Goal: Information Seeking & Learning: Learn about a topic

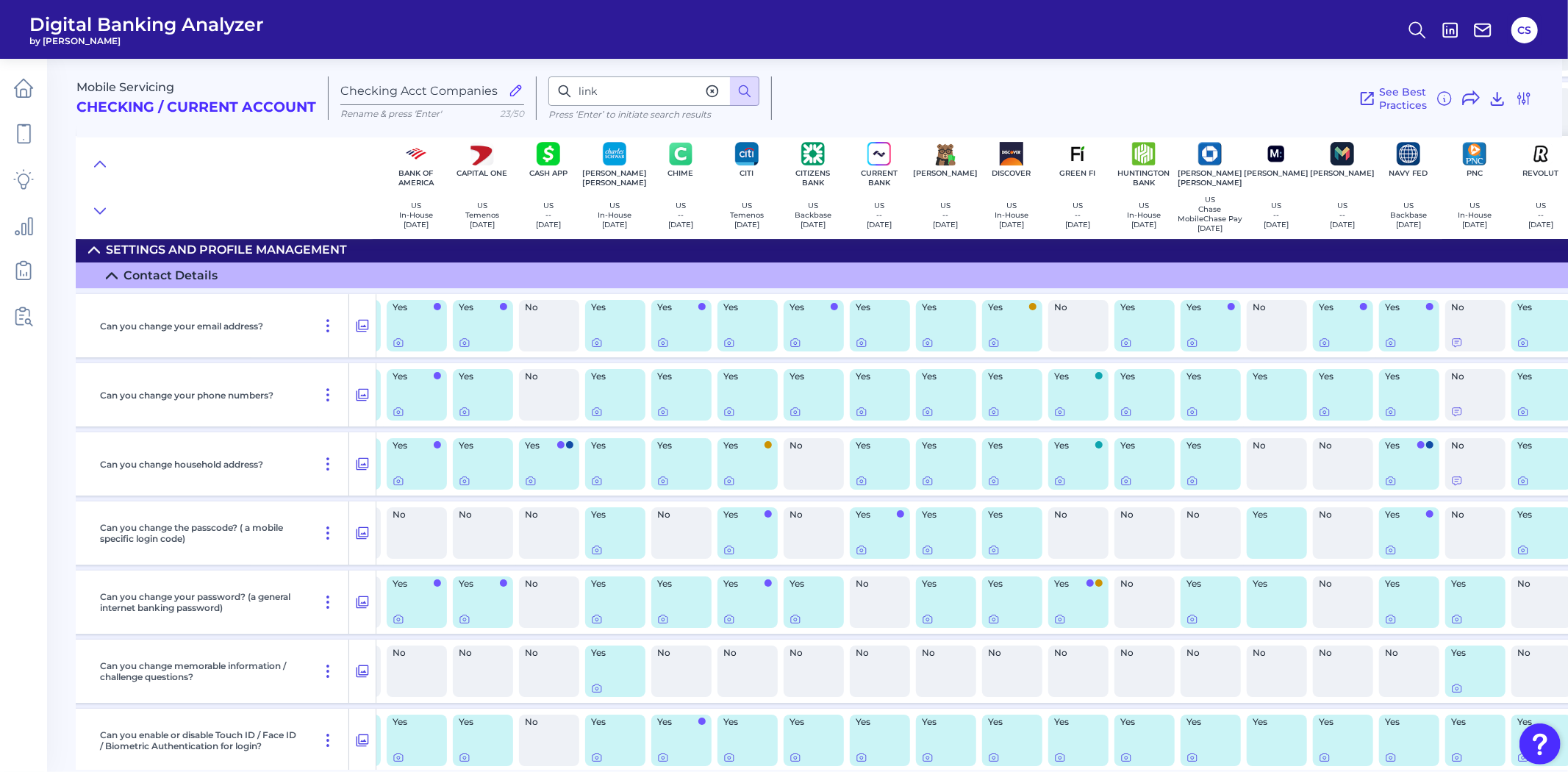
scroll to position [13771, 126]
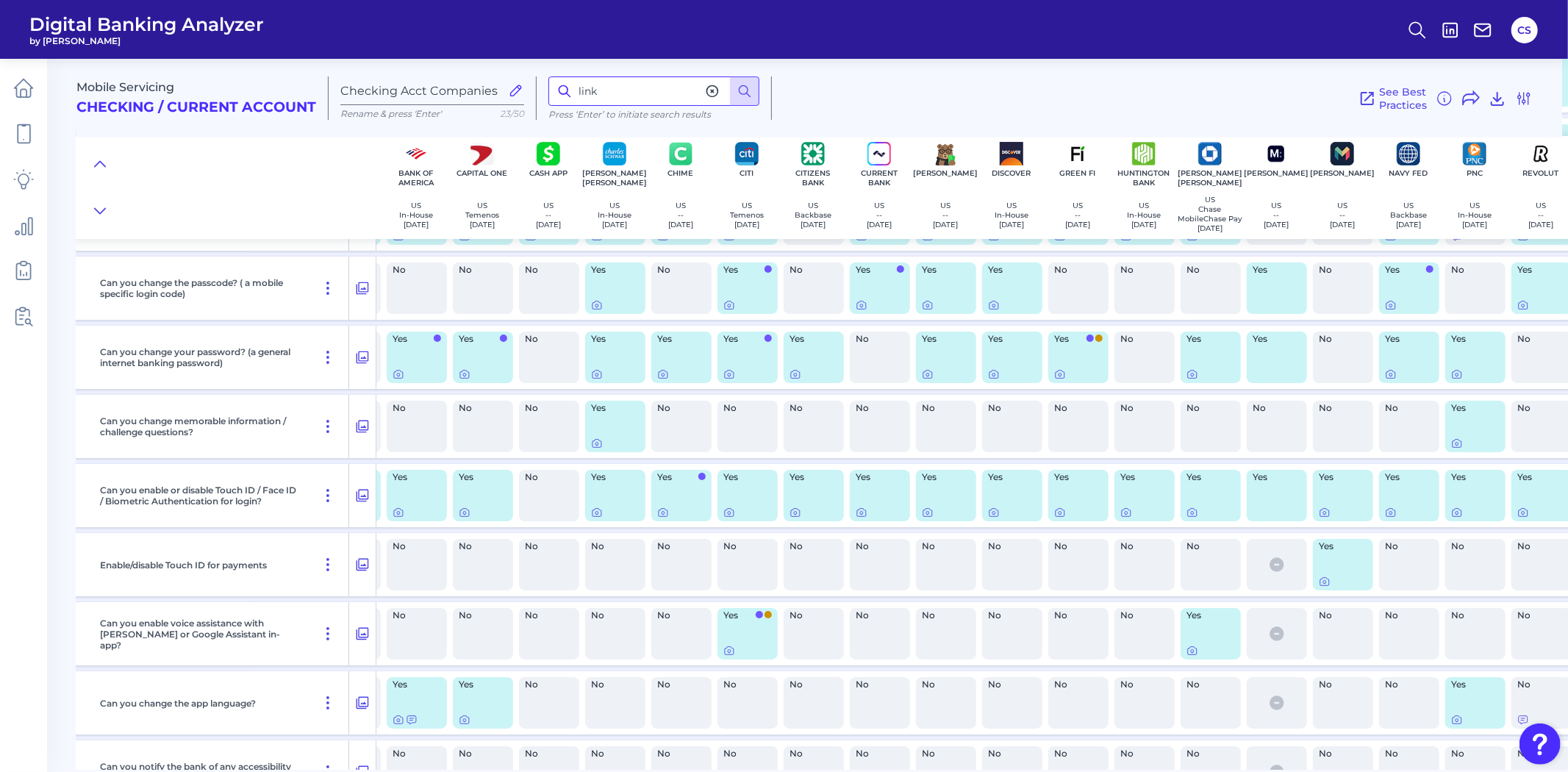
drag, startPoint x: 650, startPoint y: 85, endPoint x: 489, endPoint y: 83, distance: 161.0
click at [489, 83] on div "Mobile Servicing Checking / Current Account Checking Acct Companies Rename & pr…" at bounding box center [820, 93] width 1486 height 91
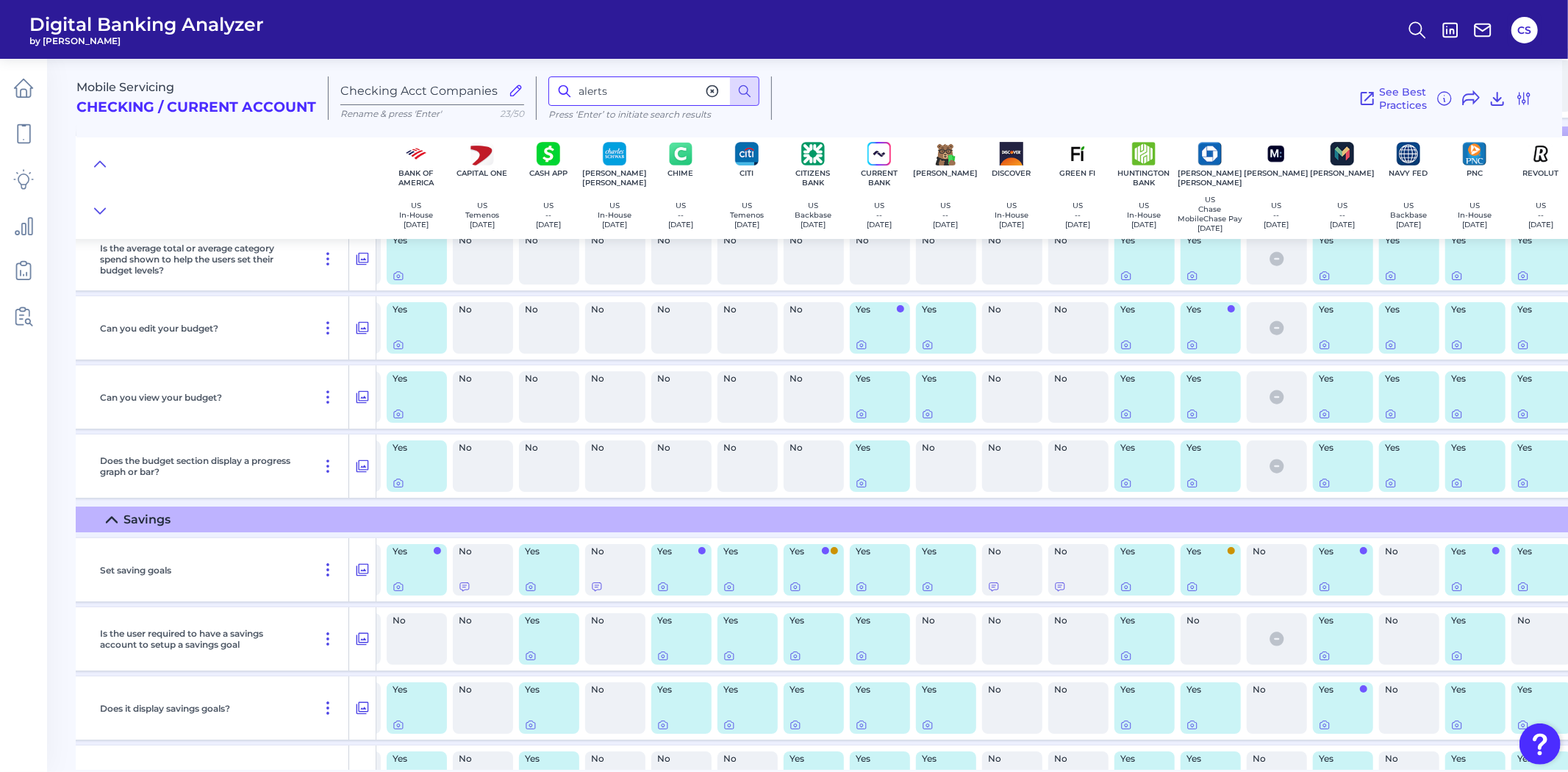
scroll to position [18754, 126]
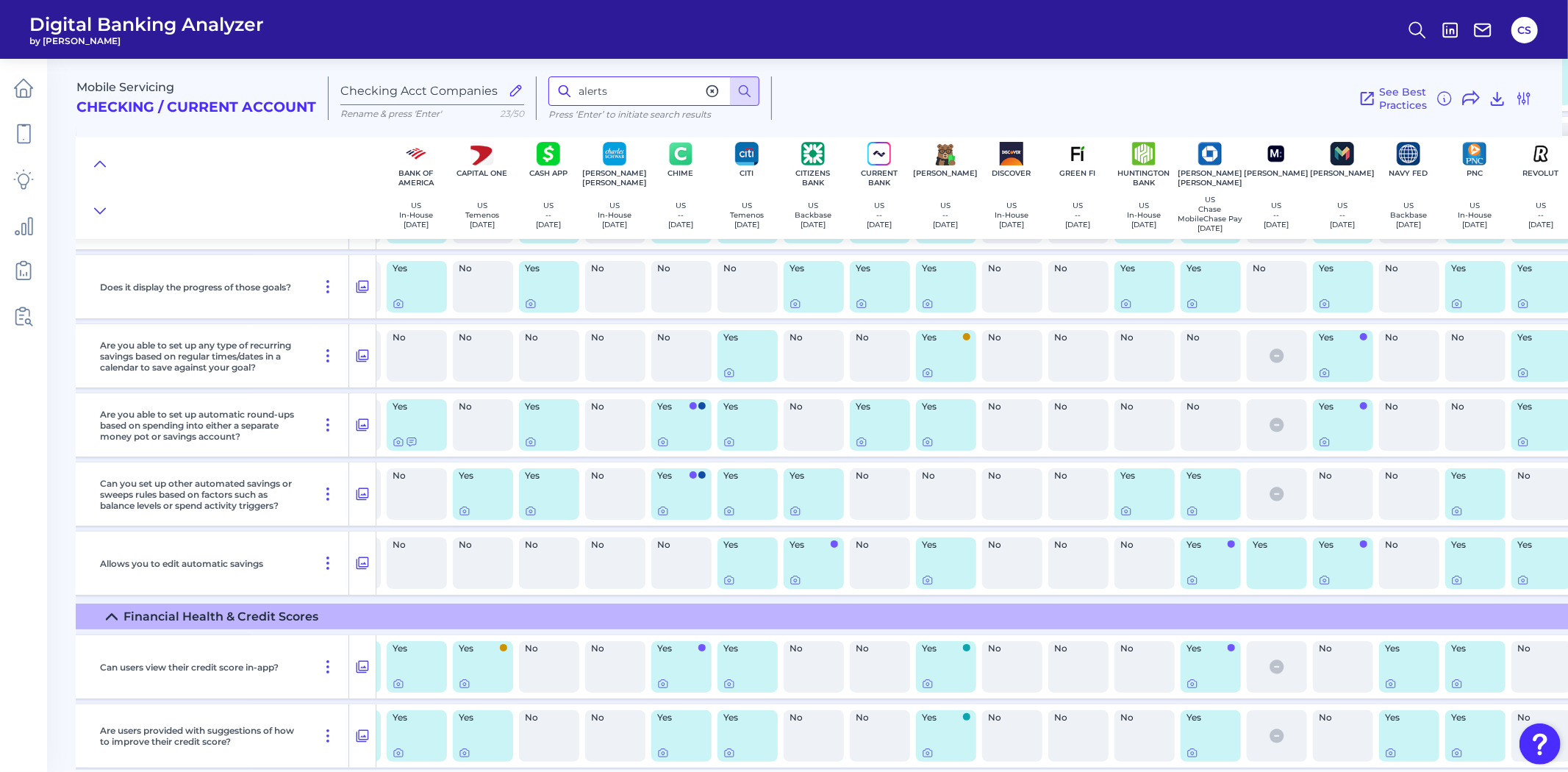
click at [636, 91] on input "alerts" at bounding box center [653, 92] width 211 height 30
type input "alert"
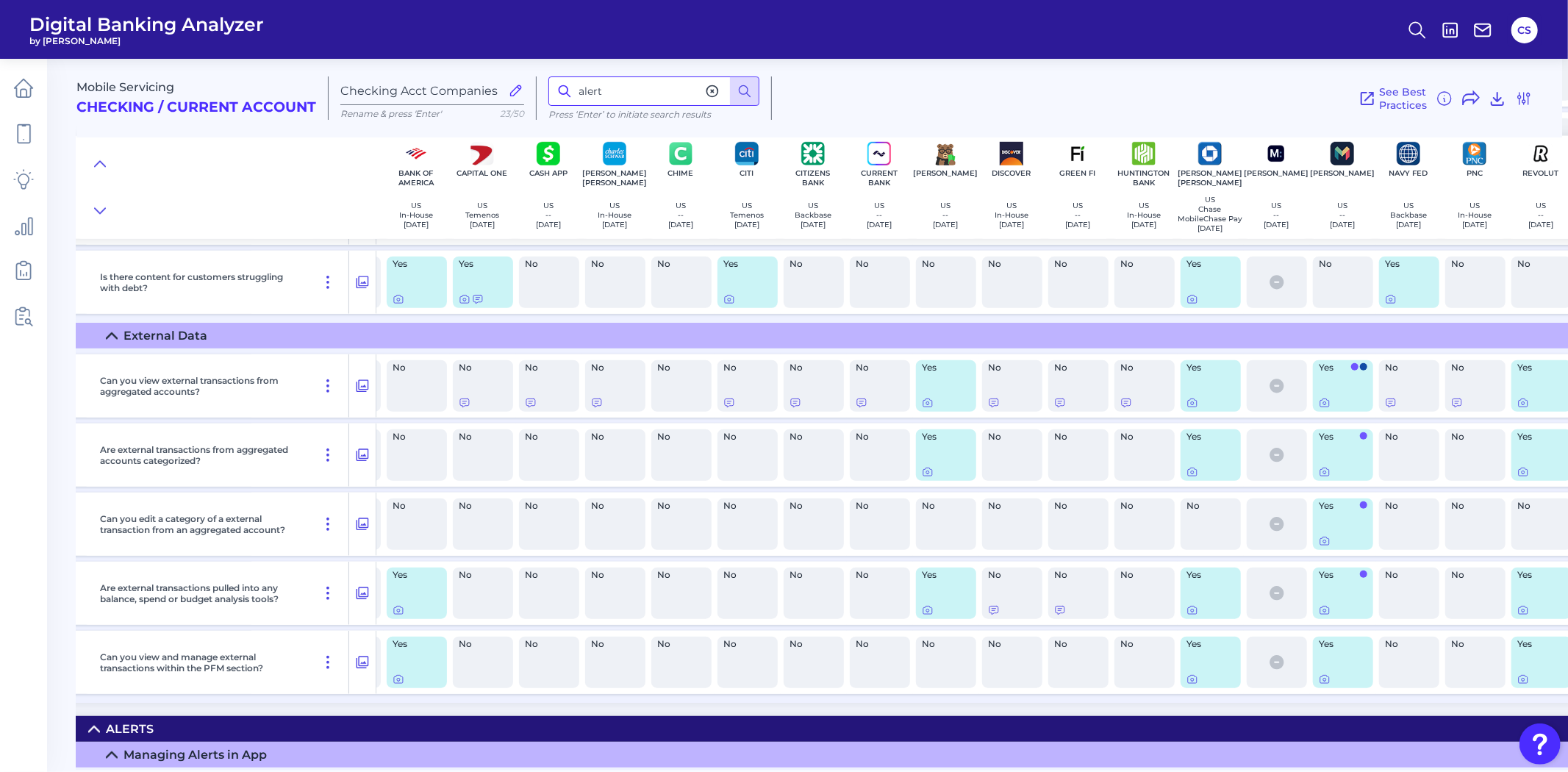
scroll to position [19879, 126]
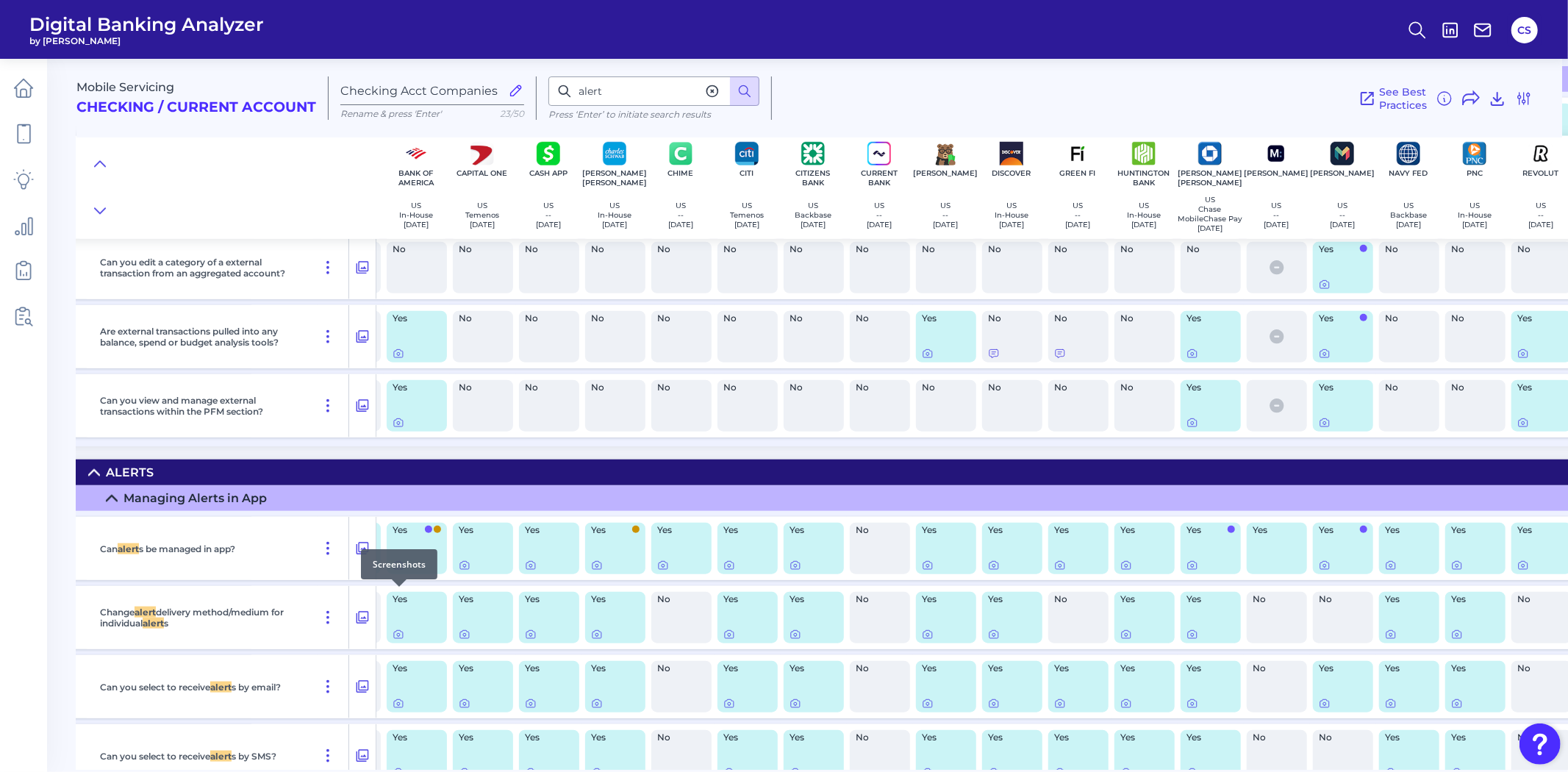
click at [398, 593] on div at bounding box center [399, 587] width 15 height 15
click at [399, 568] on icon at bounding box center [398, 566] width 3 height 3
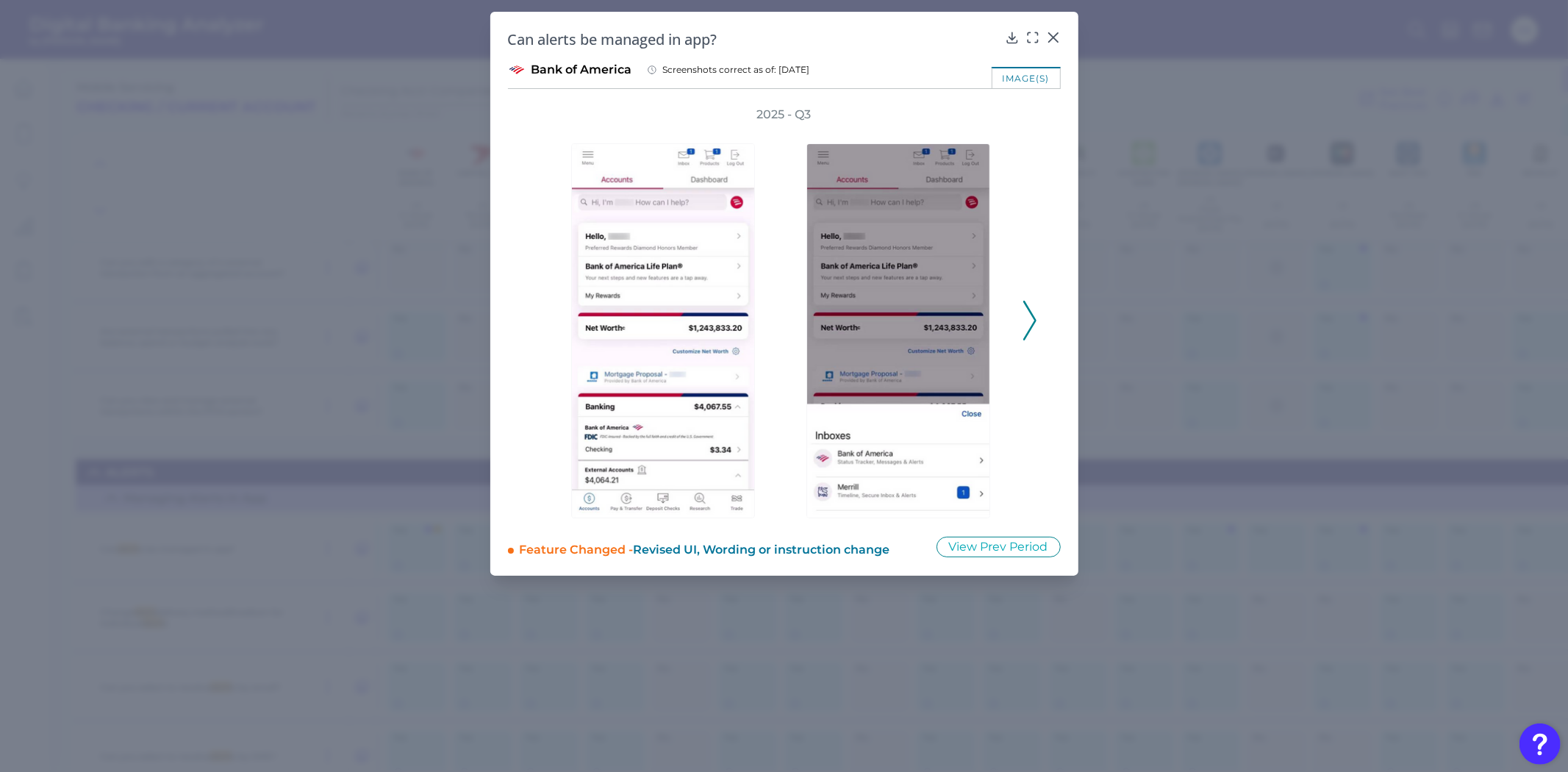
click at [1024, 334] on icon at bounding box center [1029, 320] width 13 height 39
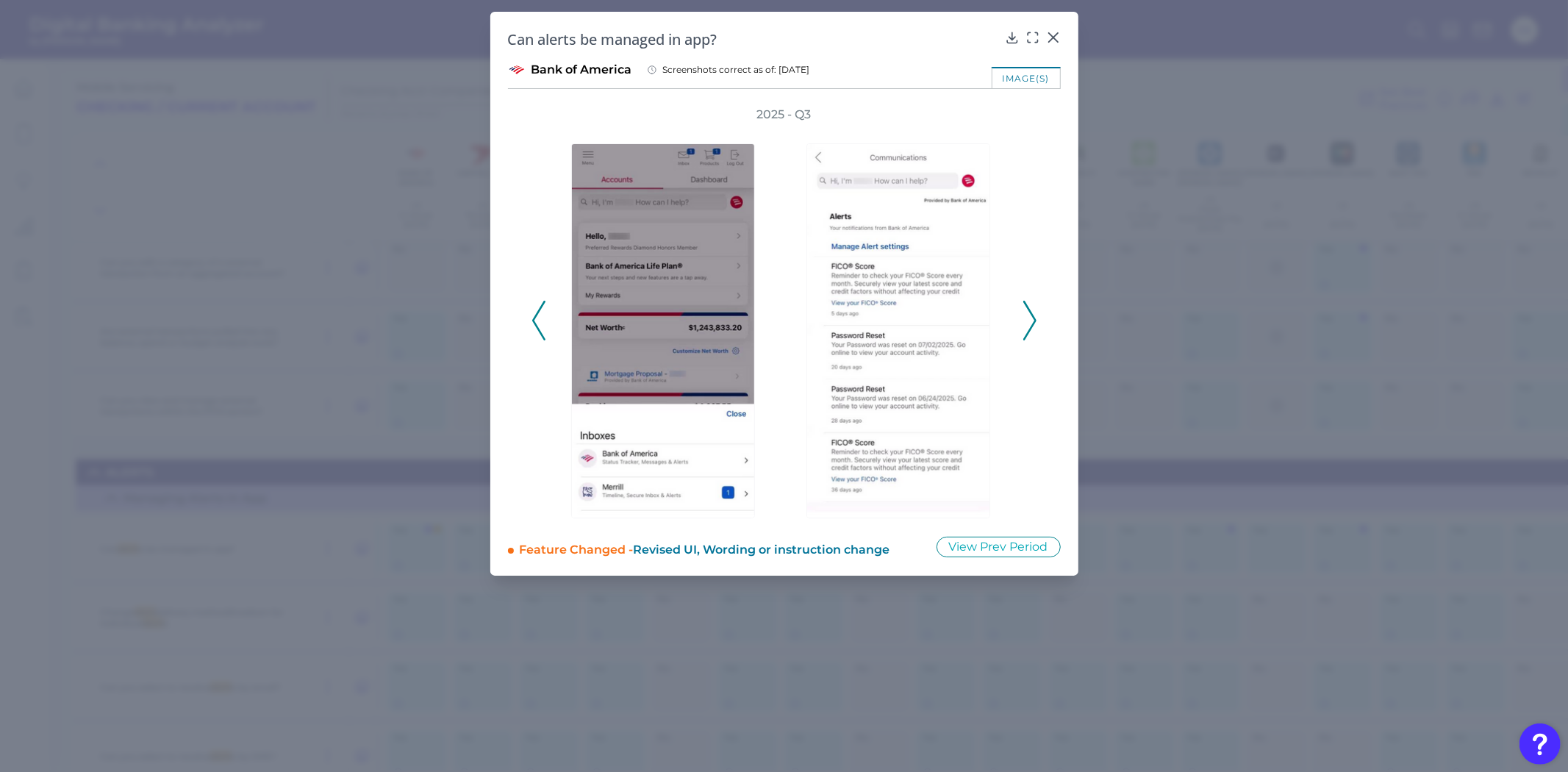
click at [1024, 334] on icon at bounding box center [1029, 320] width 13 height 39
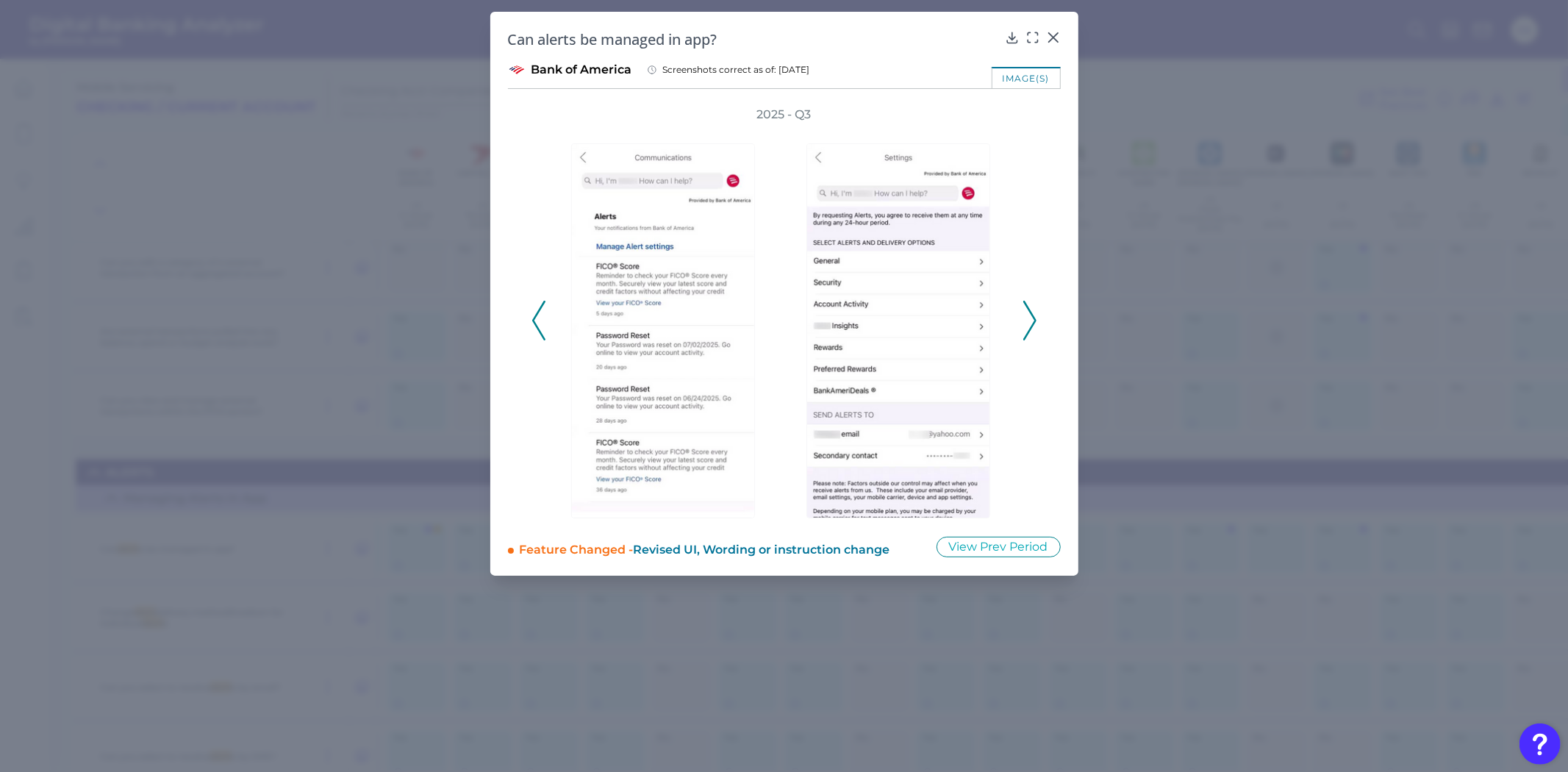
click at [1020, 320] on div "2025 - Q3" at bounding box center [784, 313] width 506 height 412
click at [1029, 321] on icon at bounding box center [1029, 320] width 13 height 39
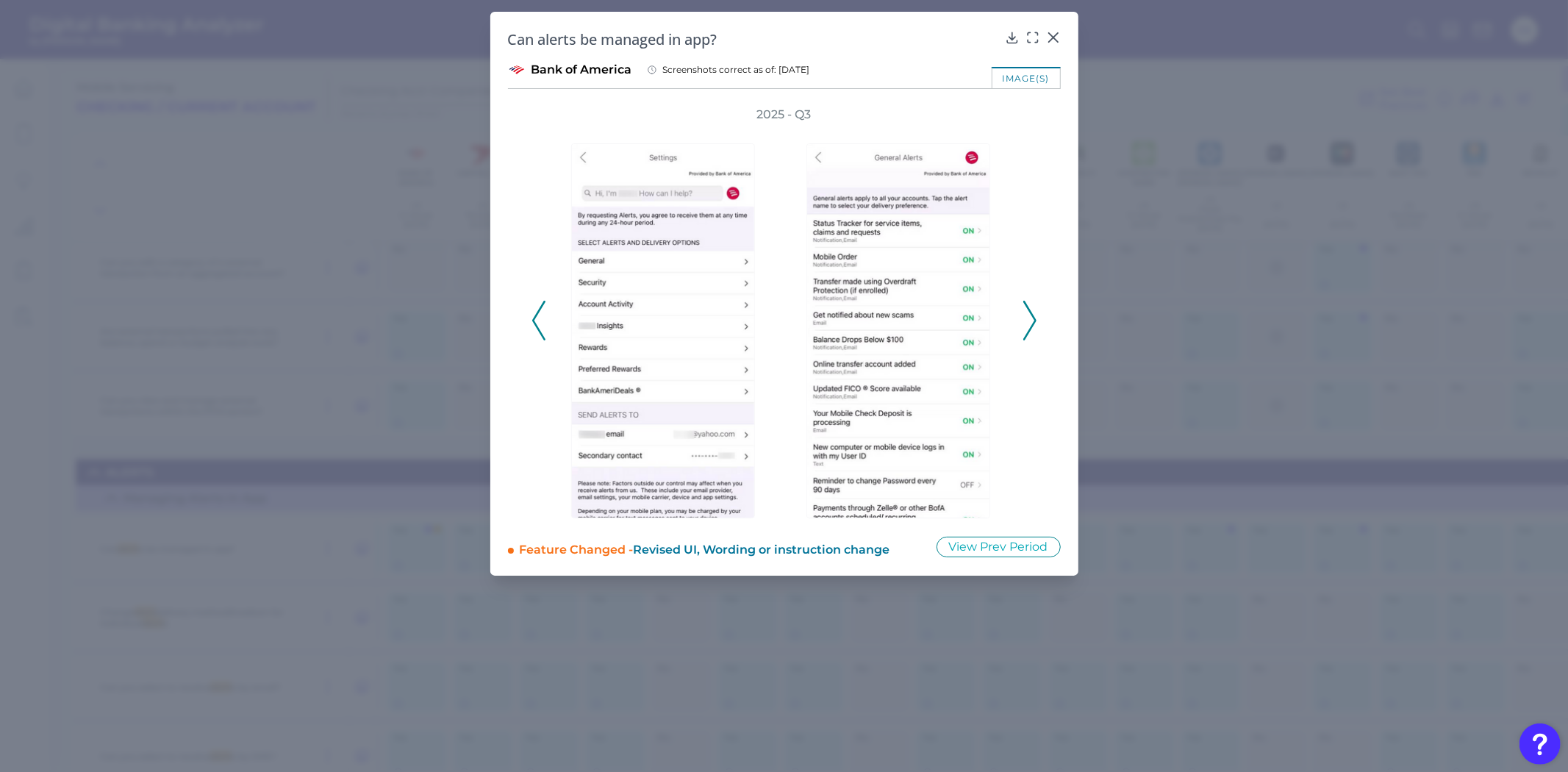
click at [1037, 327] on button at bounding box center [1030, 320] width 15 height 39
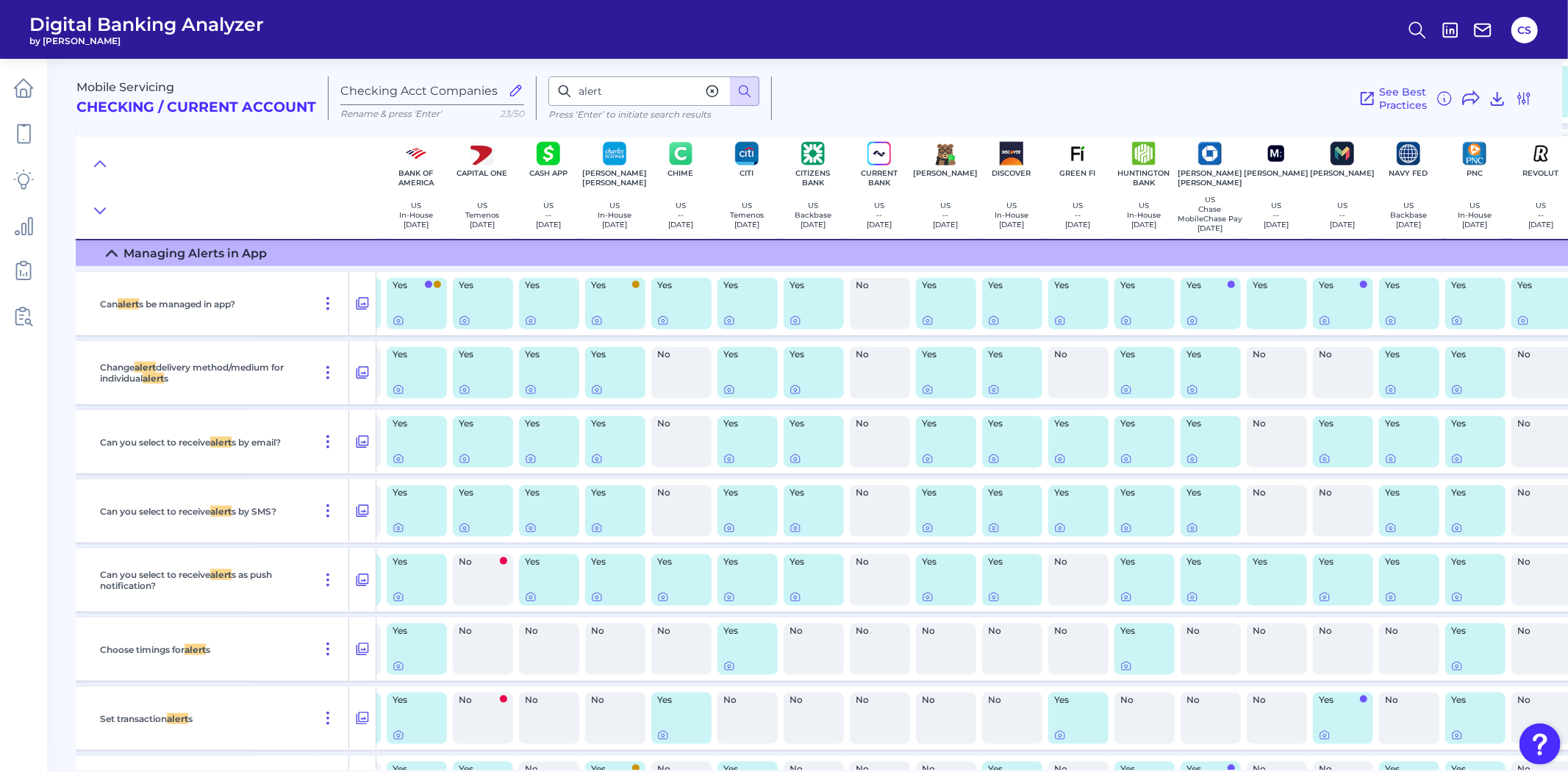
scroll to position [20042, 126]
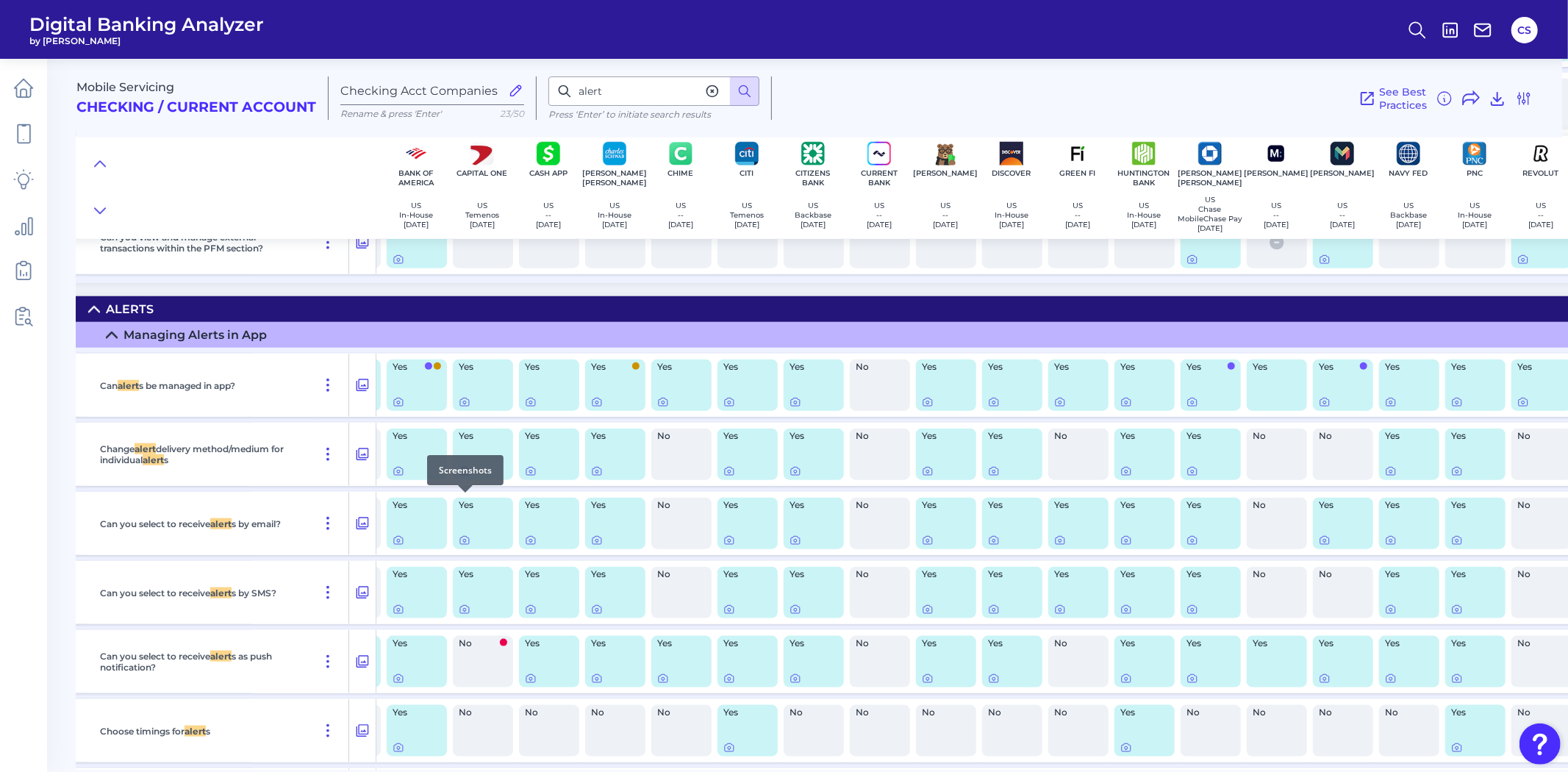
click at [464, 497] on div at bounding box center [465, 492] width 15 height 15
click at [463, 473] on icon at bounding box center [464, 471] width 3 height 3
click at [400, 477] on icon at bounding box center [398, 471] width 12 height 12
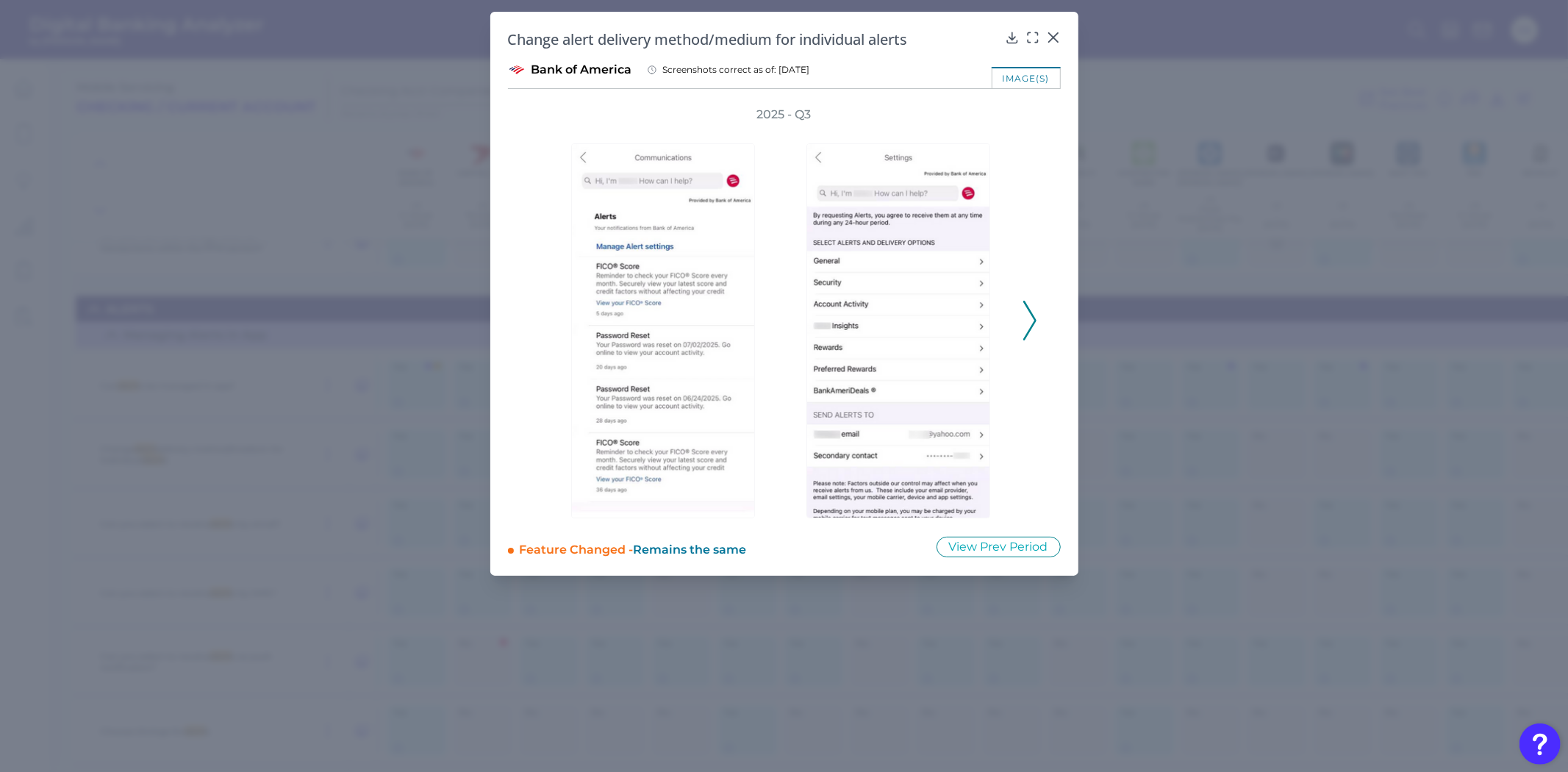
click at [1030, 306] on icon at bounding box center [1029, 320] width 13 height 39
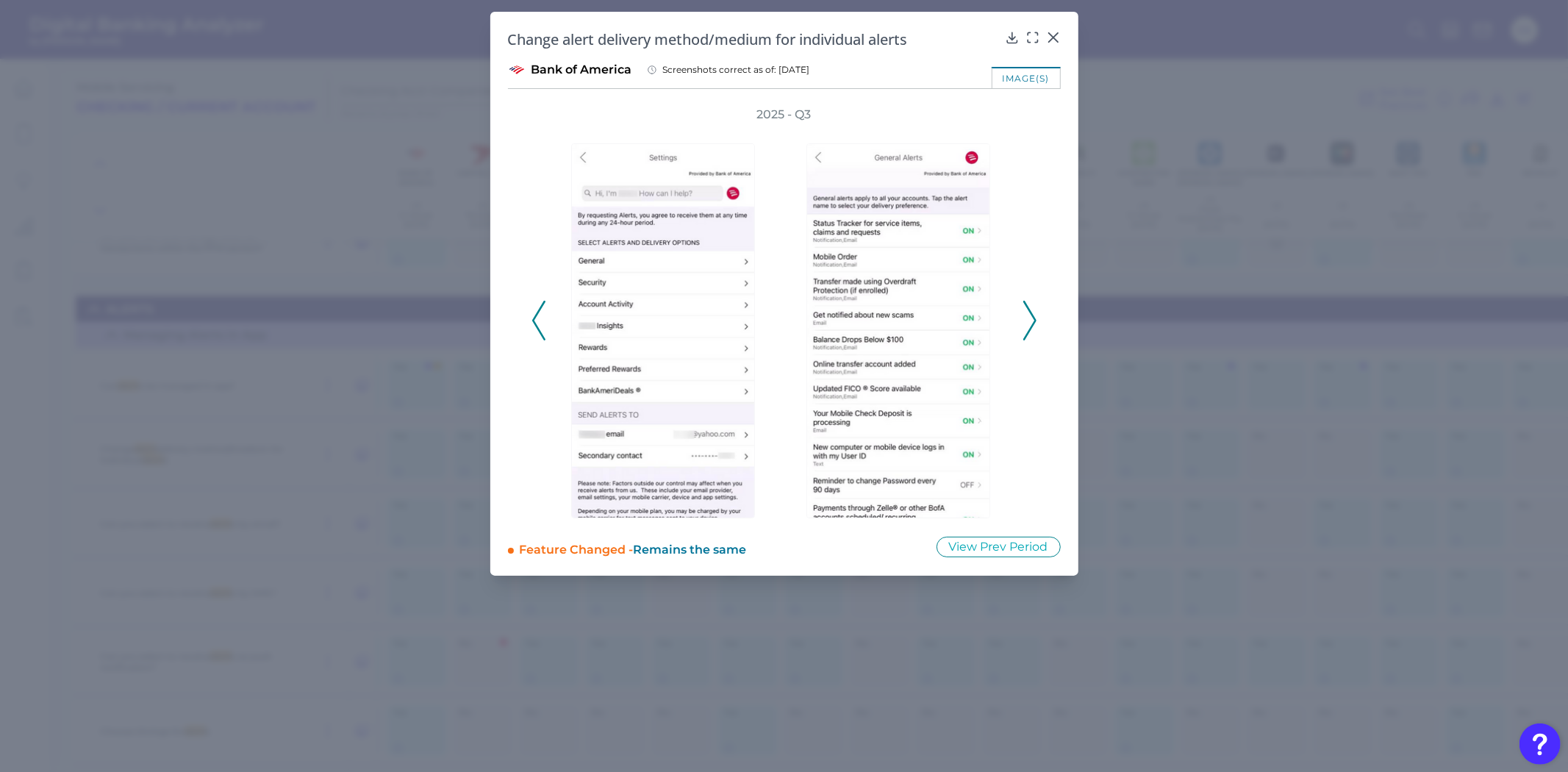
click at [1031, 312] on polyline at bounding box center [1029, 320] width 11 height 37
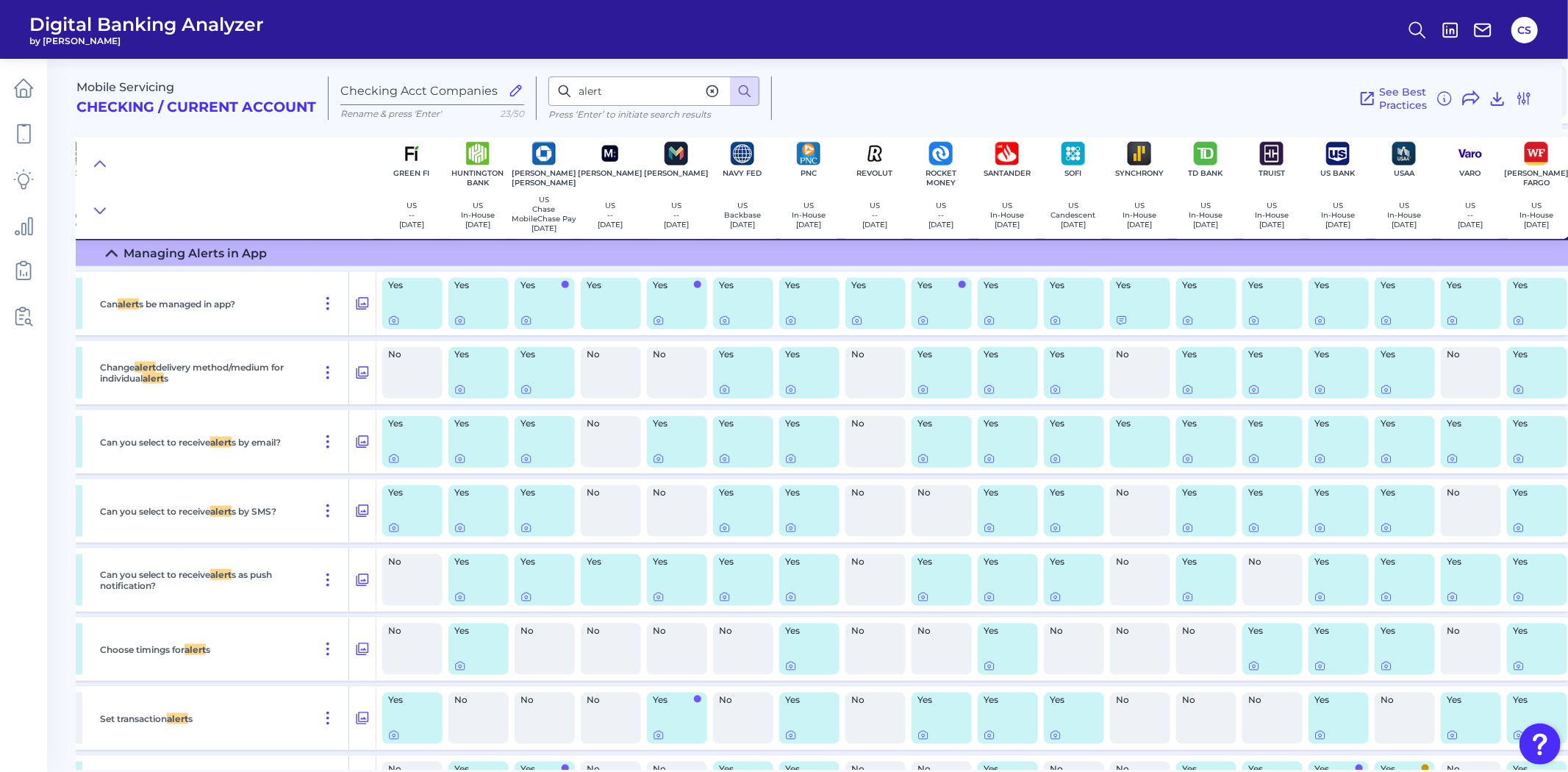
scroll to position [20124, 806]
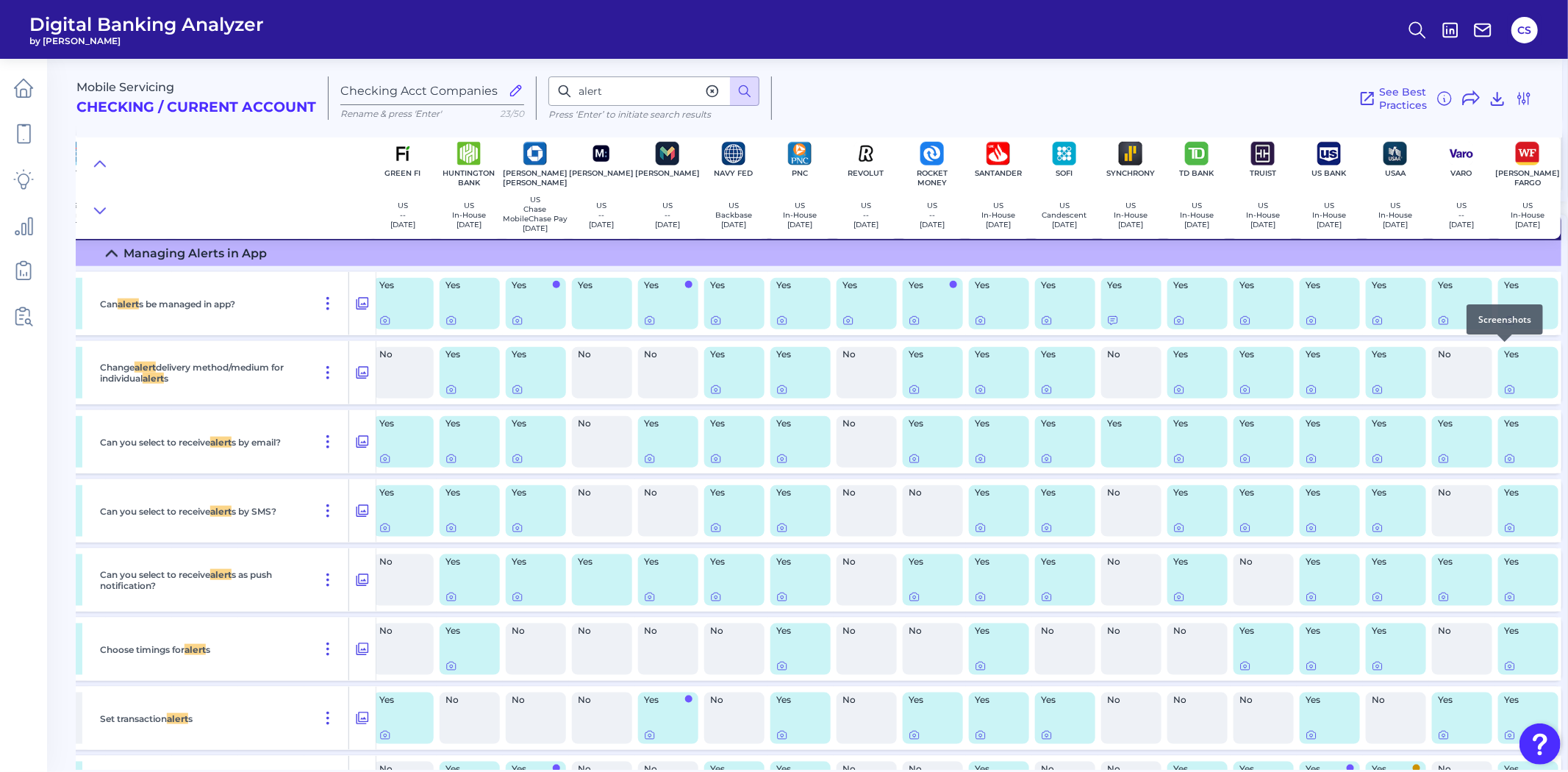
click at [1504, 326] on icon at bounding box center [1510, 320] width 12 height 12
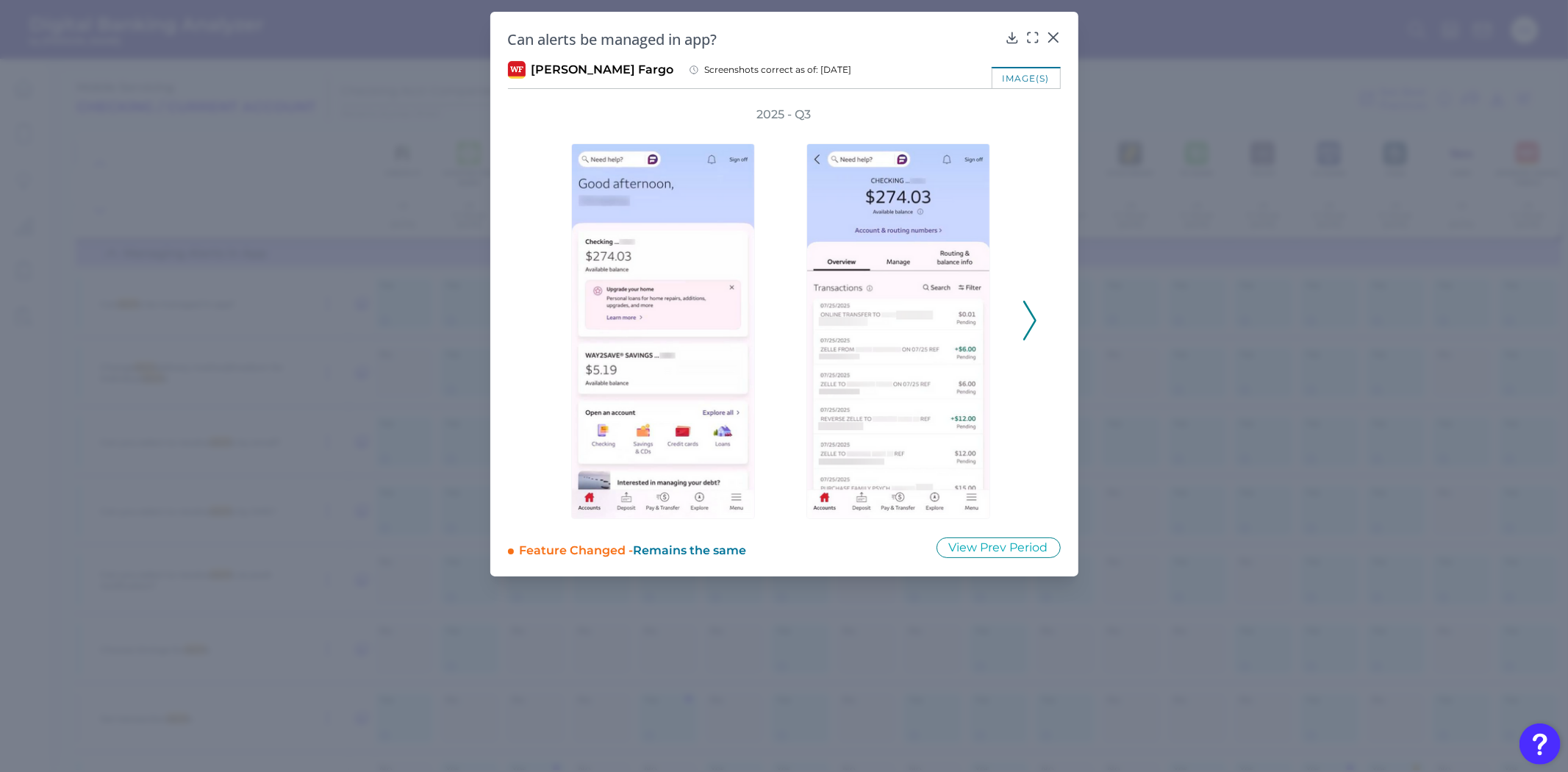
click at [1031, 325] on polyline at bounding box center [1029, 321] width 11 height 37
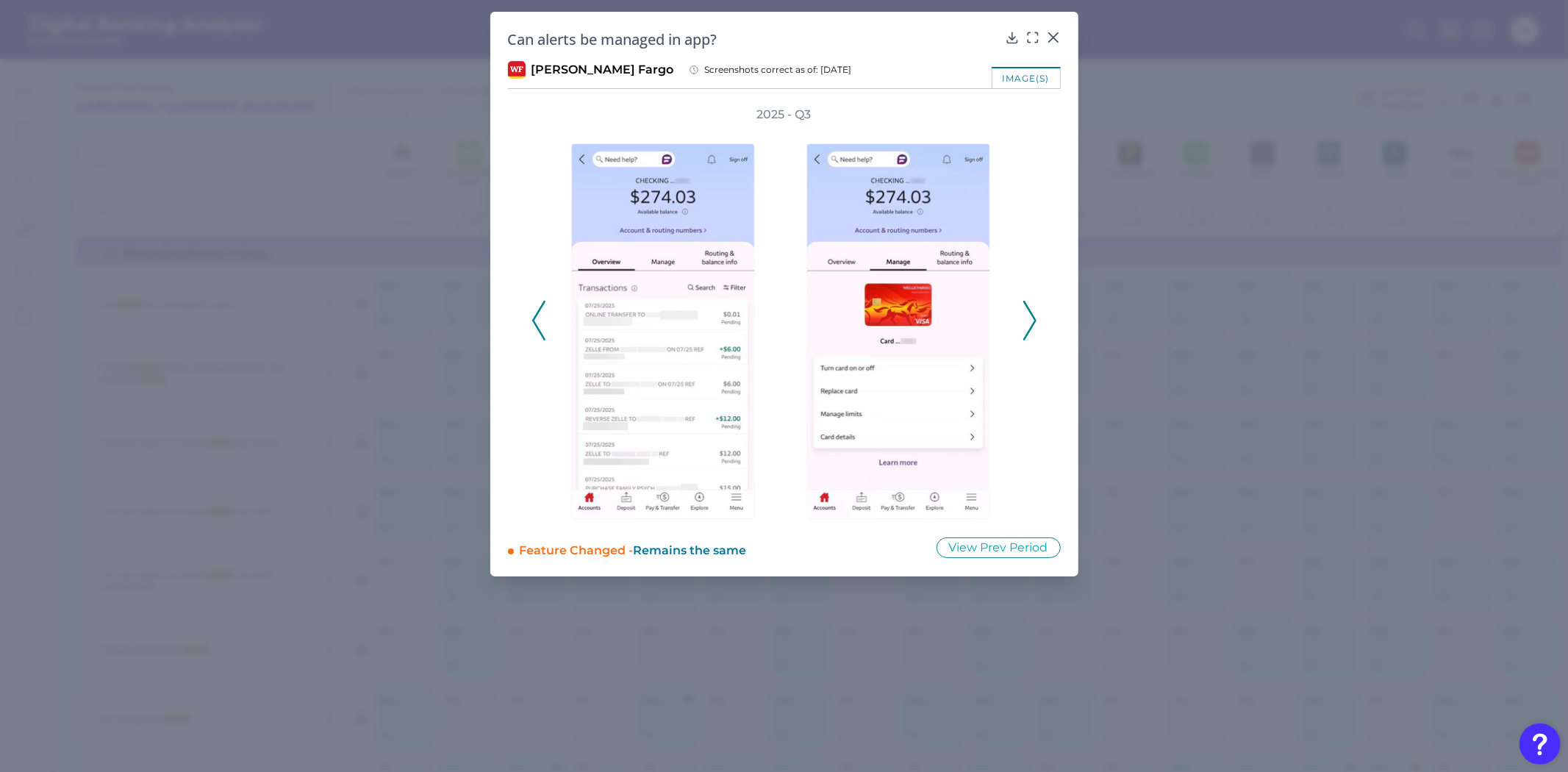
click at [1032, 325] on polyline at bounding box center [1029, 321] width 11 height 37
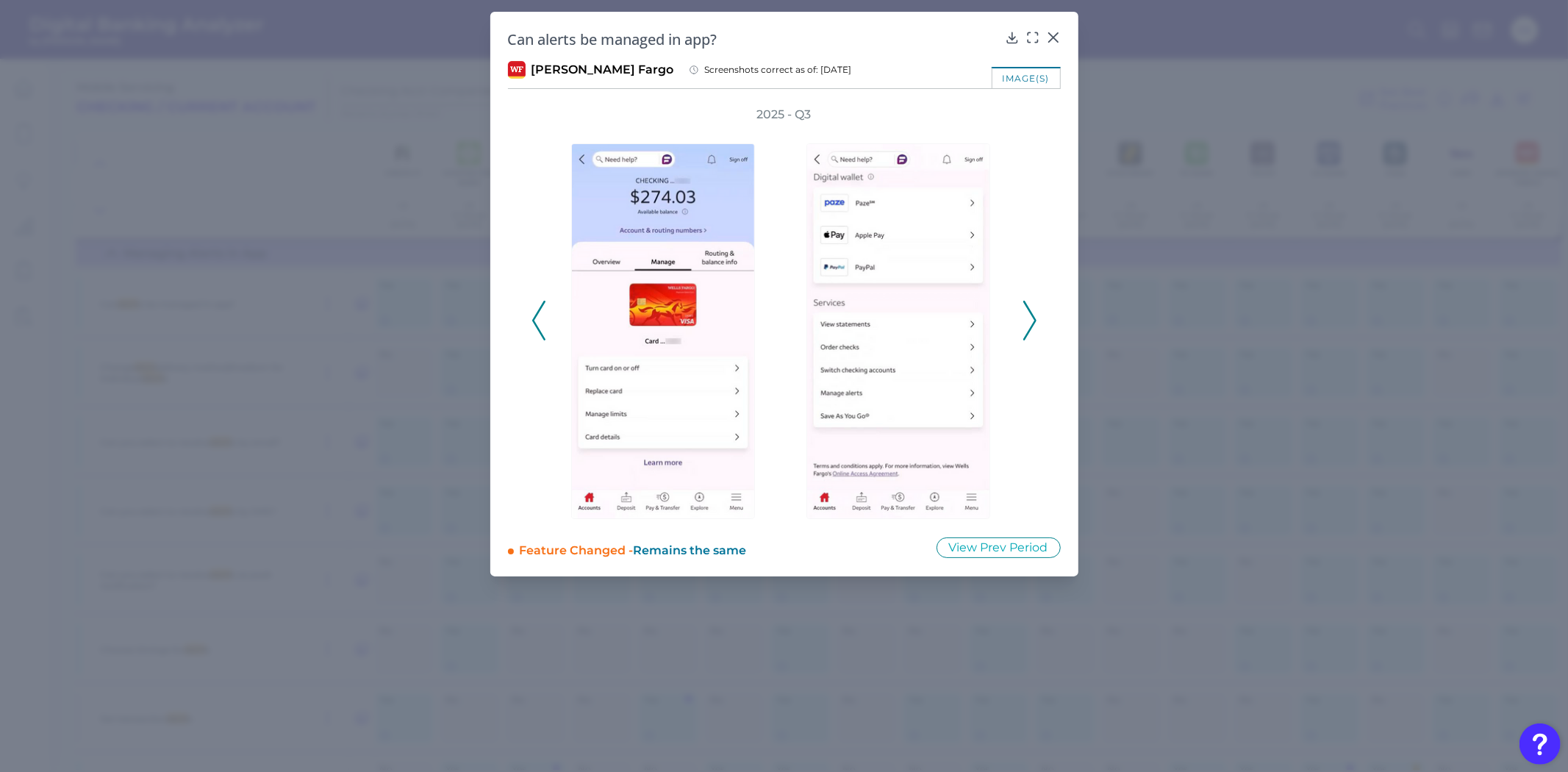
click at [1029, 319] on icon at bounding box center [1029, 320] width 13 height 39
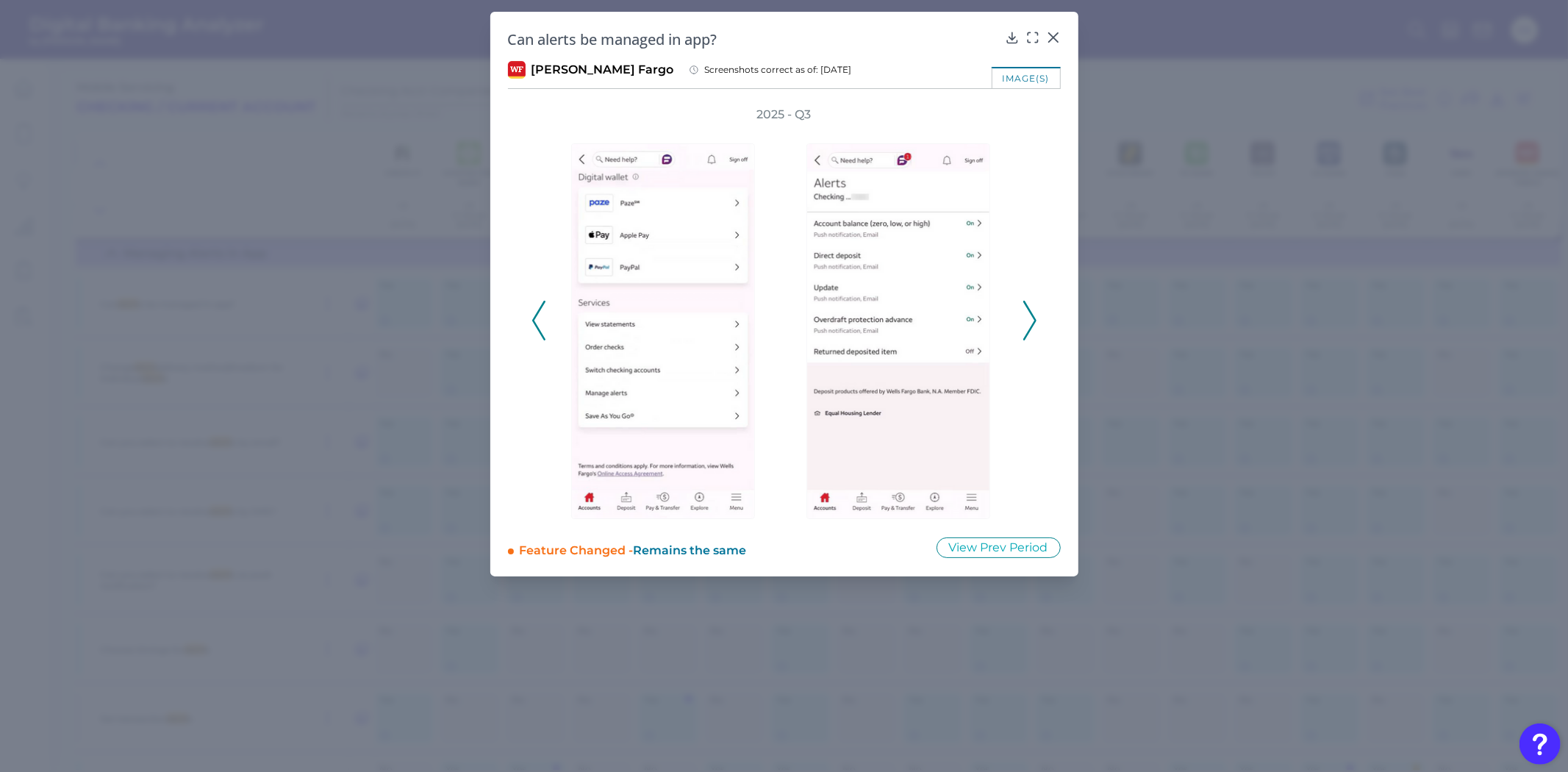
click at [1031, 311] on polyline at bounding box center [1029, 321] width 11 height 37
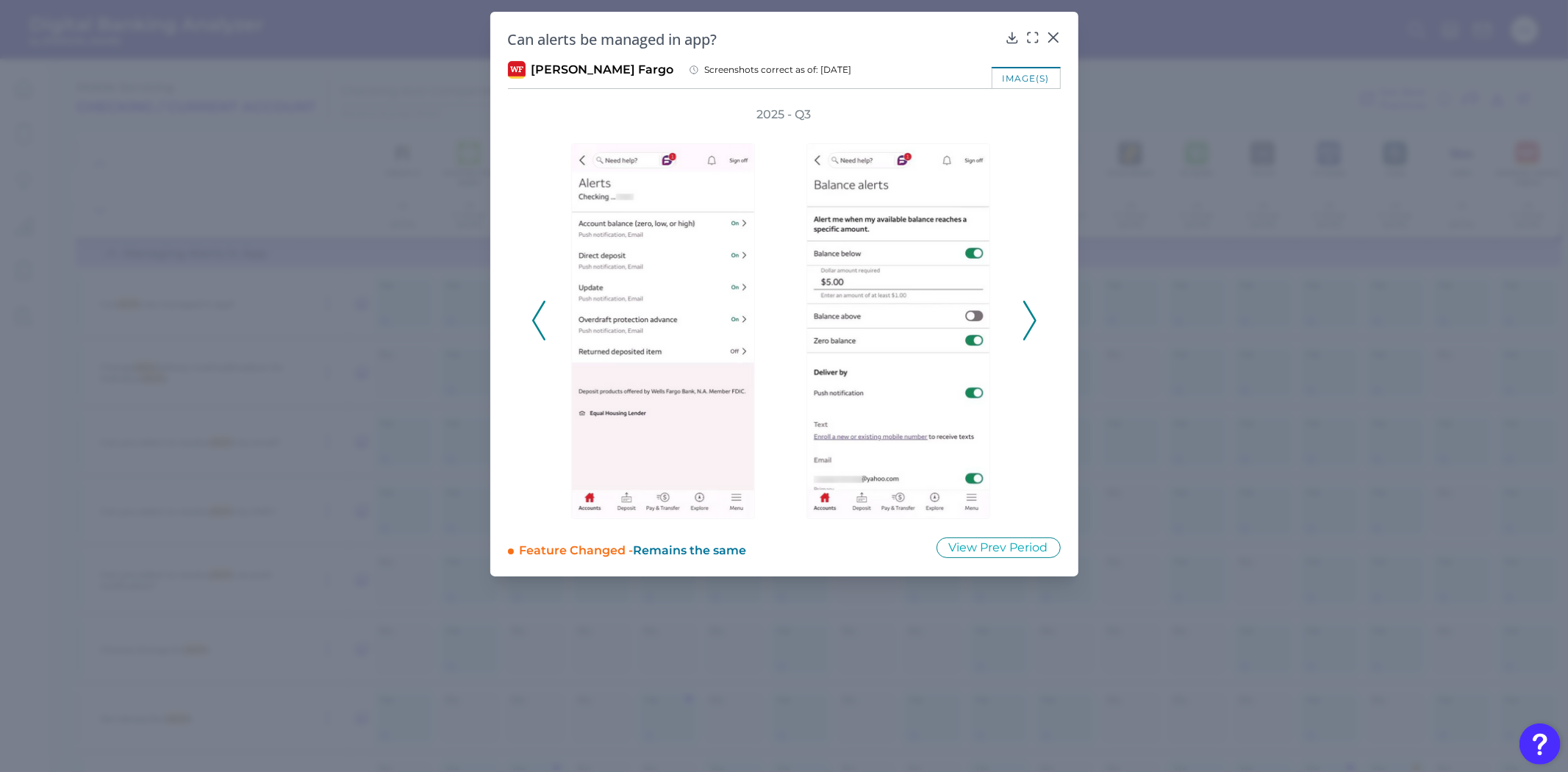
click at [1034, 310] on icon at bounding box center [1029, 320] width 13 height 39
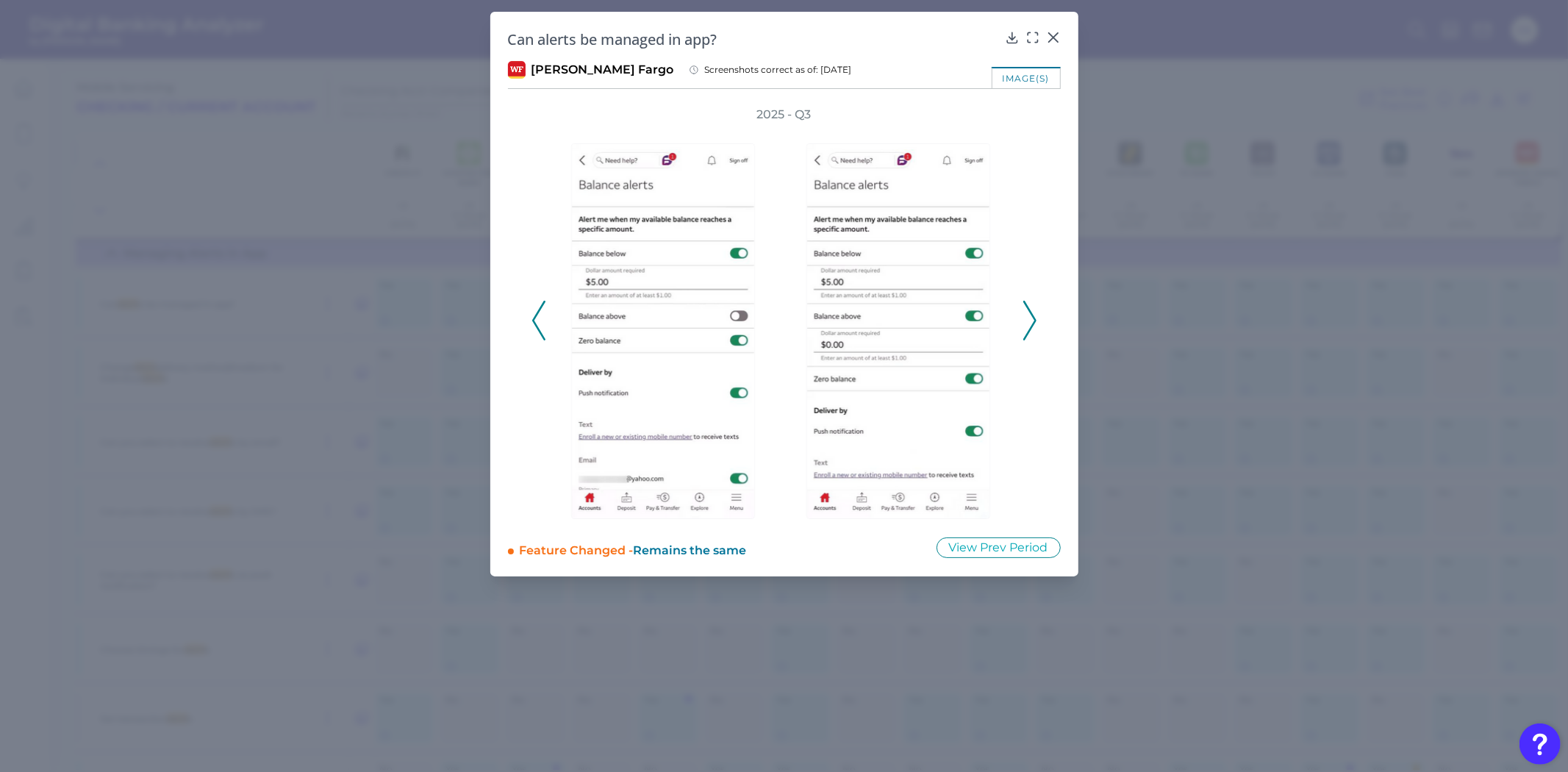
click at [534, 316] on icon at bounding box center [538, 320] width 13 height 39
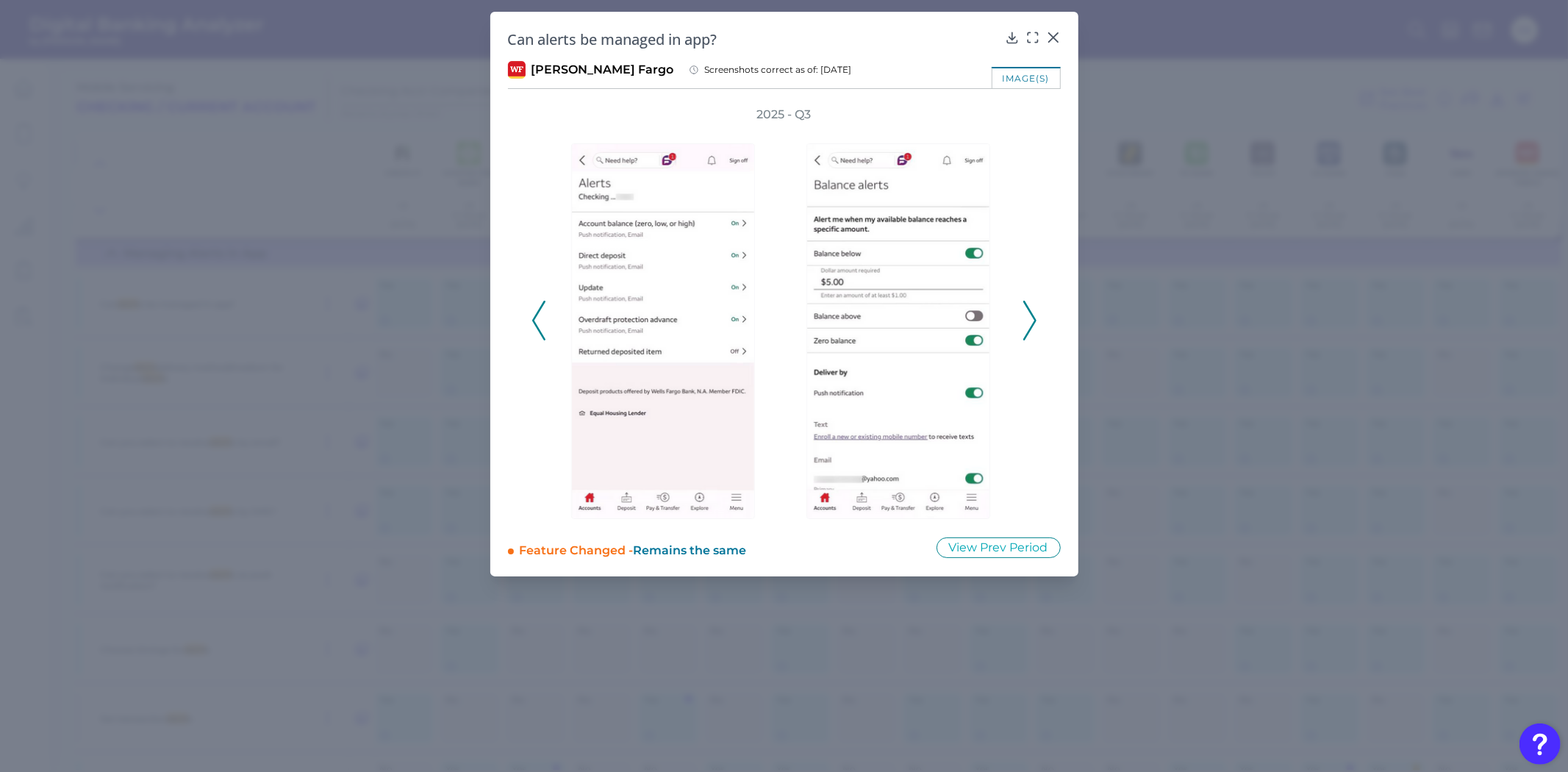
click at [535, 316] on icon at bounding box center [538, 320] width 13 height 39
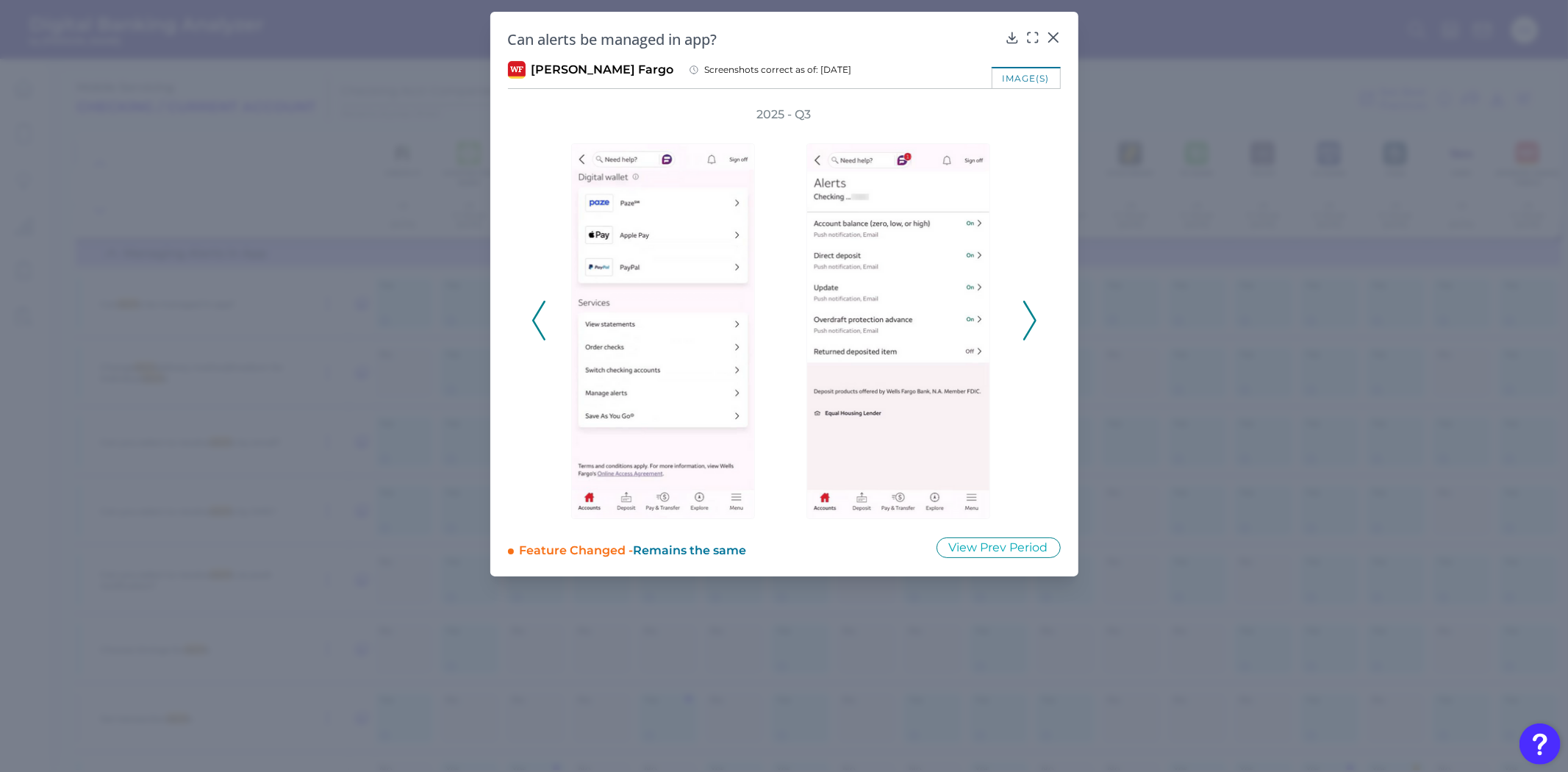
click at [1027, 317] on icon at bounding box center [1029, 320] width 13 height 39
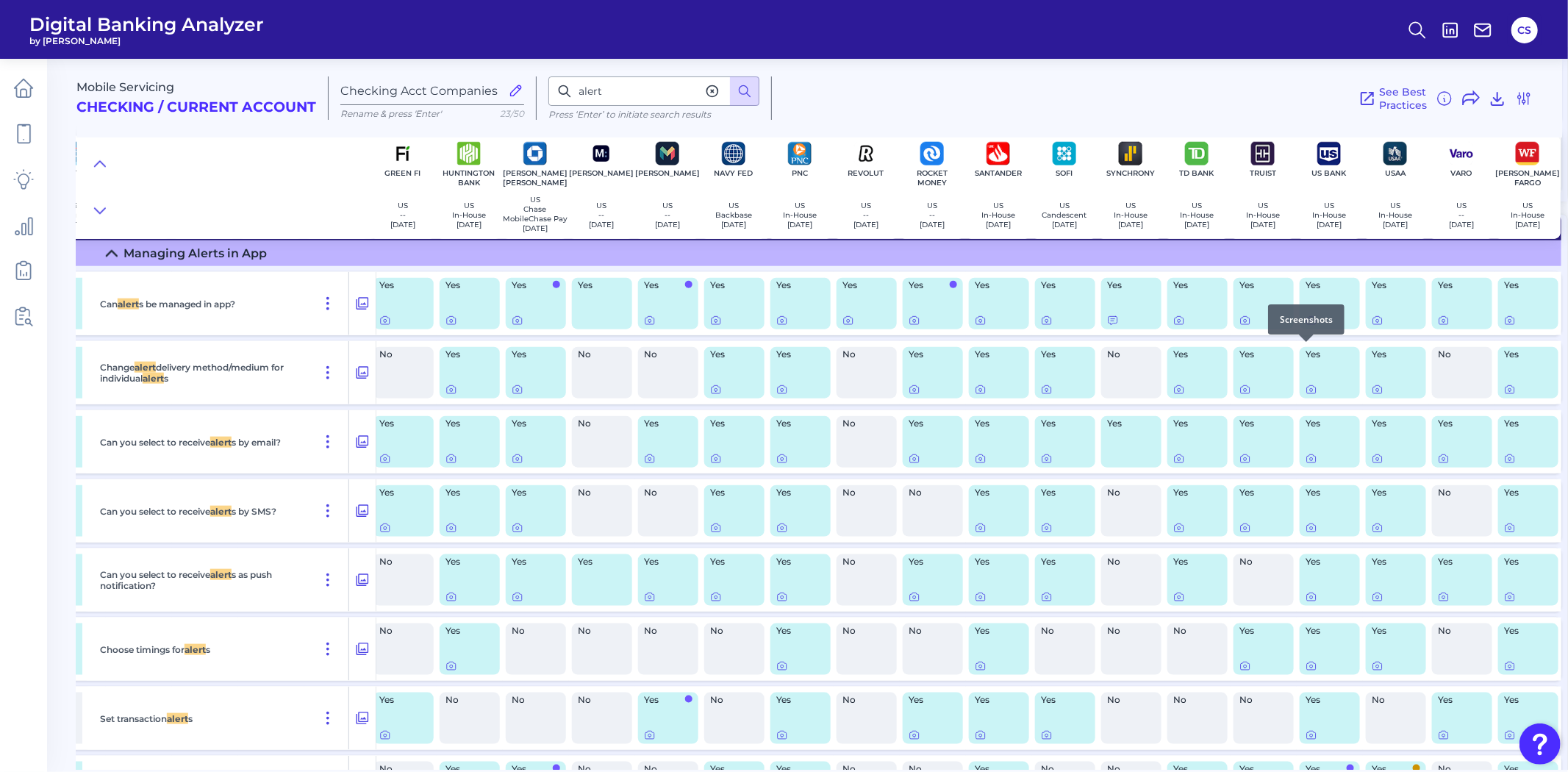
click at [1309, 326] on icon at bounding box center [1312, 320] width 12 height 12
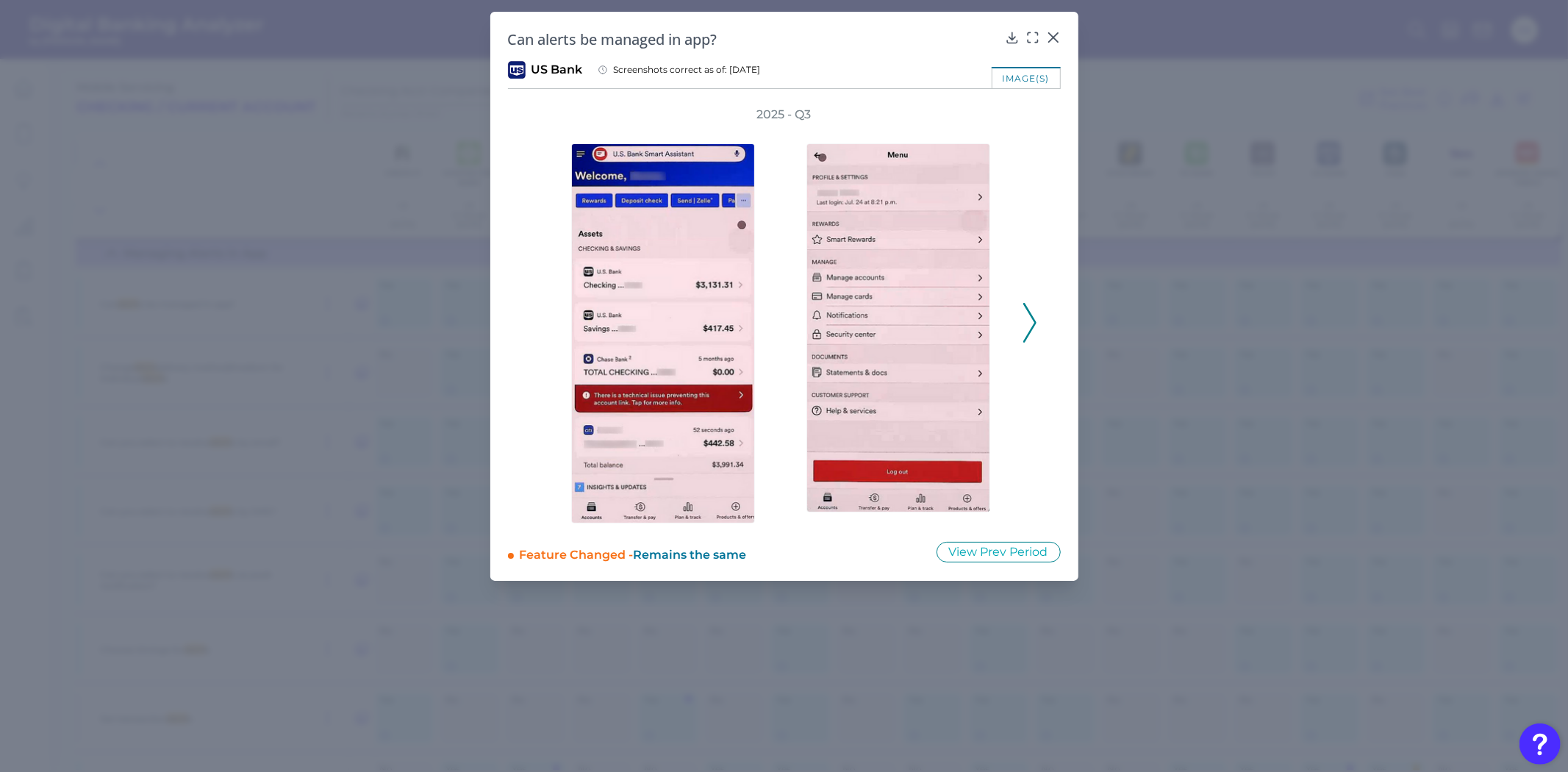
click at [1040, 333] on div "2025 - Q3" at bounding box center [784, 315] width 553 height 417
click at [1033, 327] on icon at bounding box center [1029, 322] width 13 height 39
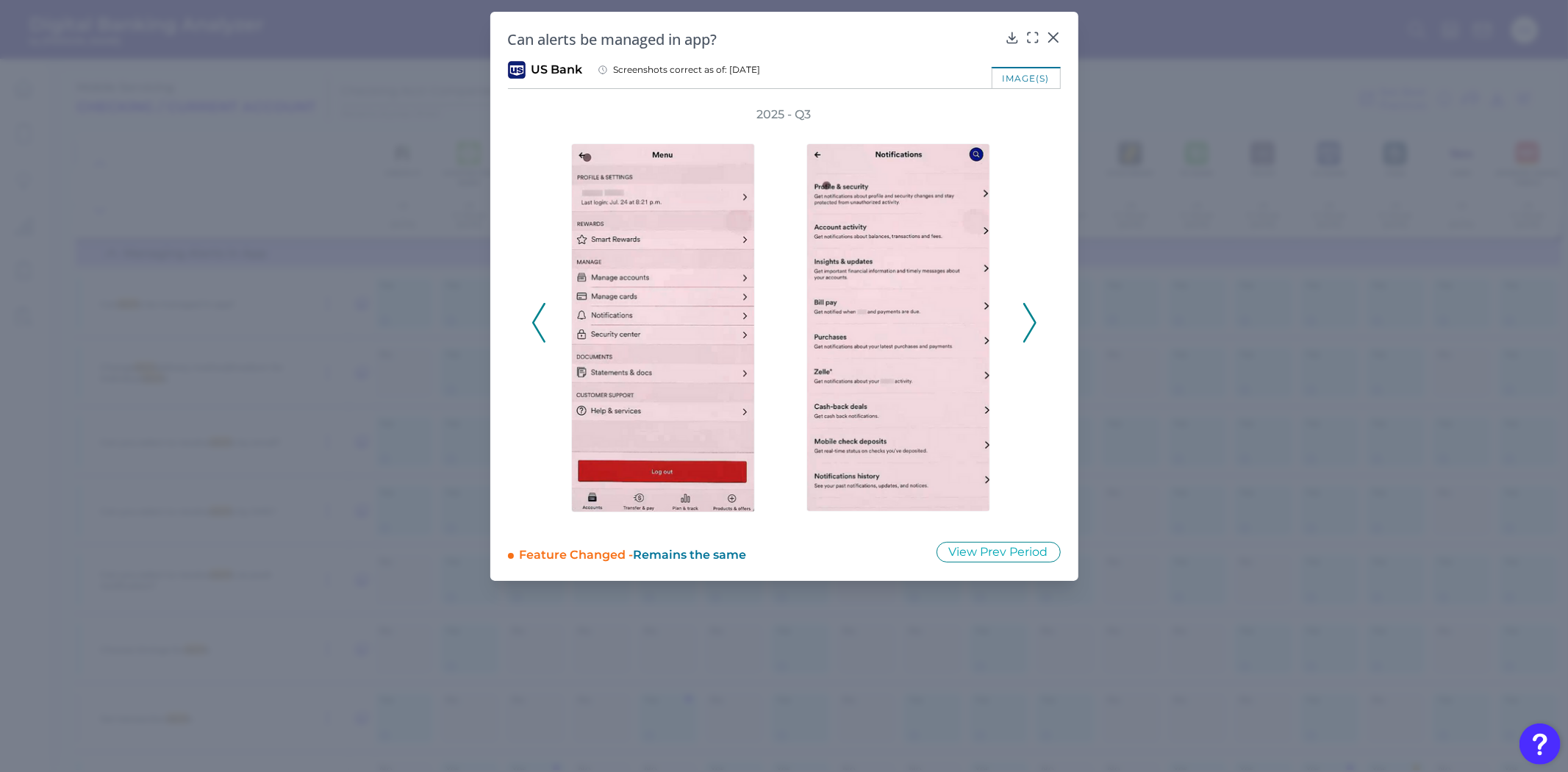
click at [1032, 326] on polyline at bounding box center [1029, 323] width 11 height 37
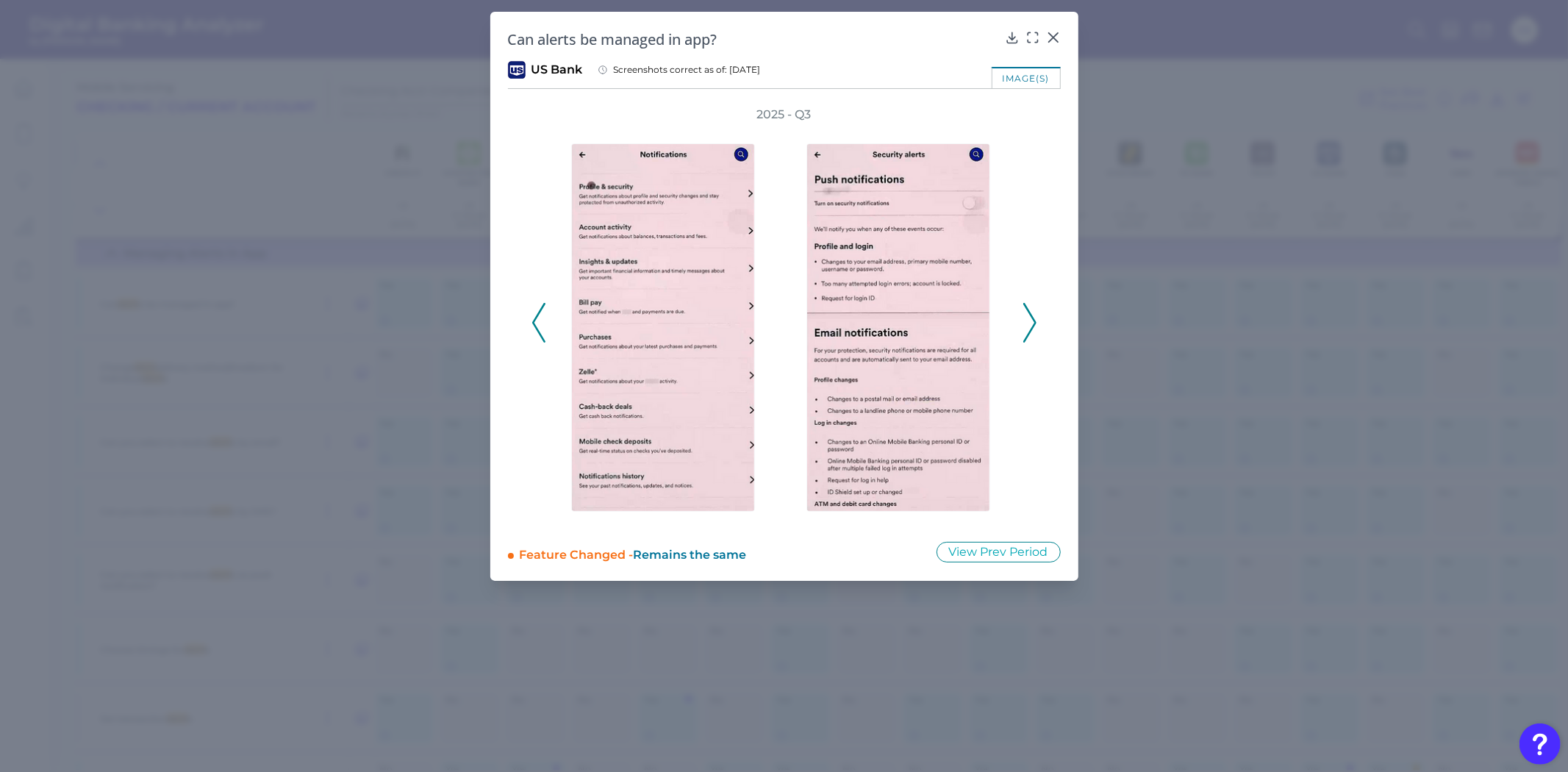
click at [1032, 326] on polyline at bounding box center [1029, 323] width 11 height 37
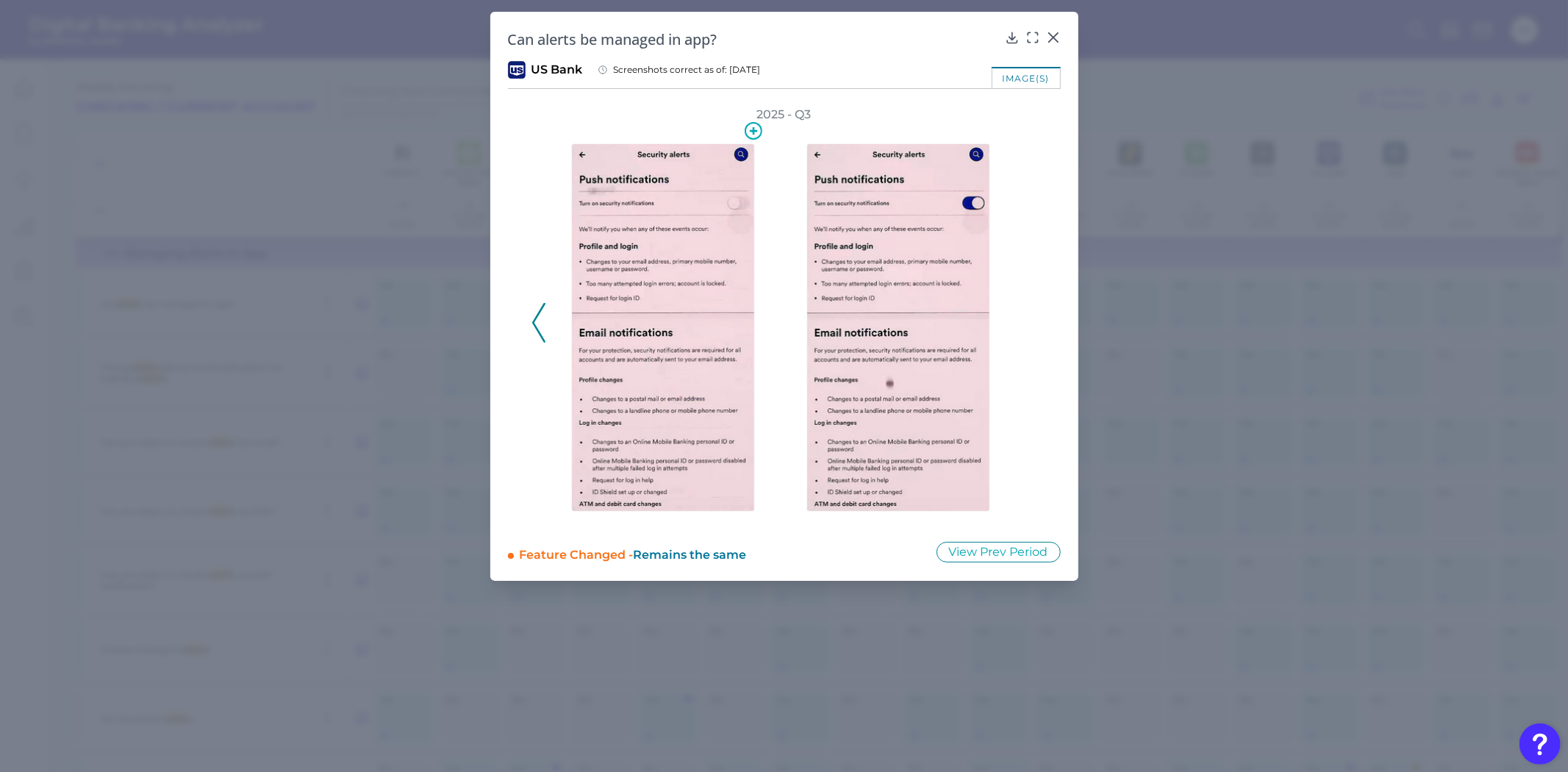
click at [756, 392] on div at bounding box center [667, 323] width 191 height 401
click at [932, 317] on img at bounding box center [898, 327] width 183 height 369
click at [1026, 41] on div at bounding box center [1033, 47] width 15 height 15
click at [1033, 35] on icon at bounding box center [1033, 37] width 15 height 15
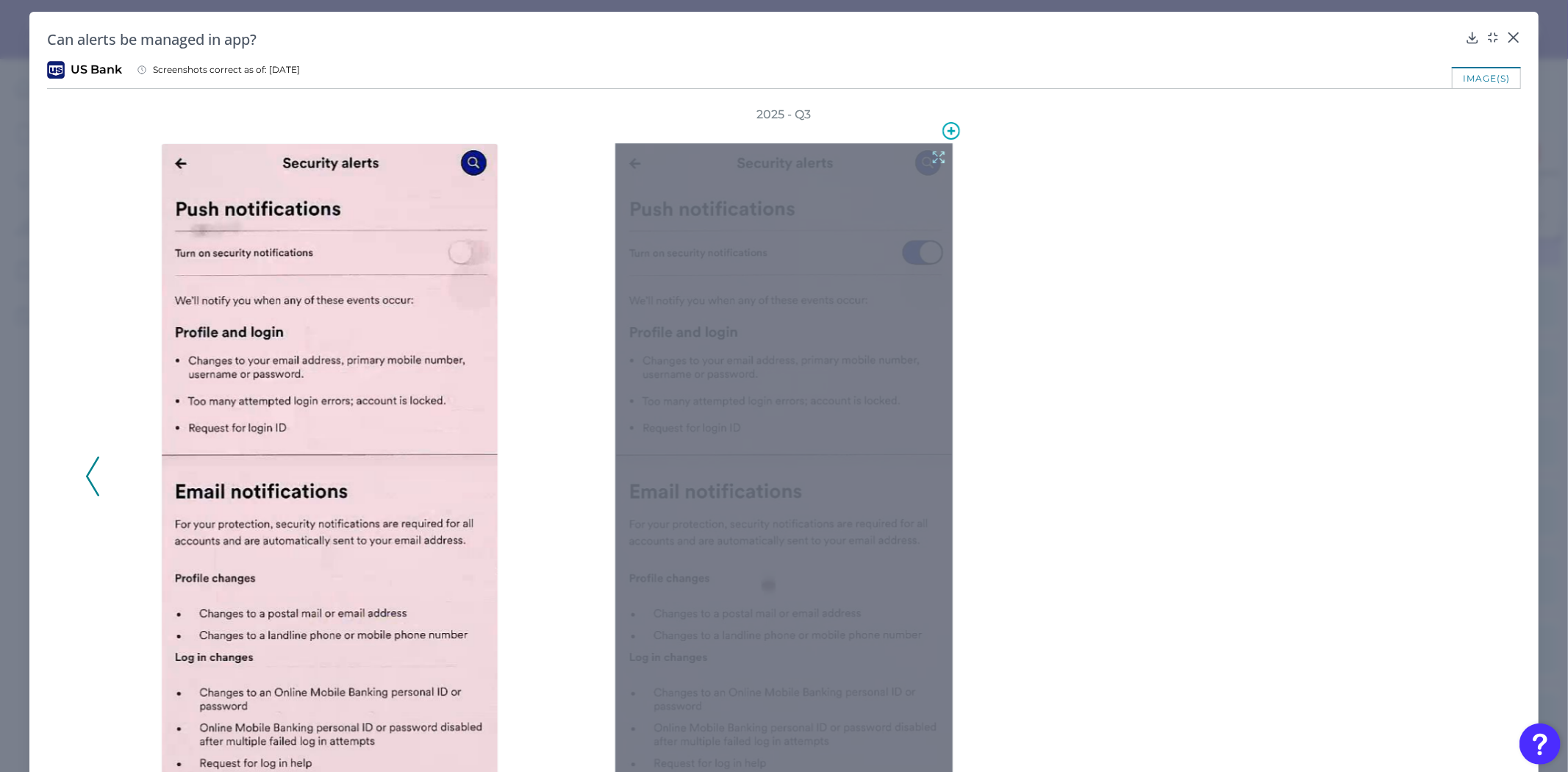
click at [671, 412] on div at bounding box center [784, 486] width 337 height 687
click at [771, 494] on div at bounding box center [784, 486] width 337 height 687
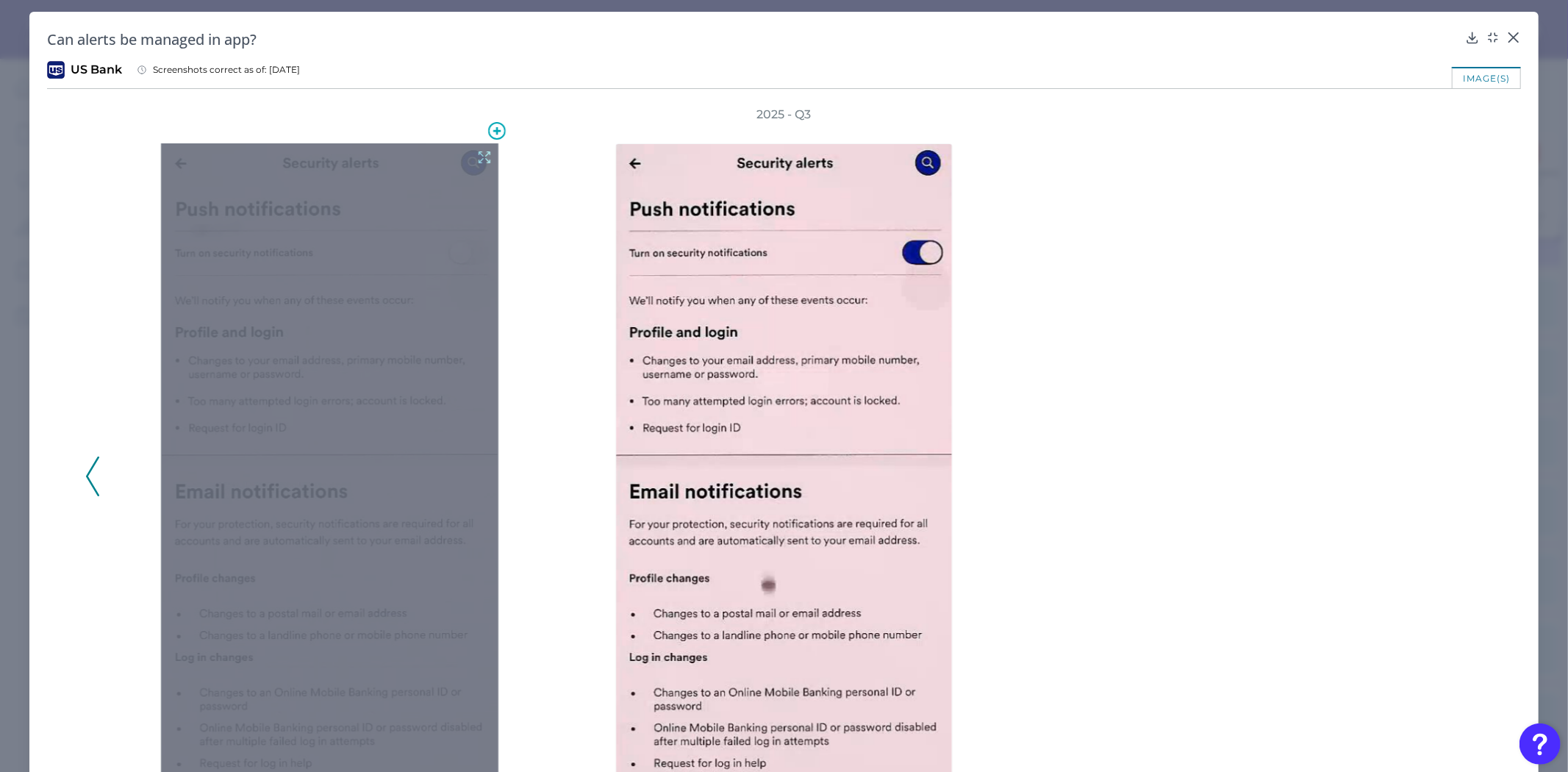
scroll to position [126, 0]
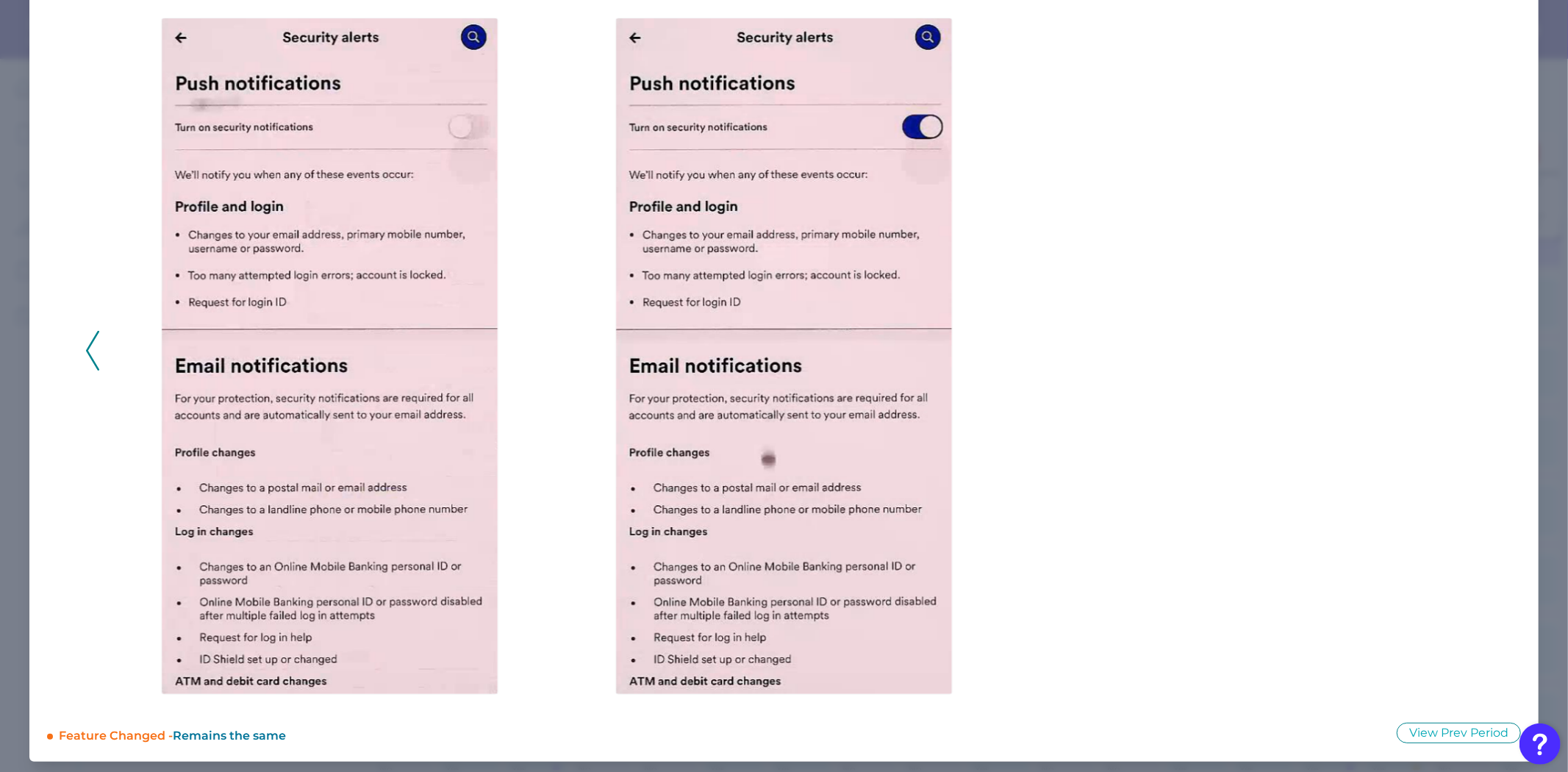
click at [78, 349] on div "2025 - Q3" at bounding box center [784, 343] width 1474 height 724
click at [87, 353] on icon at bounding box center [92, 351] width 13 height 39
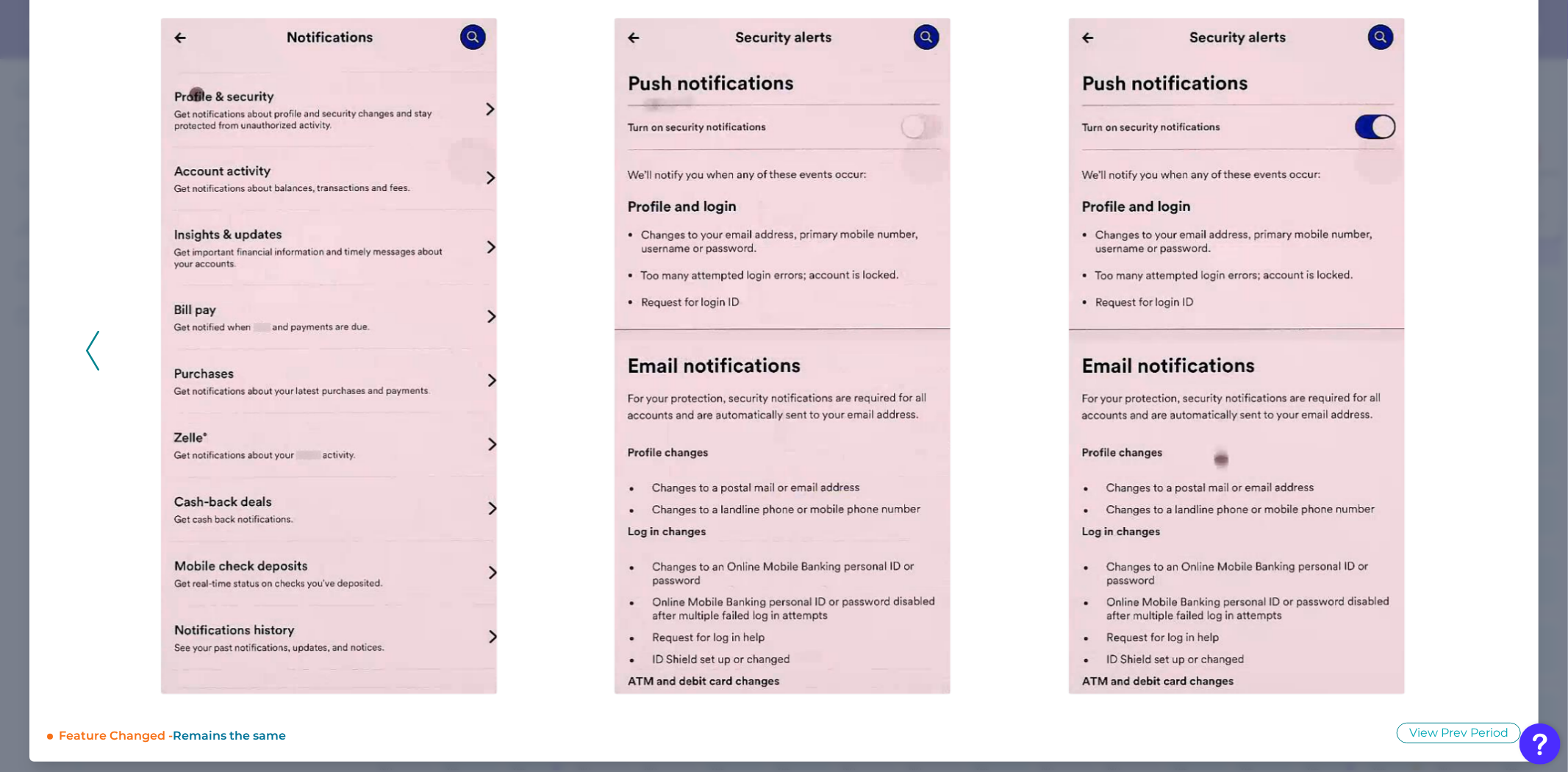
click at [87, 353] on icon at bounding box center [92, 351] width 13 height 39
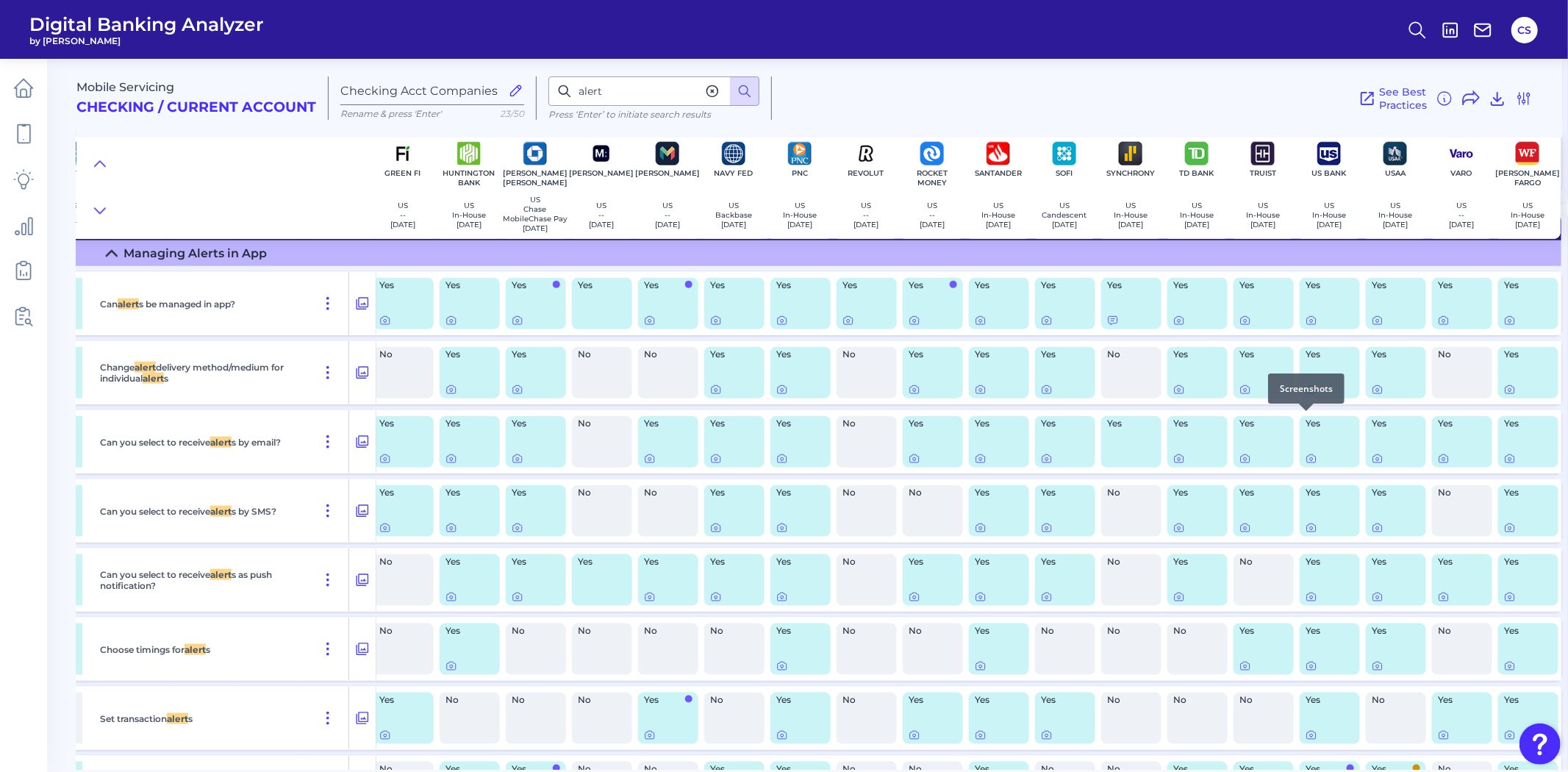
click at [1307, 395] on icon at bounding box center [1312, 389] width 12 height 12
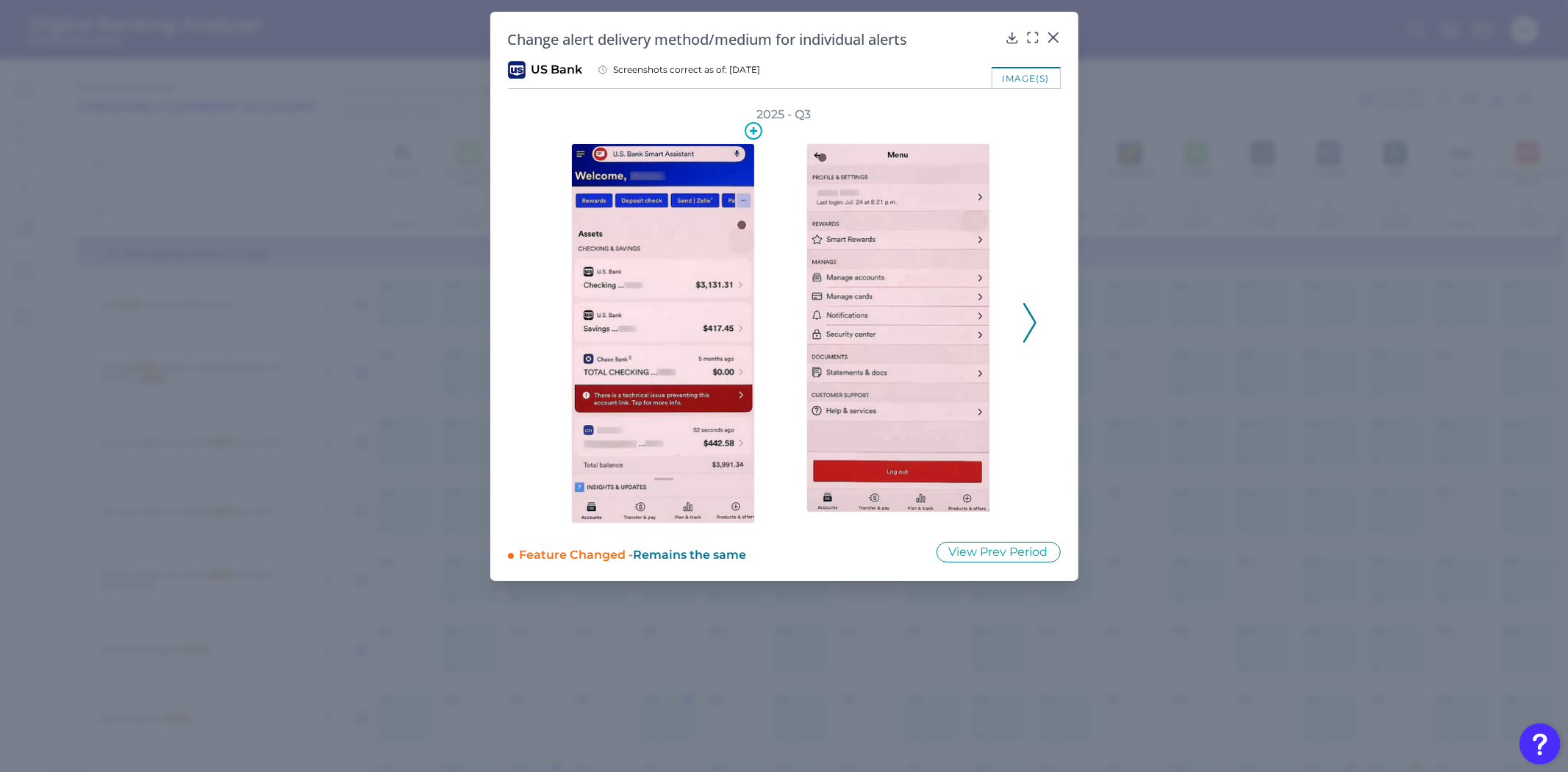
click at [666, 376] on img at bounding box center [663, 333] width 183 height 381
click at [644, 363] on img at bounding box center [663, 333] width 183 height 381
click at [1026, 336] on polyline at bounding box center [1029, 323] width 11 height 37
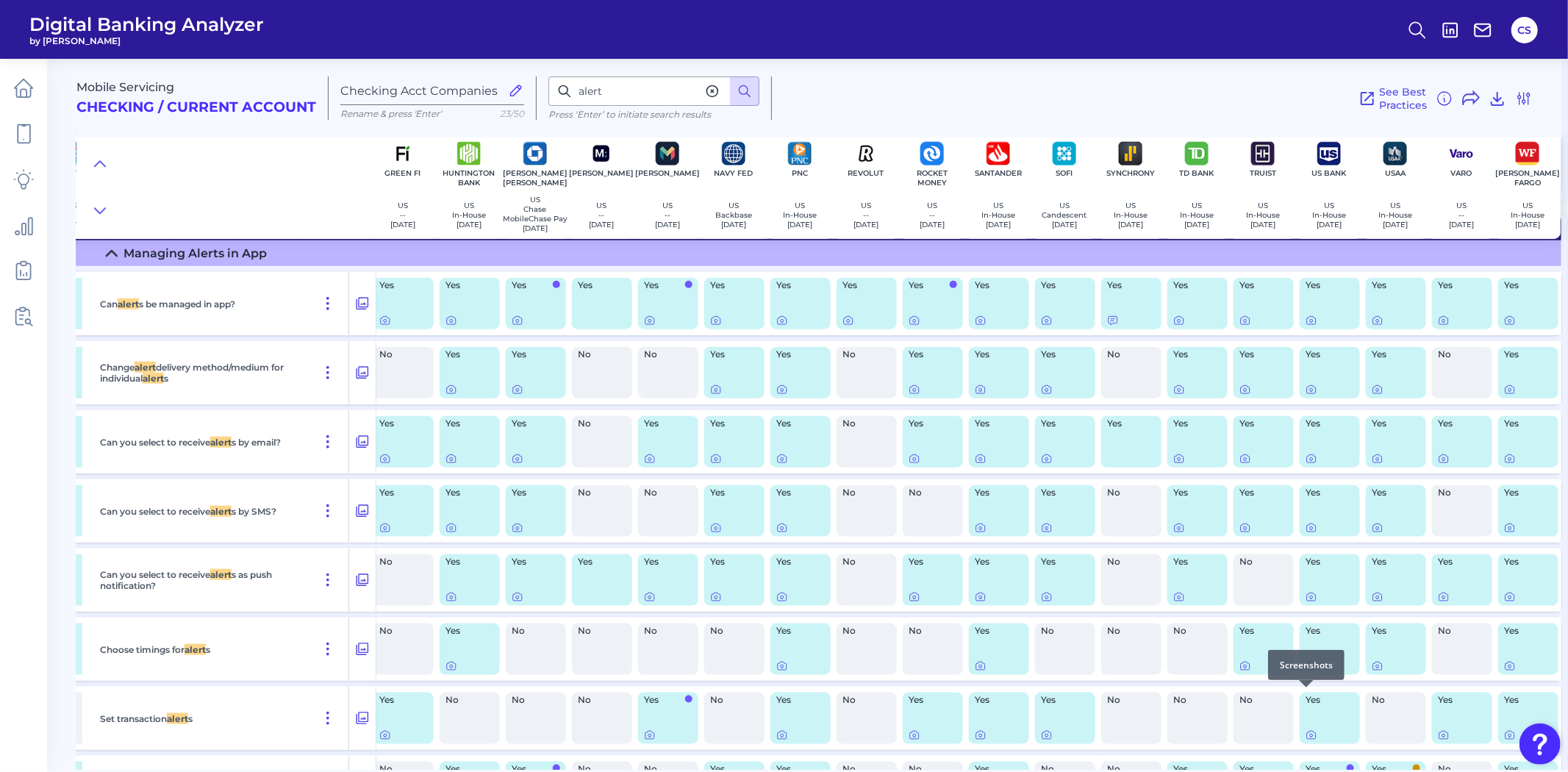
click at [1304, 692] on div at bounding box center [1306, 687] width 15 height 15
click at [1306, 672] on icon at bounding box center [1312, 667] width 12 height 12
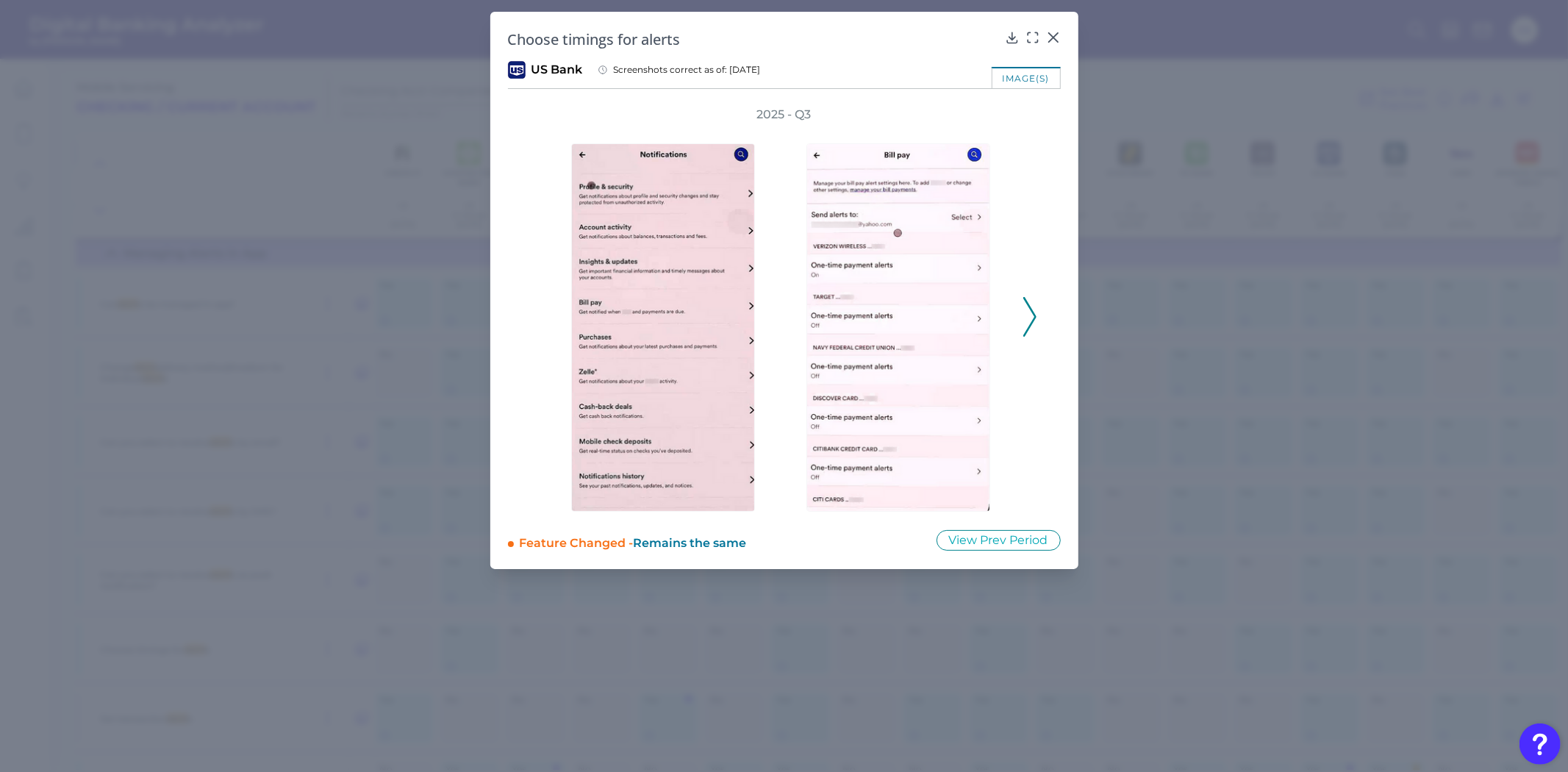
click at [1040, 328] on div "2025 - Q3" at bounding box center [784, 309] width 553 height 405
click at [1033, 325] on icon at bounding box center [1029, 316] width 13 height 39
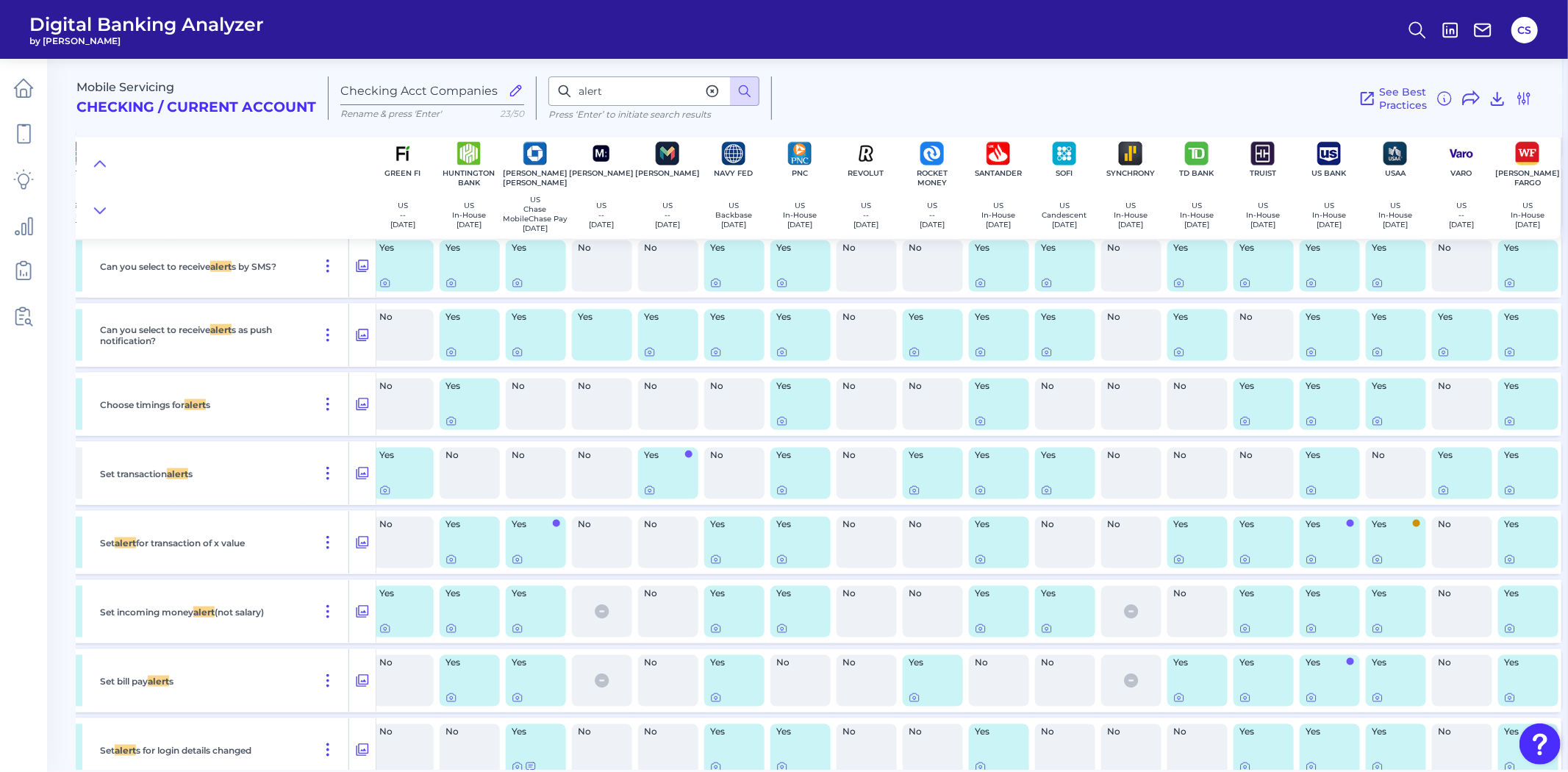
scroll to position [20532, 806]
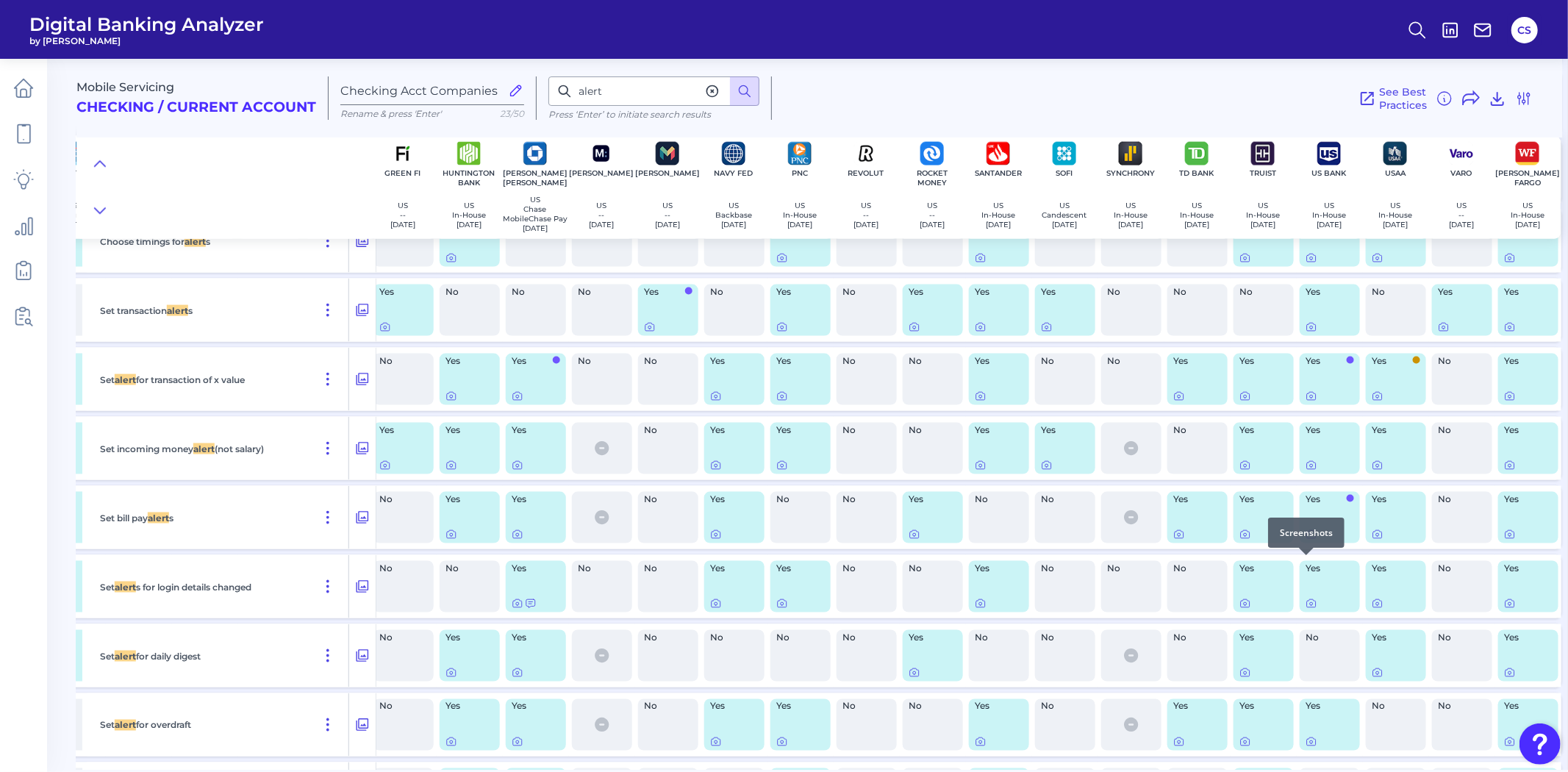
click at [1309, 539] on icon at bounding box center [1311, 535] width 9 height 8
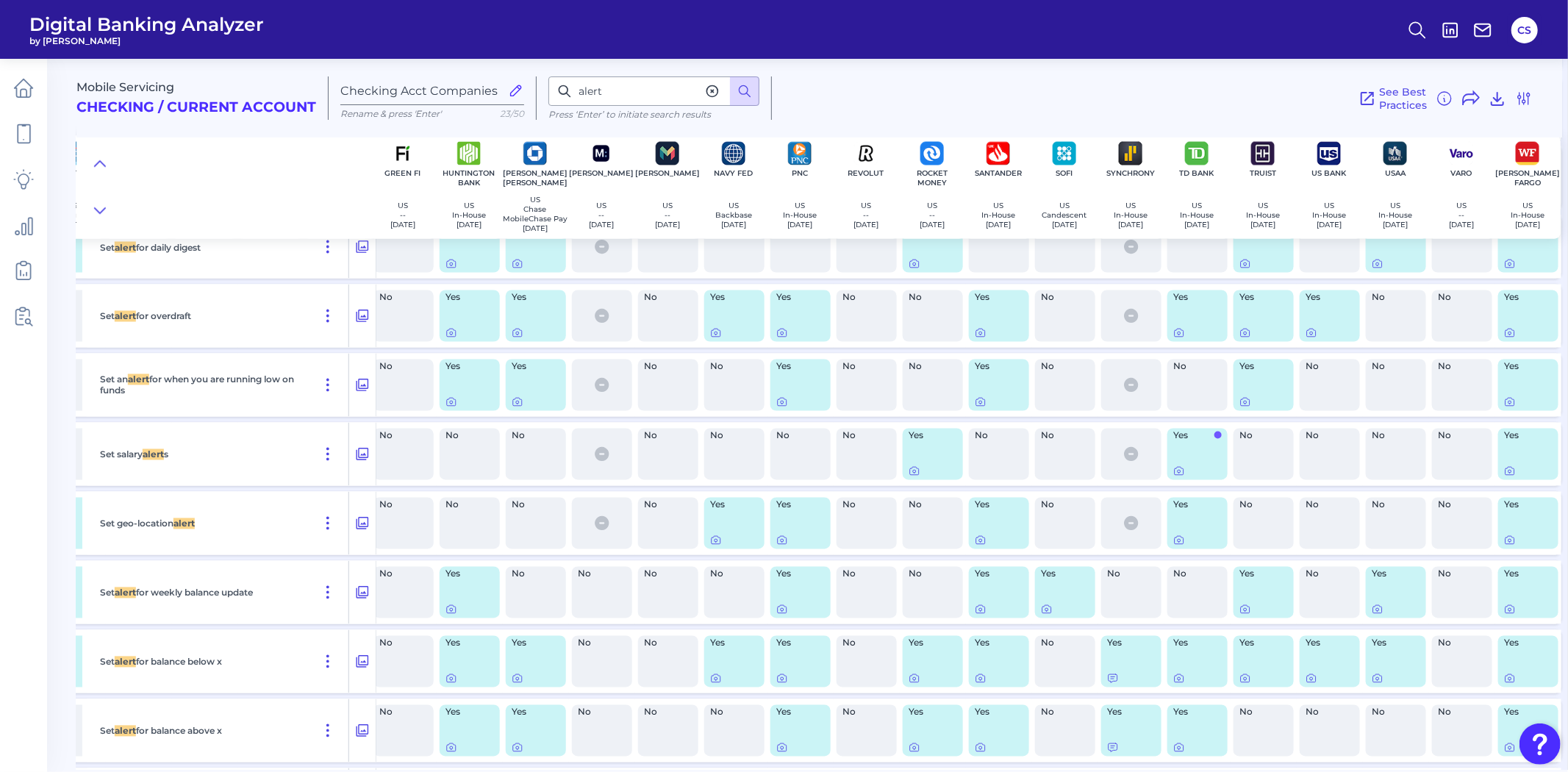
scroll to position [20778, 806]
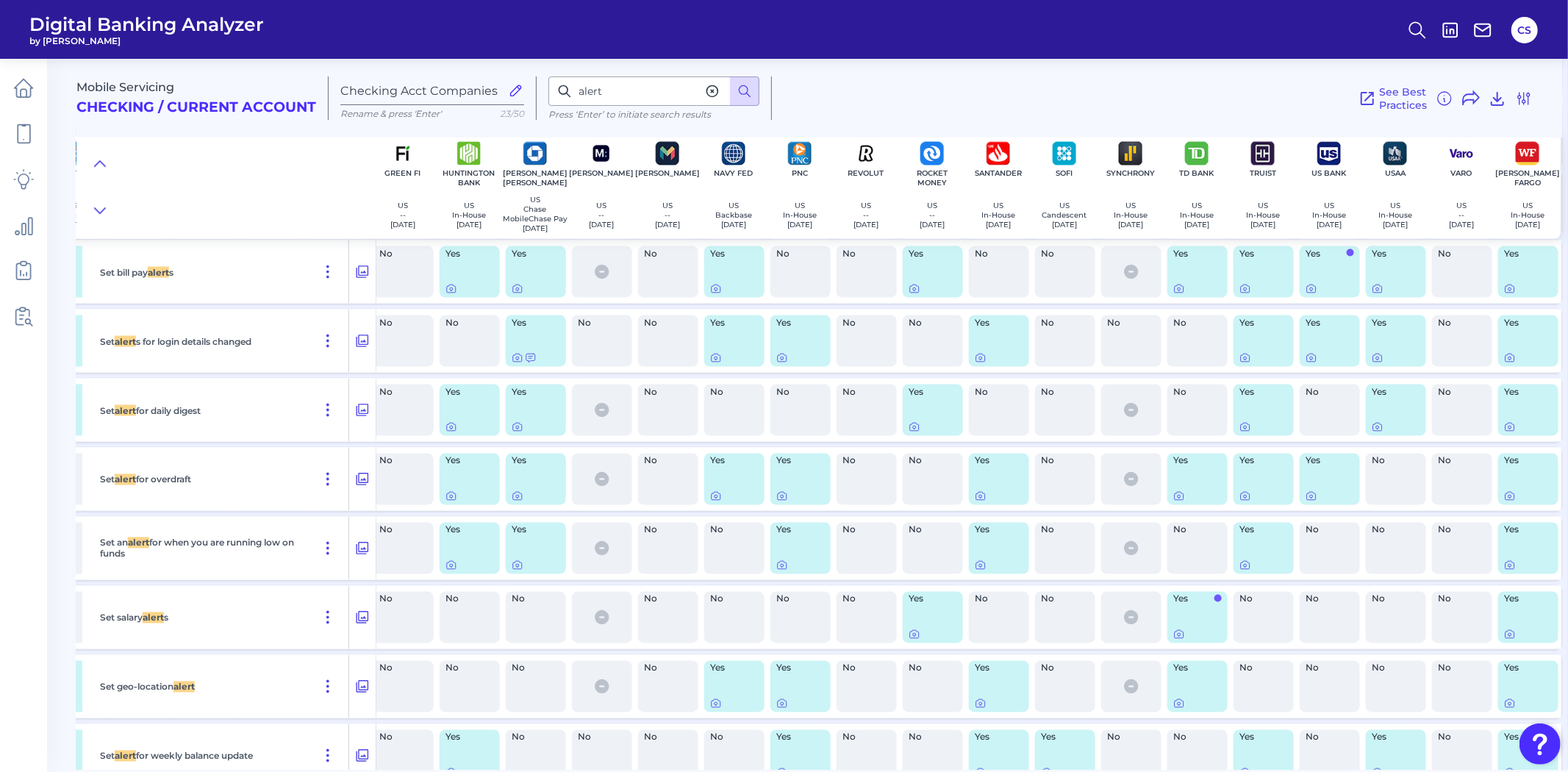
click at [1302, 511] on div "Yes" at bounding box center [1329, 479] width 66 height 63
click at [1303, 511] on div "Yes" at bounding box center [1329, 479] width 66 height 63
click at [1306, 502] on icon at bounding box center [1312, 497] width 12 height 12
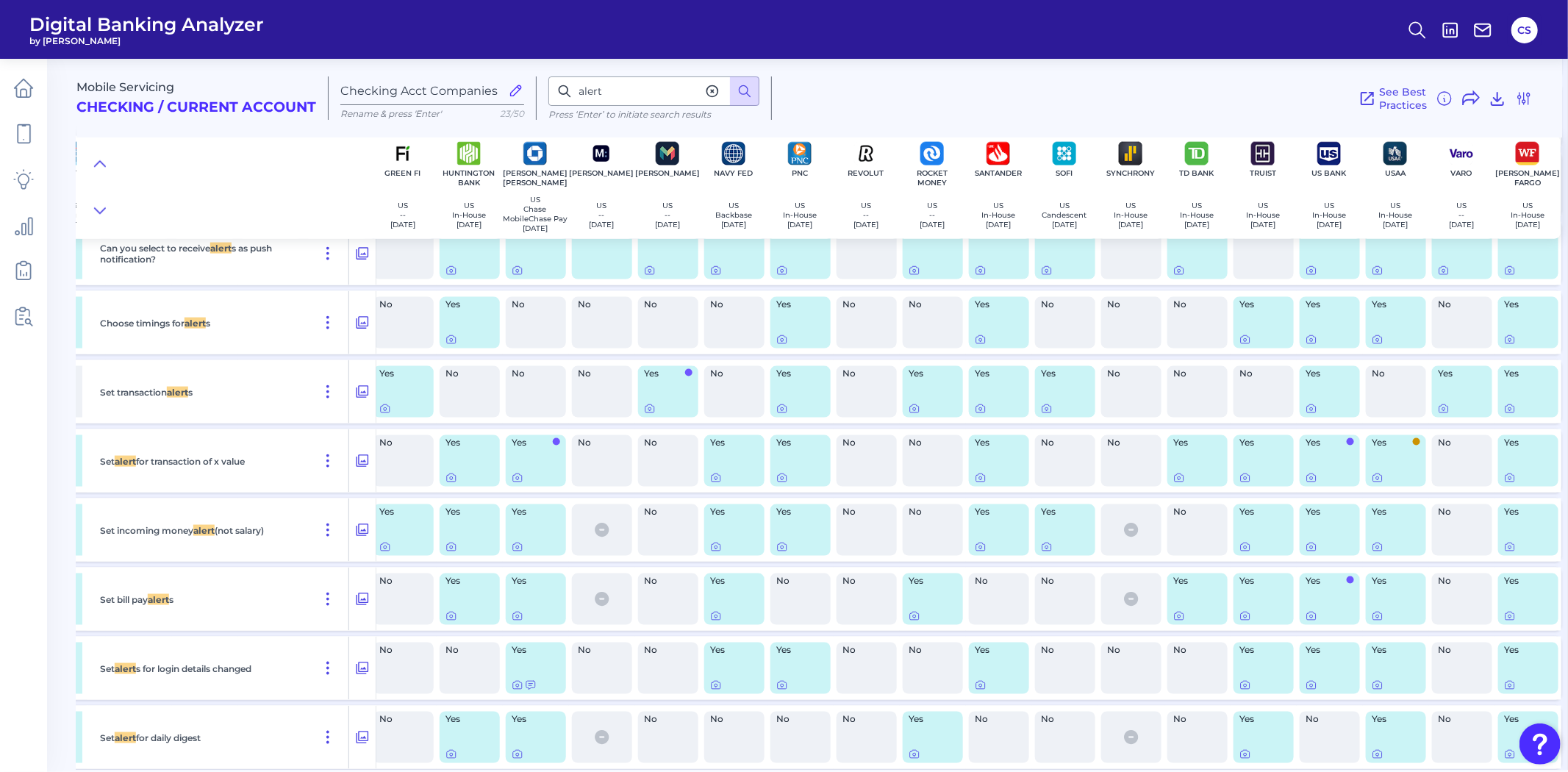
scroll to position [20124, 806]
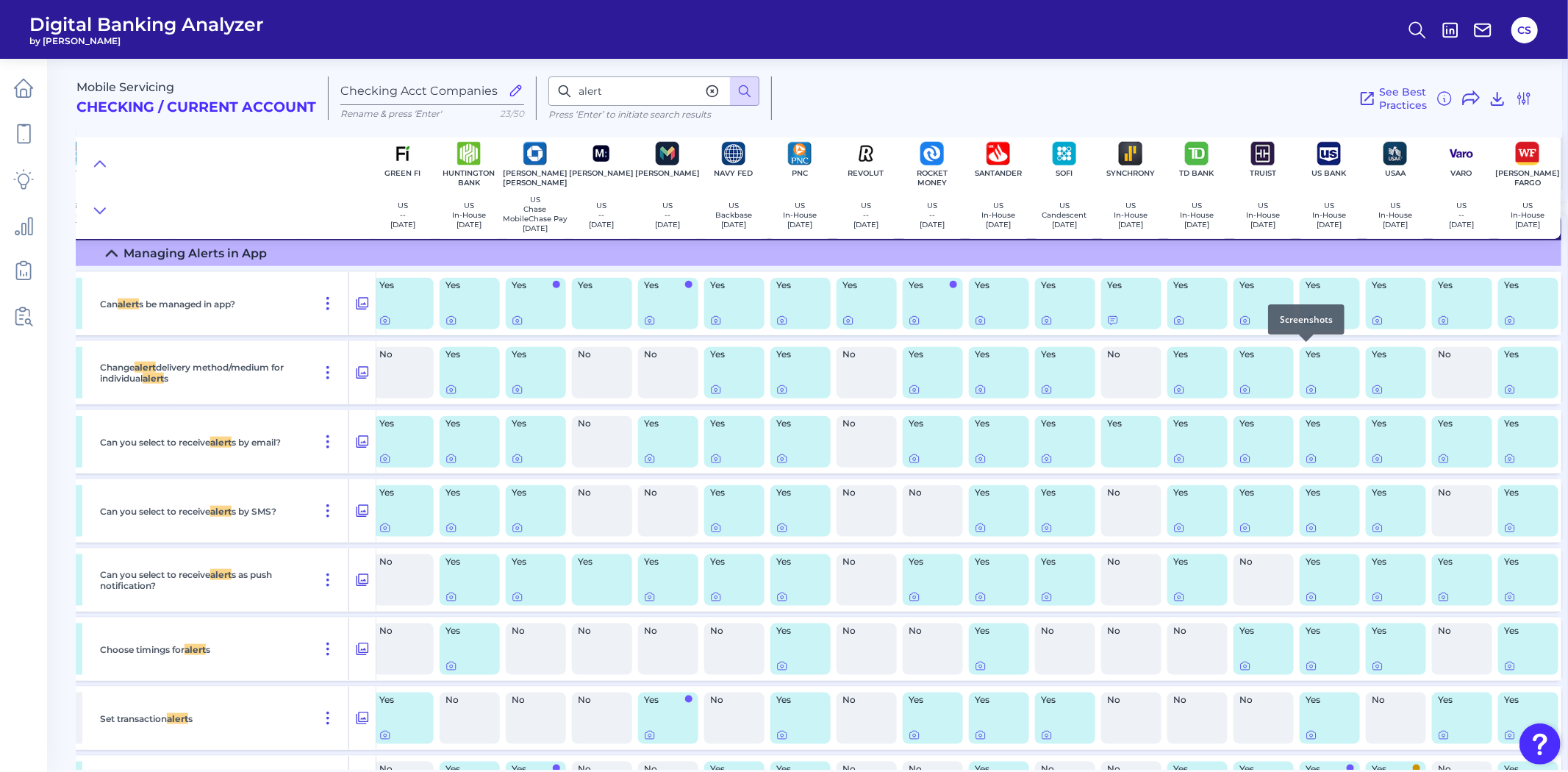
click at [1311, 326] on icon at bounding box center [1312, 320] width 12 height 12
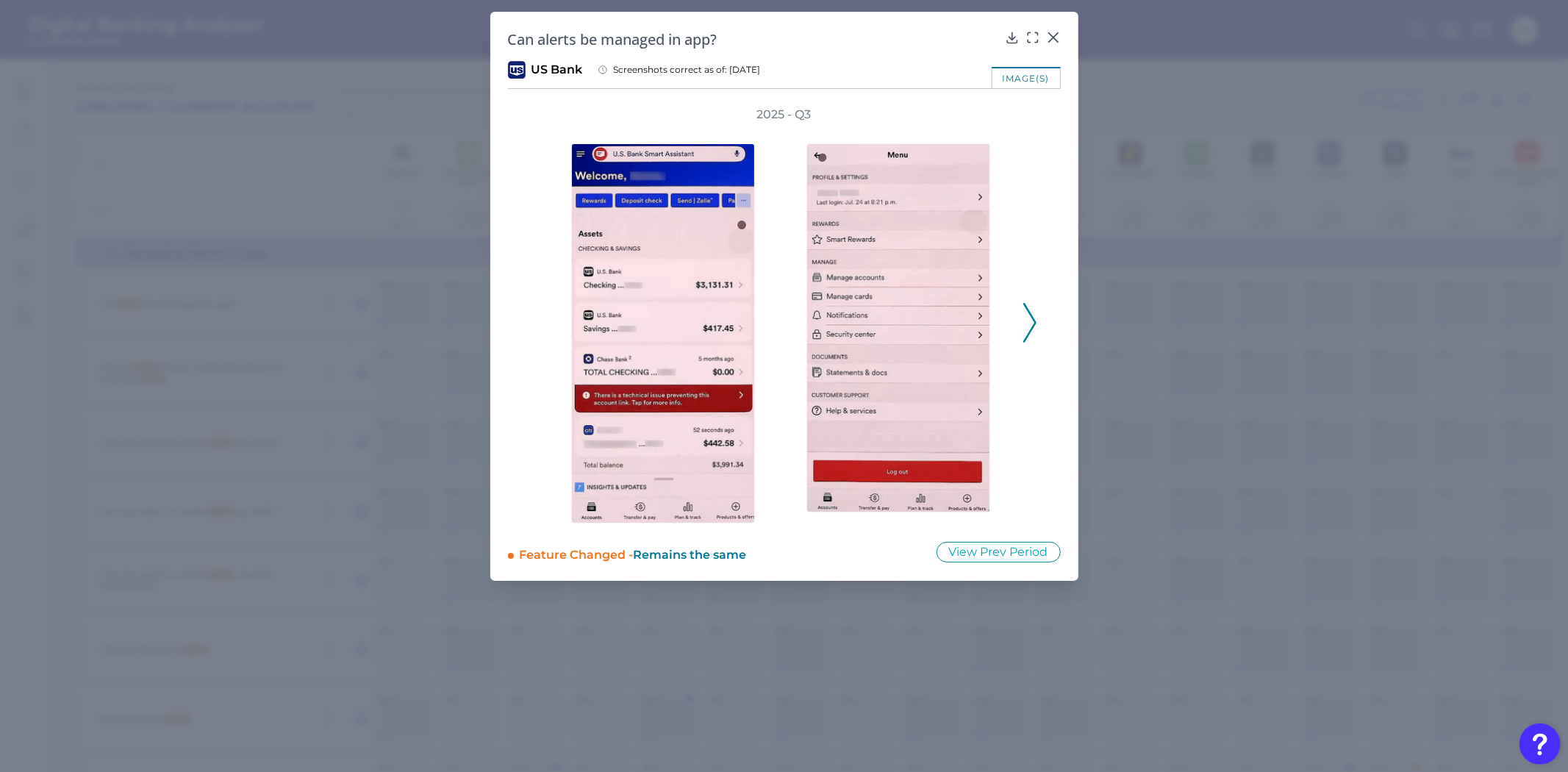
click at [1026, 324] on icon at bounding box center [1029, 322] width 13 height 39
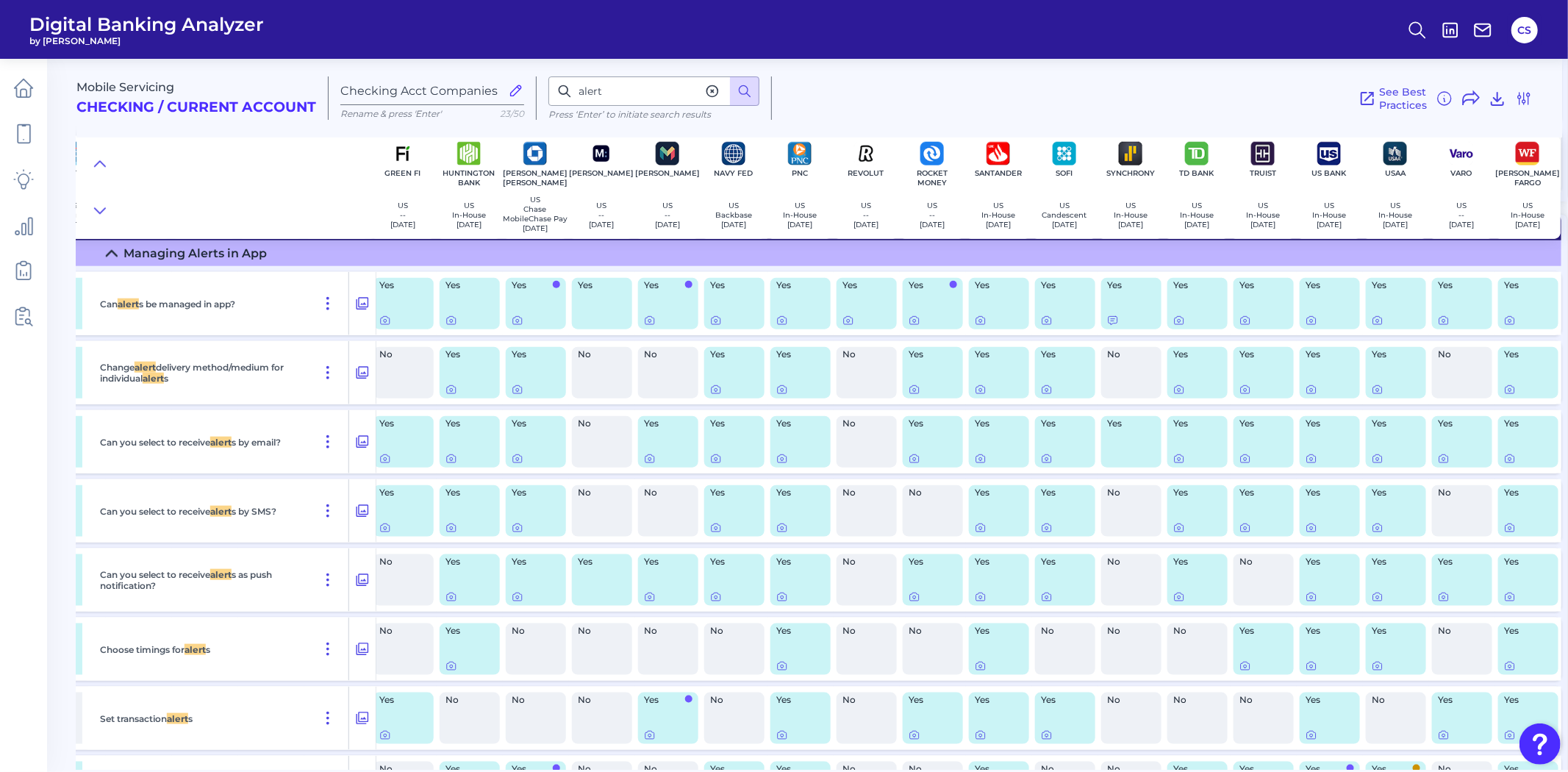
click at [1300, 398] on div "Yes" at bounding box center [1329, 373] width 60 height 51
click at [1306, 395] on icon at bounding box center [1312, 389] width 12 height 12
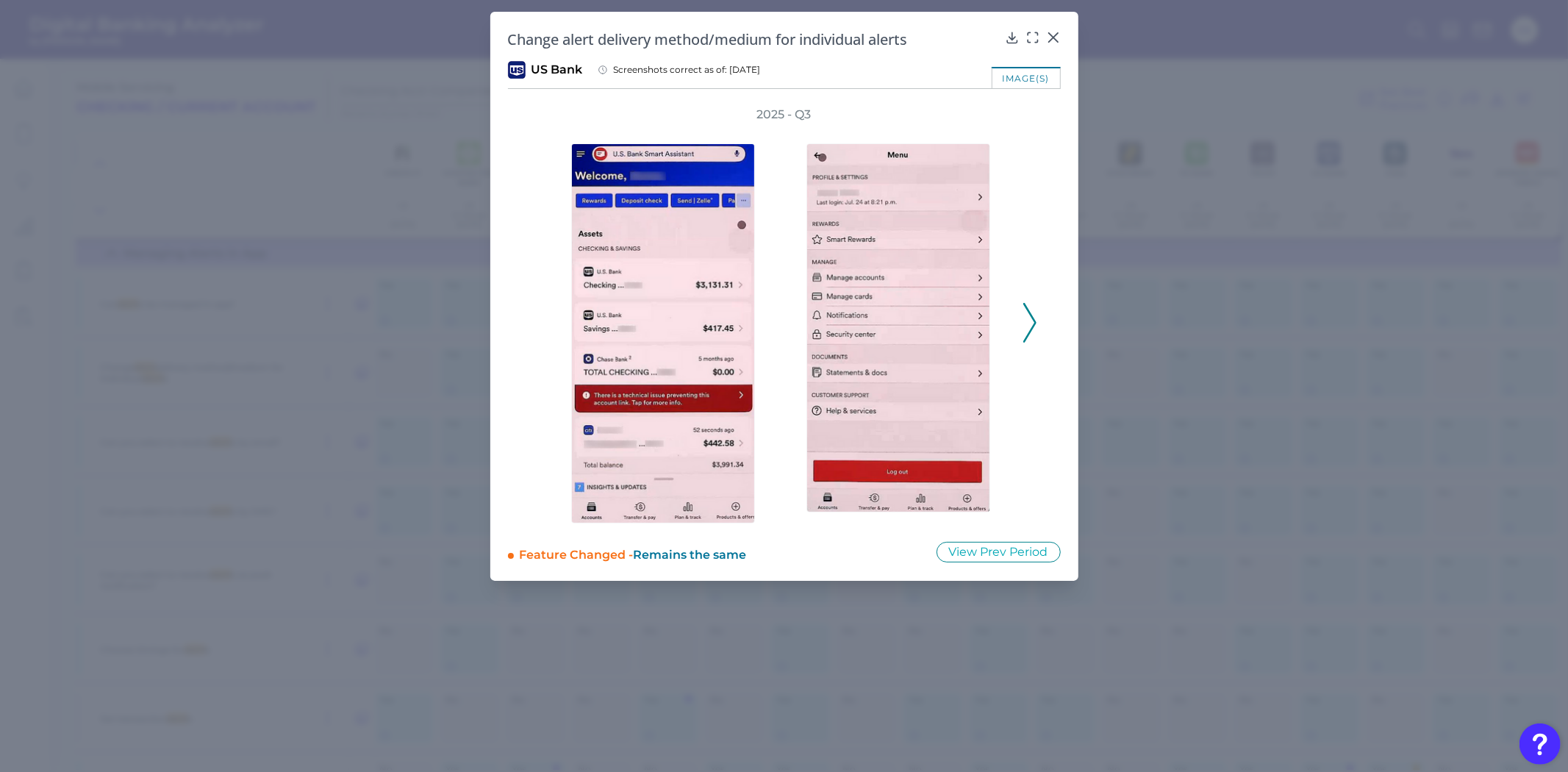
click at [1037, 314] on div "2025 - Q3" at bounding box center [784, 315] width 553 height 417
click at [1032, 316] on polyline at bounding box center [1029, 323] width 11 height 37
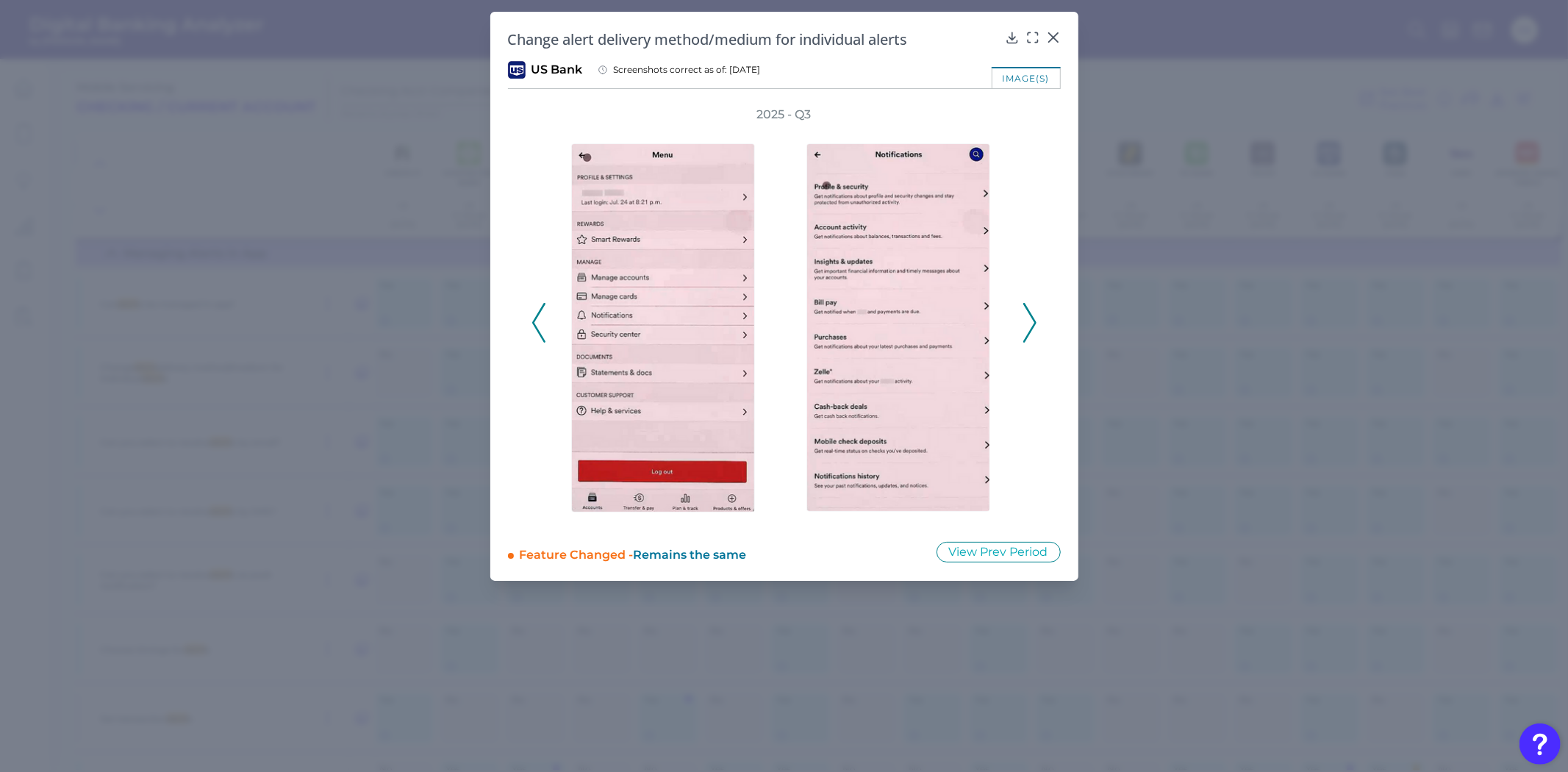
click at [1032, 316] on polyline at bounding box center [1029, 323] width 11 height 37
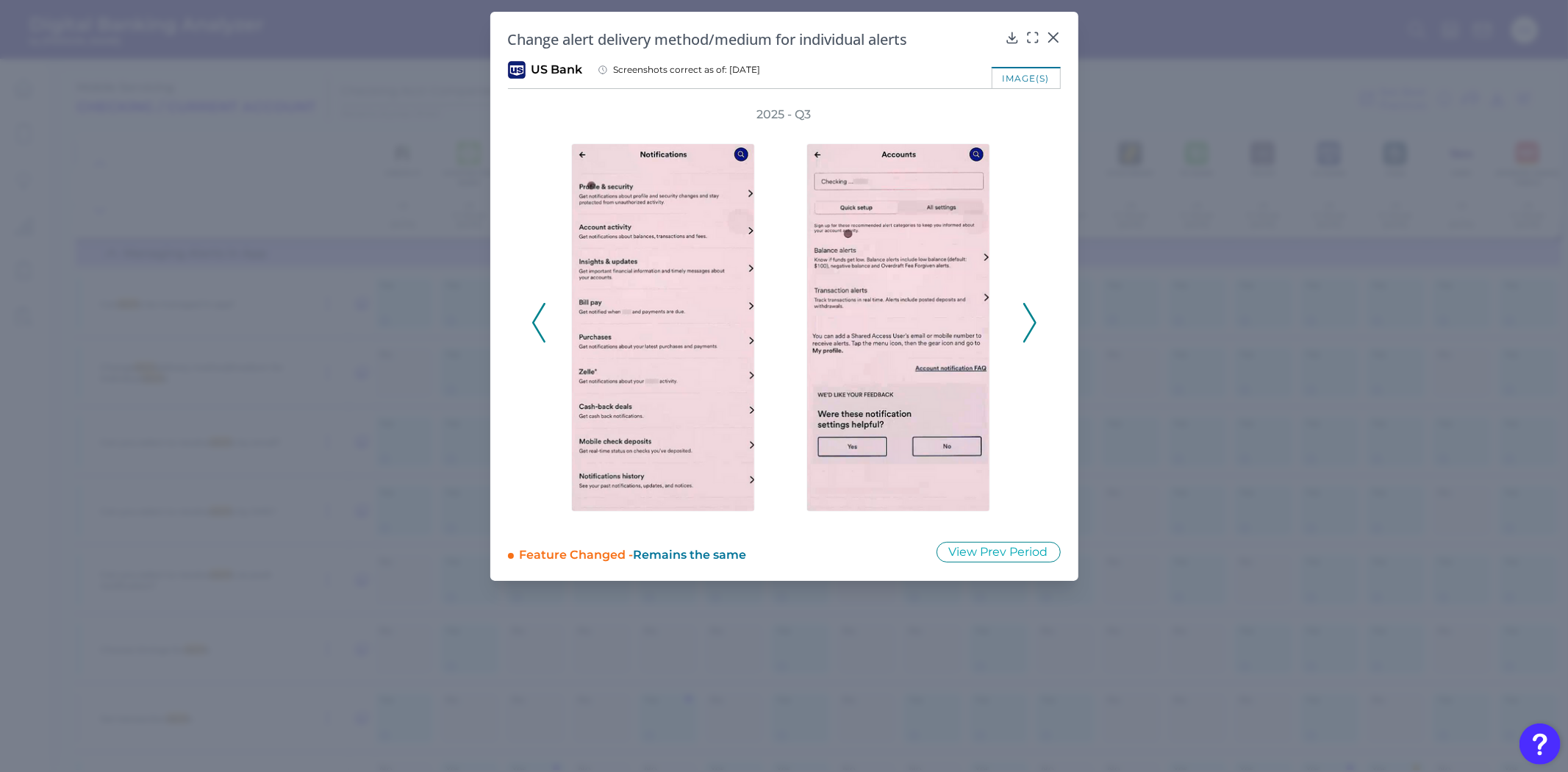
click at [1032, 316] on polyline at bounding box center [1029, 323] width 11 height 37
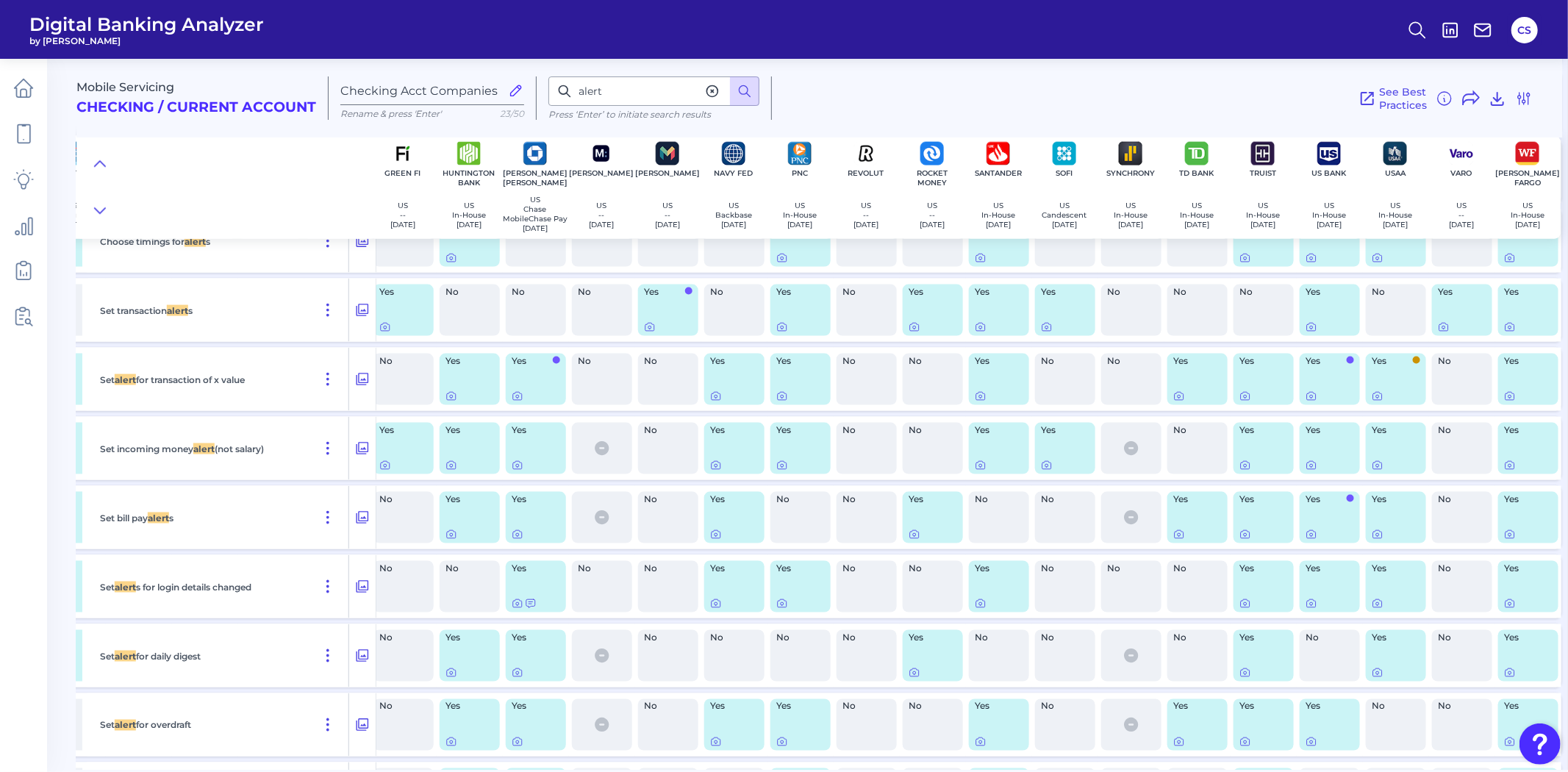
scroll to position [20206, 806]
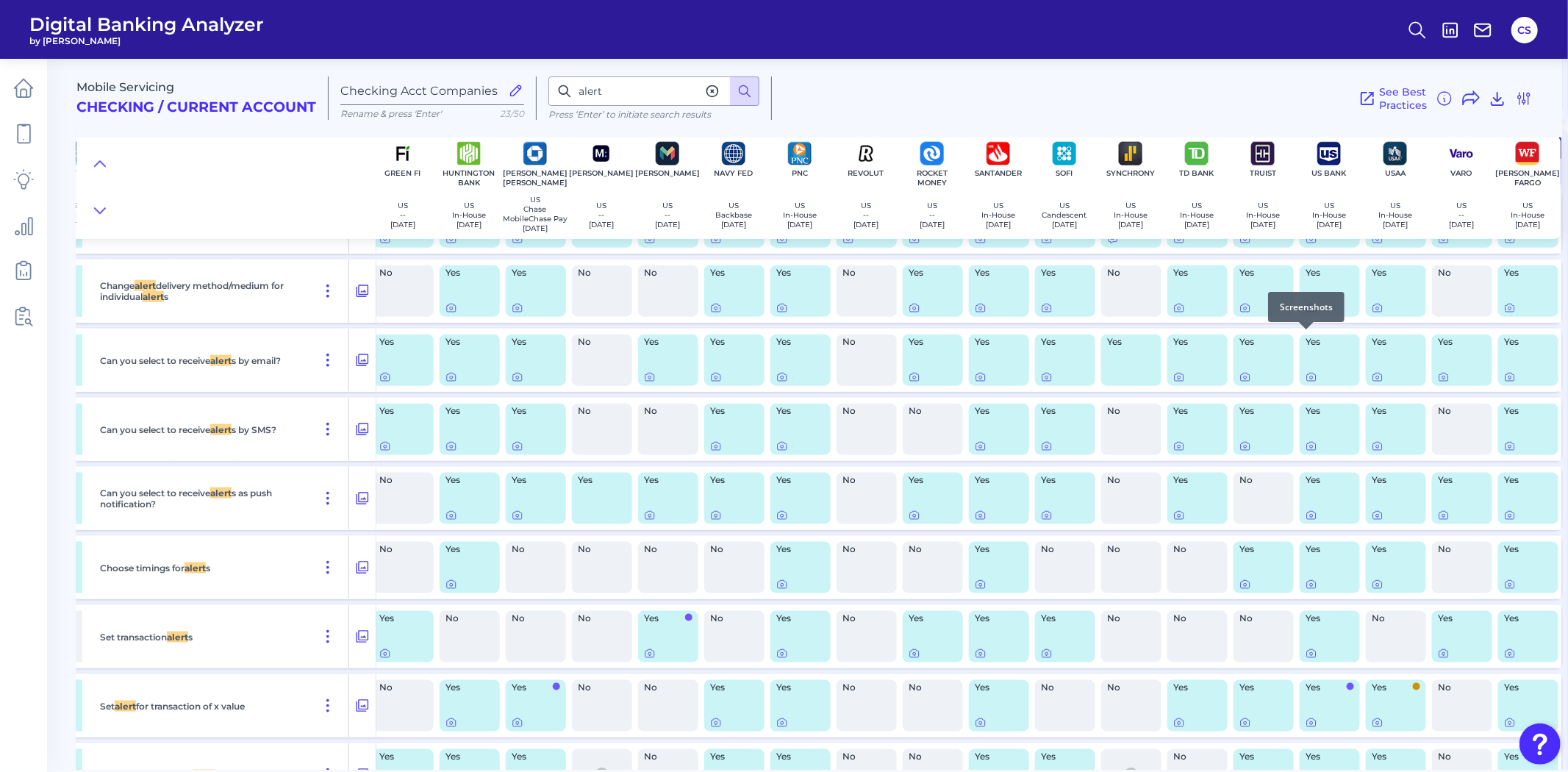
click at [1302, 335] on div at bounding box center [1306, 329] width 15 height 15
click at [1304, 316] on div "Yes" at bounding box center [1329, 291] width 60 height 51
click at [1305, 335] on div at bounding box center [1306, 329] width 15 height 15
click at [1309, 333] on div at bounding box center [1306, 329] width 15 height 15
click at [1307, 334] on div at bounding box center [1306, 329] width 15 height 15
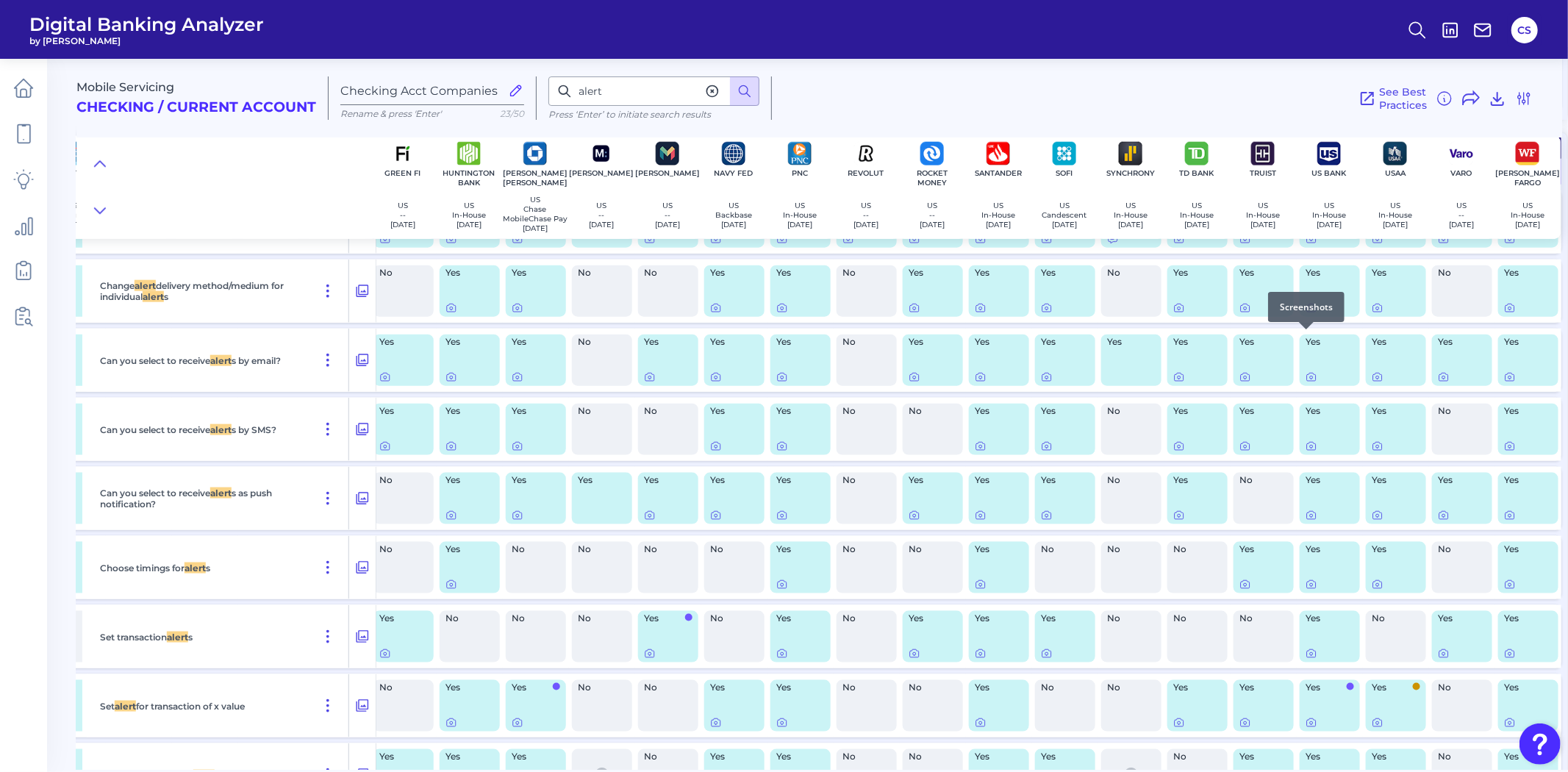
click at [1307, 315] on icon at bounding box center [1312, 309] width 12 height 12
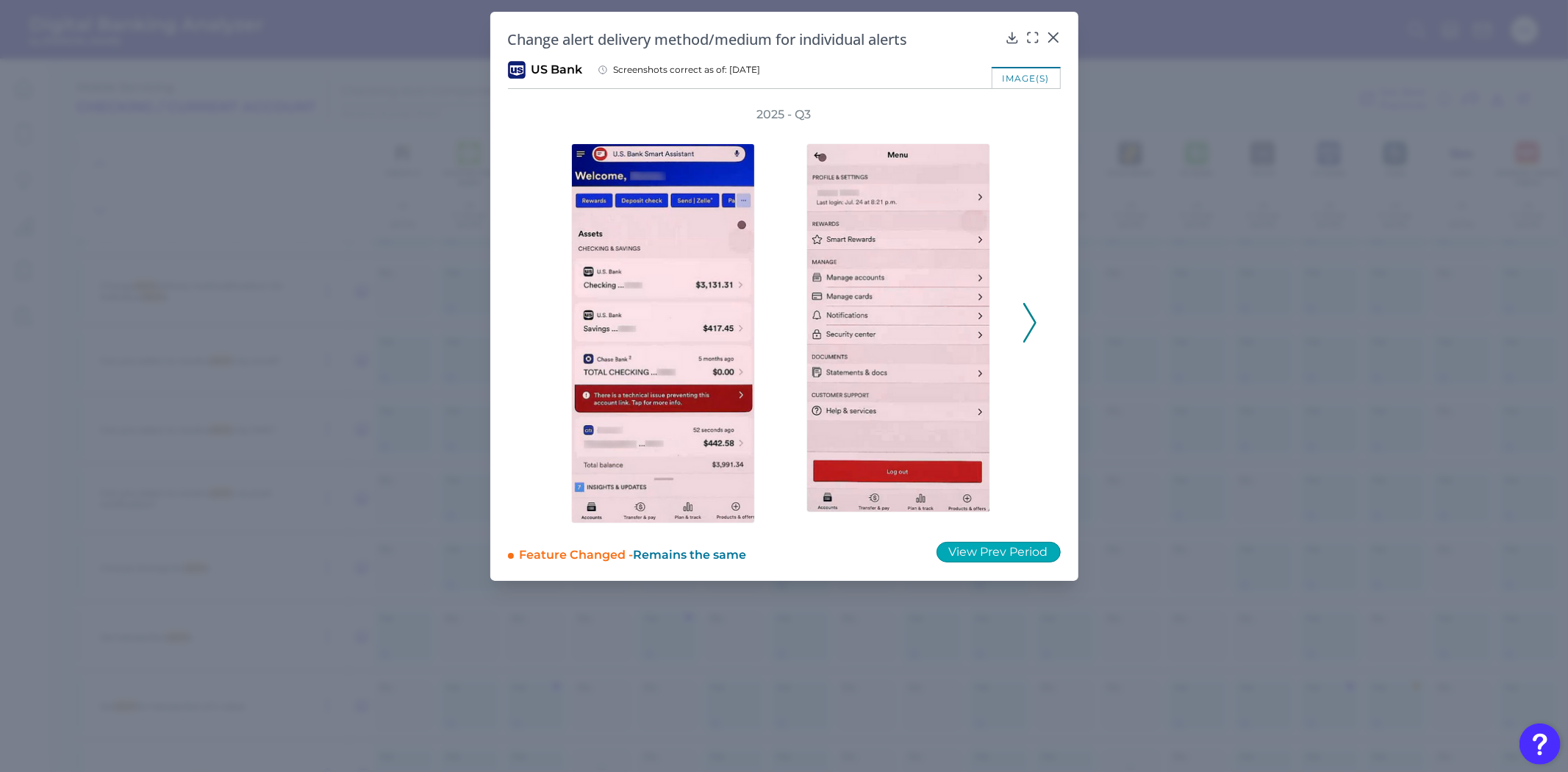
click at [1010, 560] on button "View Prev Period" at bounding box center [998, 552] width 124 height 21
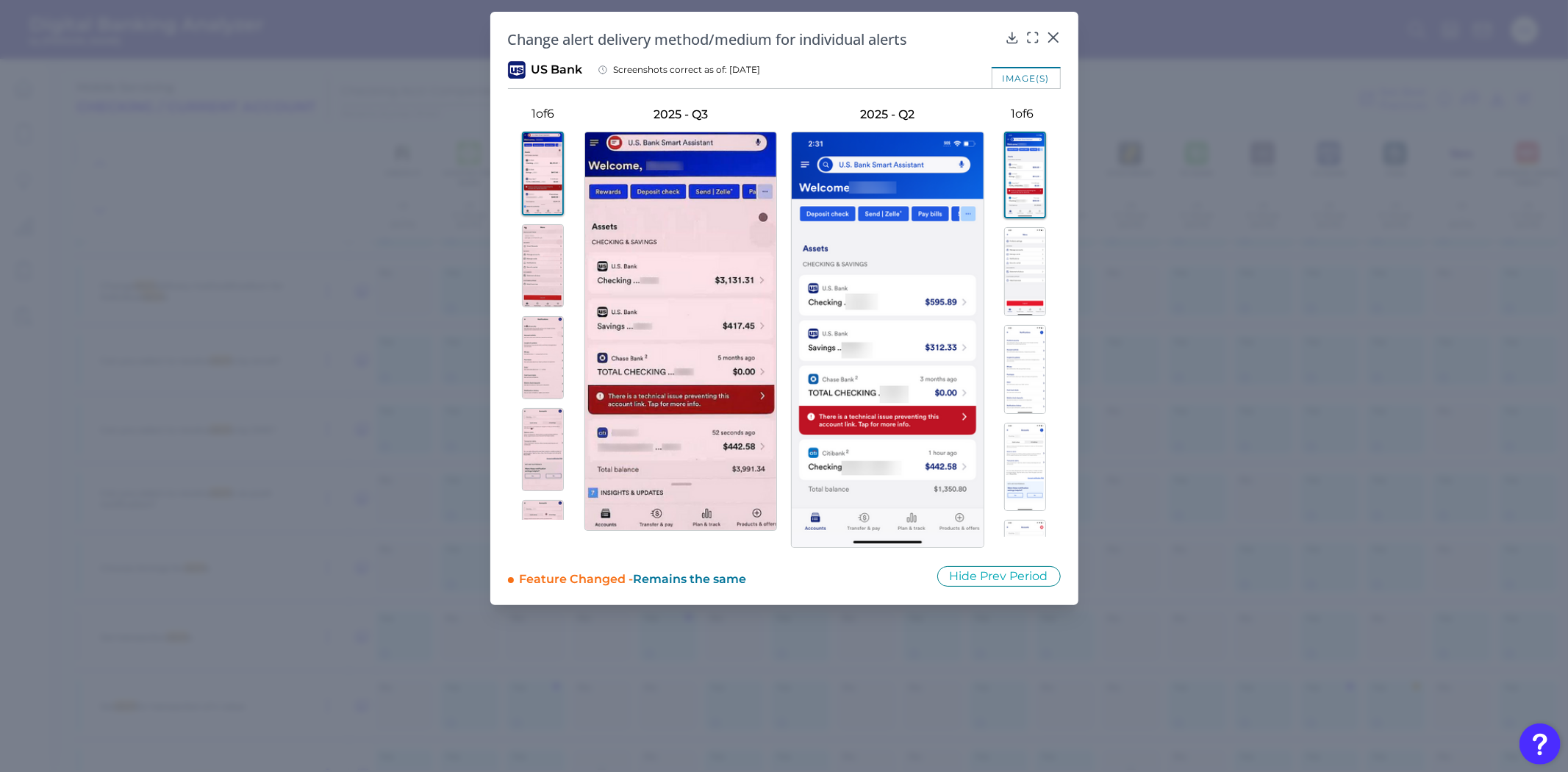
click at [1027, 254] on img at bounding box center [1025, 271] width 42 height 89
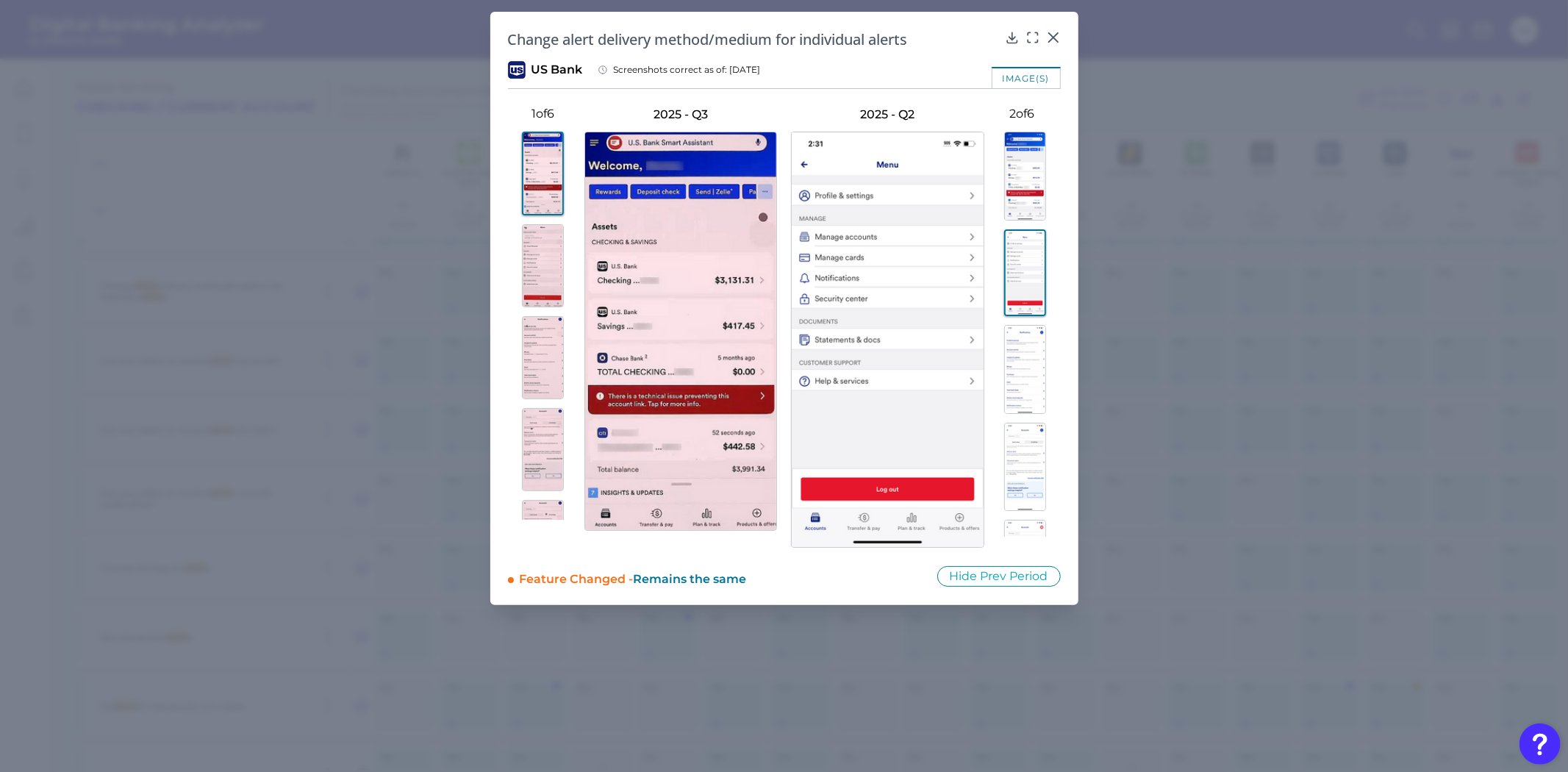
click at [1019, 348] on img at bounding box center [1025, 370] width 42 height 89
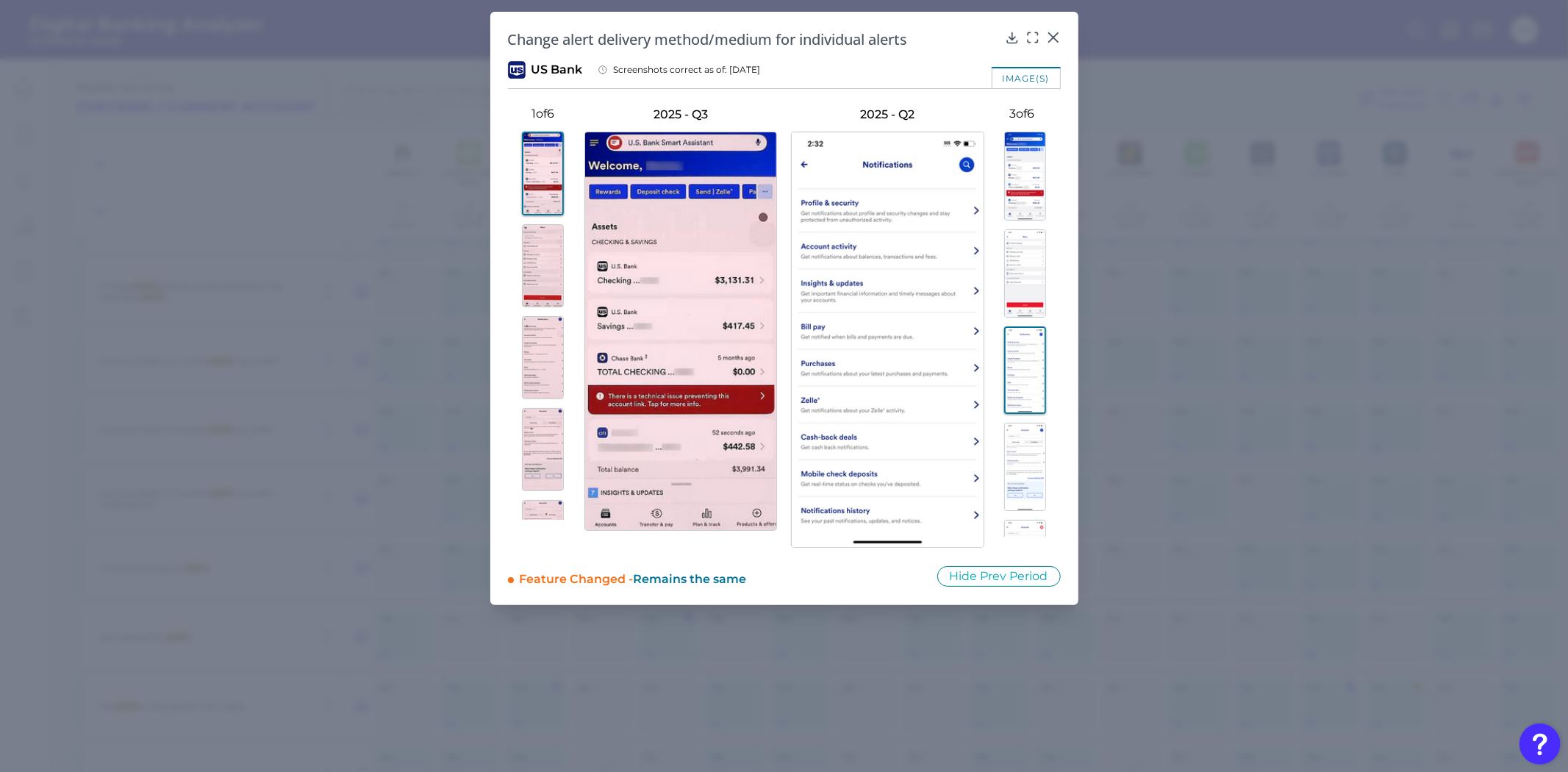
click at [1018, 467] on img at bounding box center [1025, 467] width 42 height 89
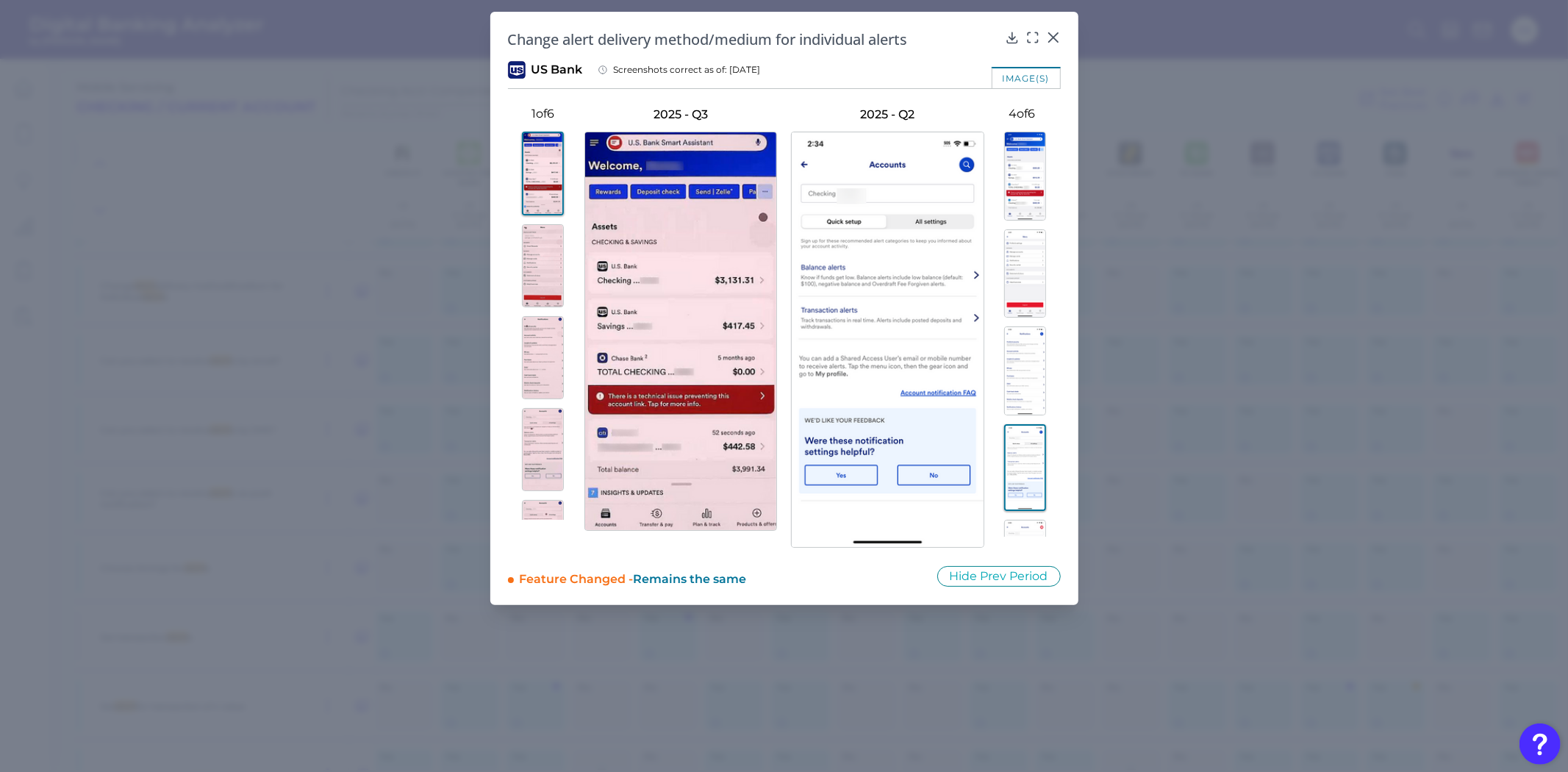
click at [1017, 401] on img at bounding box center [1025, 371] width 42 height 89
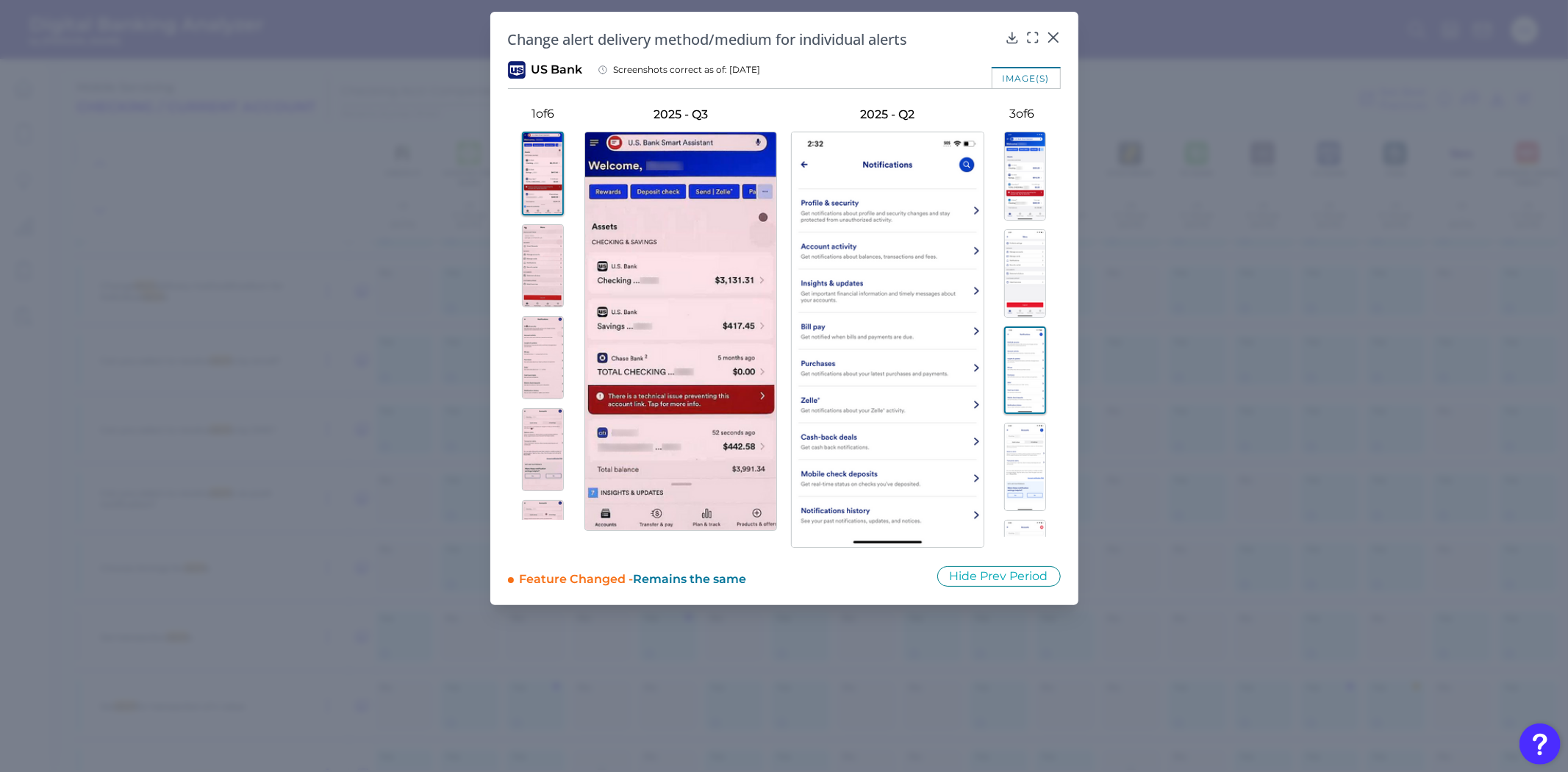
click at [528, 353] on img at bounding box center [543, 358] width 42 height 83
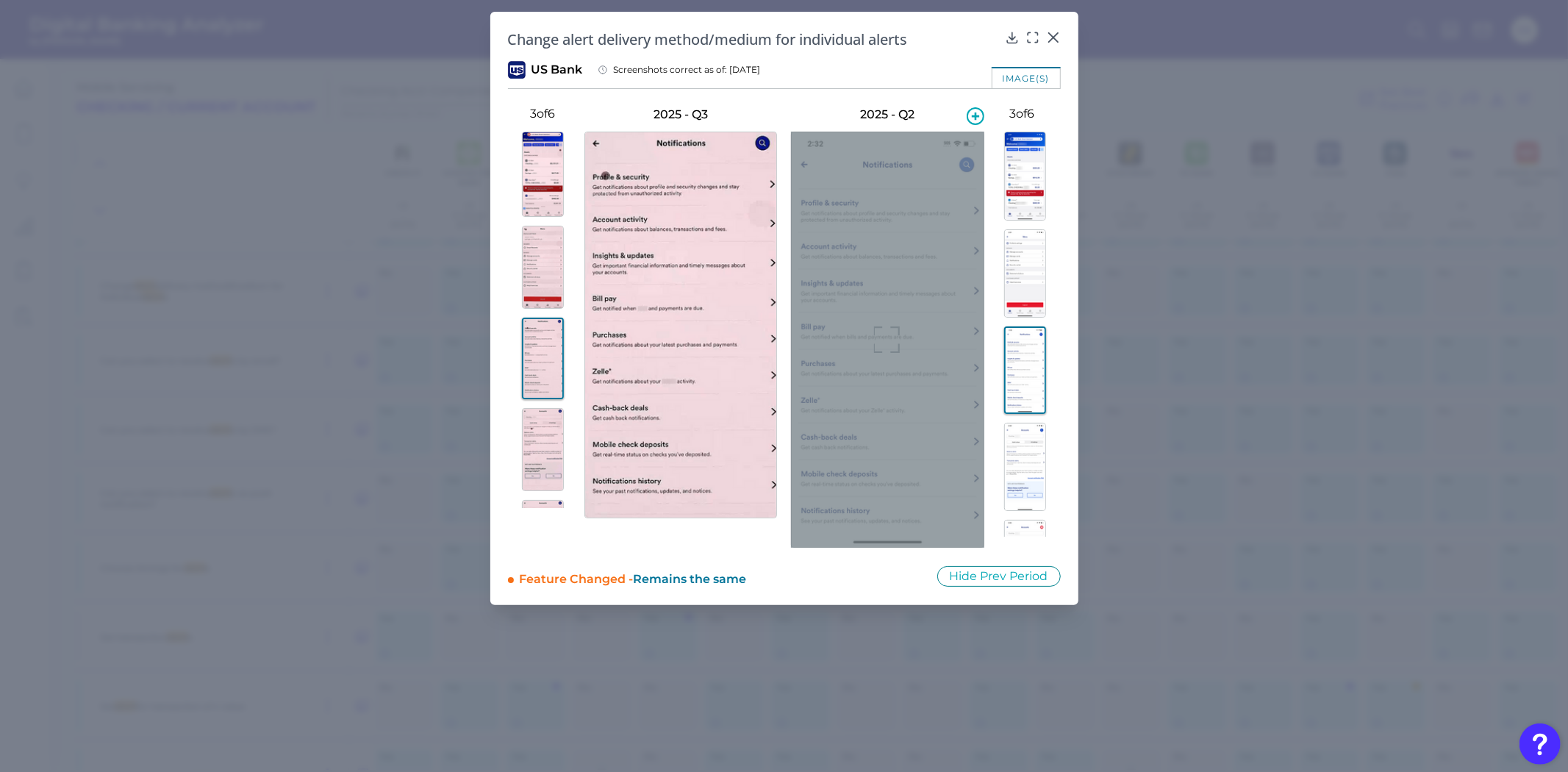
click at [883, 339] on icon at bounding box center [887, 339] width 27 height 27
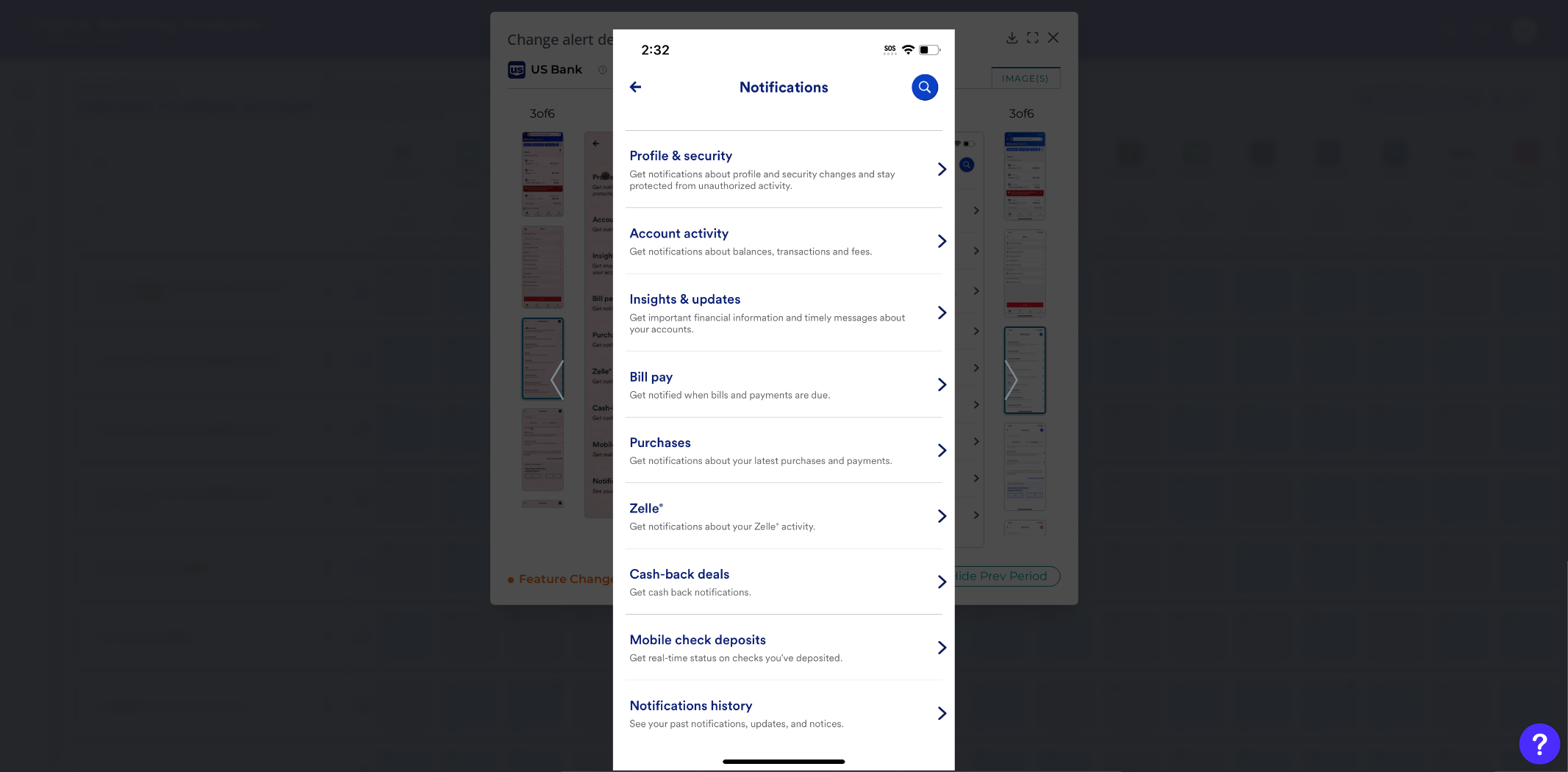
click at [1020, 378] on div at bounding box center [784, 386] width 1568 height 772
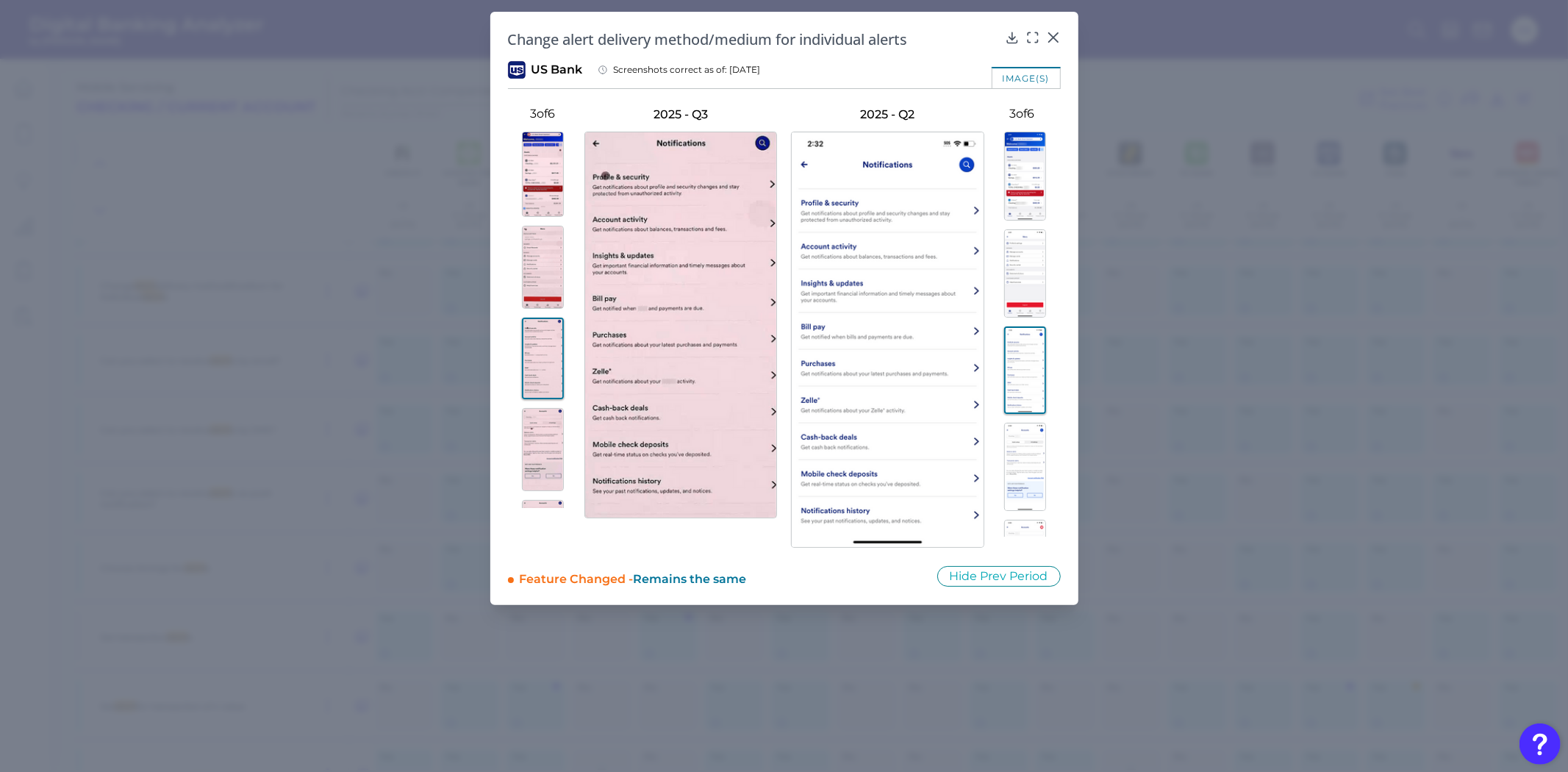
click at [1011, 377] on img at bounding box center [1025, 370] width 42 height 87
click at [1004, 371] on img at bounding box center [1025, 370] width 42 height 87
click at [1023, 447] on img at bounding box center [1025, 467] width 42 height 89
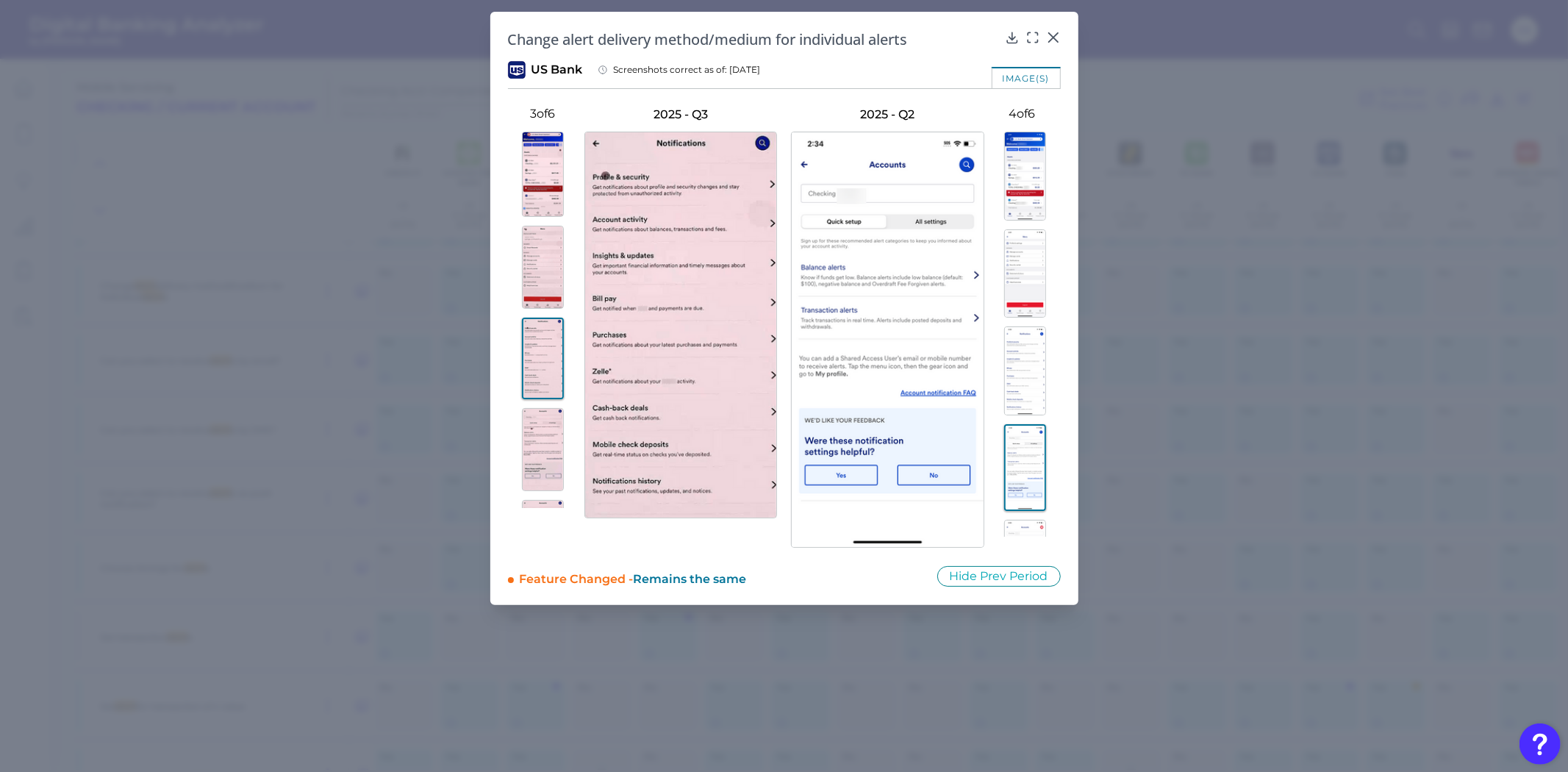
click at [1020, 511] on img at bounding box center [1025, 467] width 42 height 87
click at [1023, 430] on img at bounding box center [1025, 467] width 42 height 87
click at [1026, 363] on img at bounding box center [1025, 371] width 42 height 89
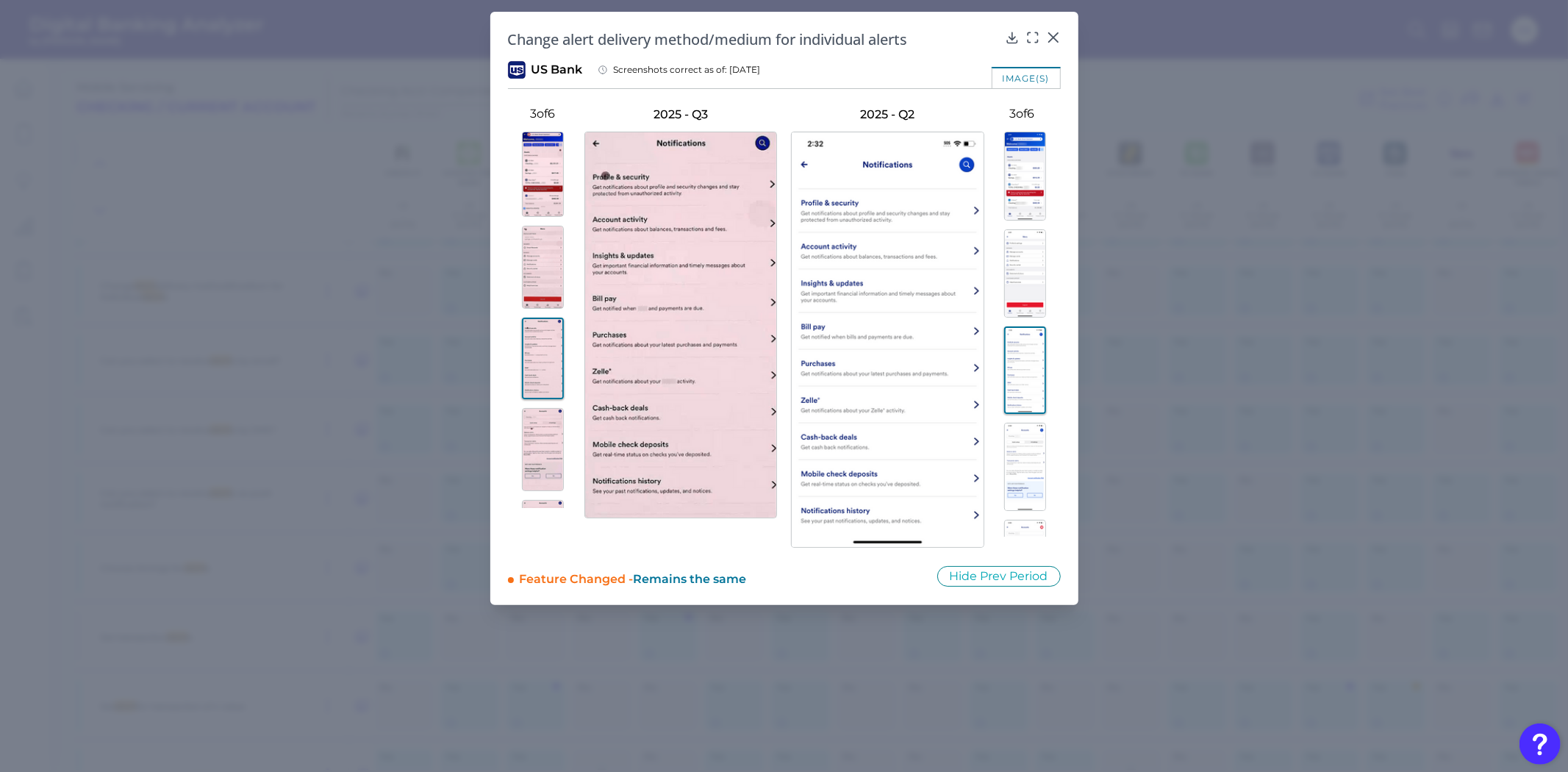
click at [1029, 451] on img at bounding box center [1025, 467] width 42 height 89
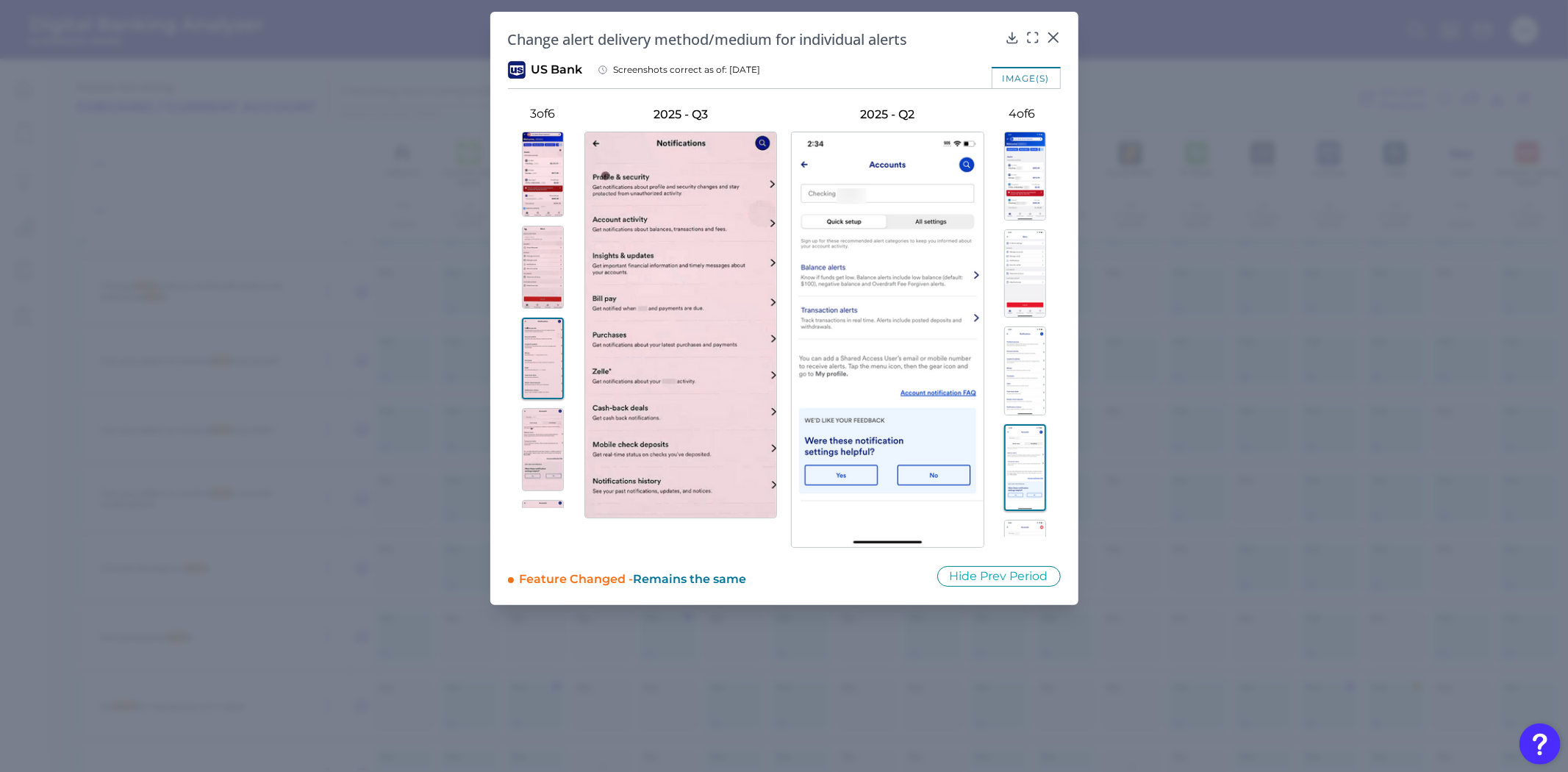
scroll to position [170, 0]
click at [1035, 491] on img at bounding box center [1025, 492] width 42 height 89
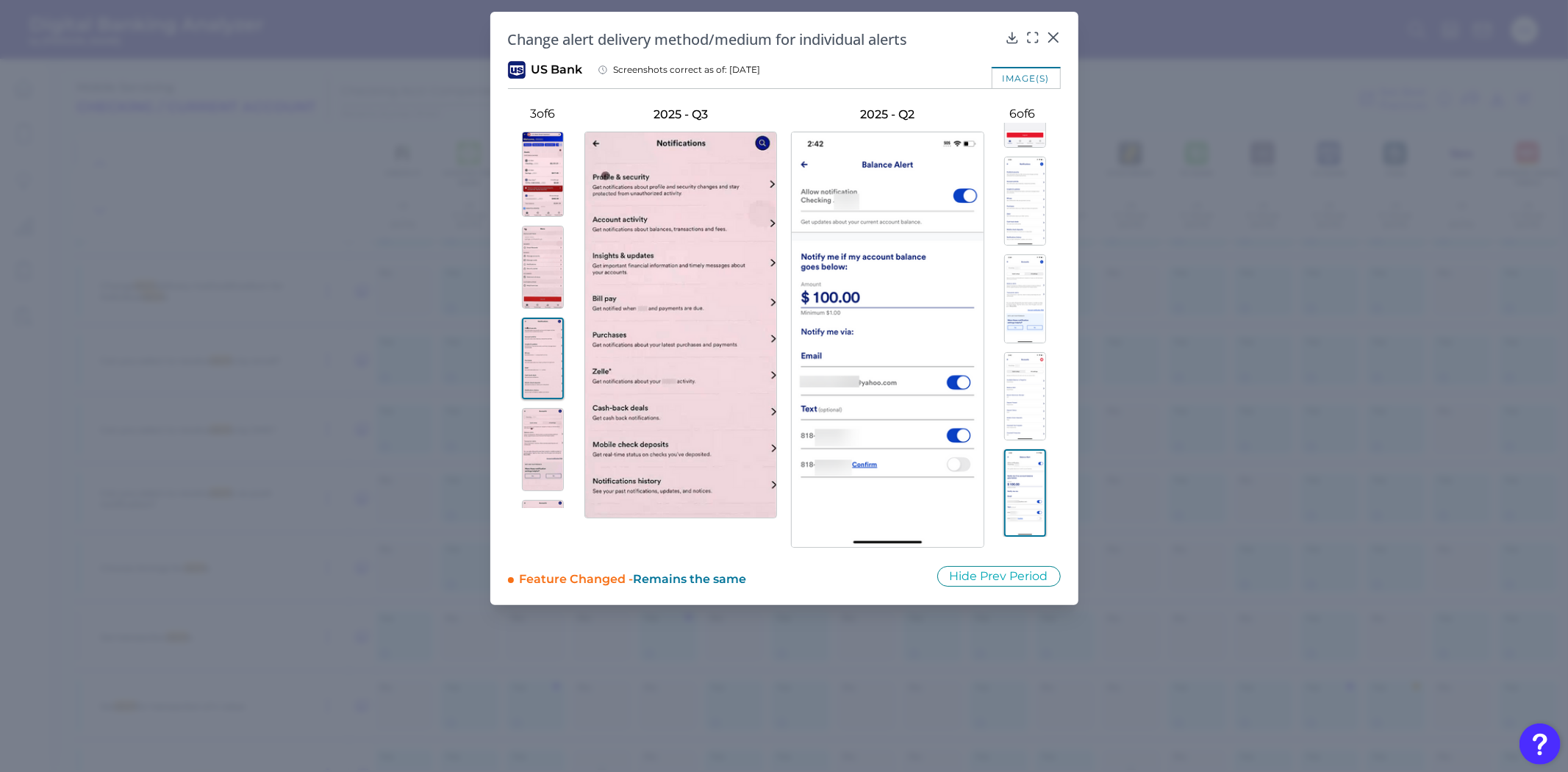
click at [1027, 409] on img at bounding box center [1025, 396] width 42 height 89
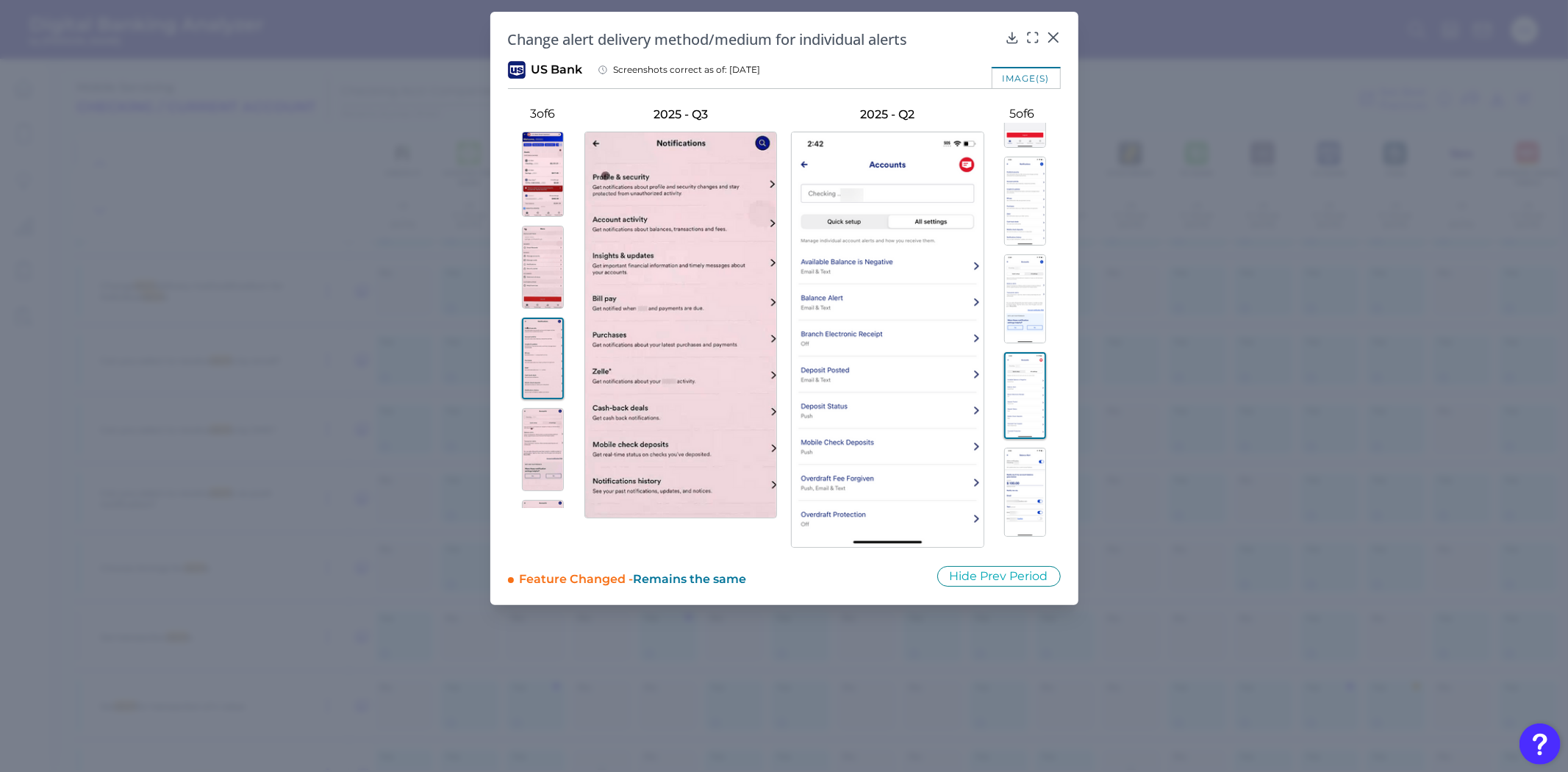
click at [1012, 482] on img at bounding box center [1025, 492] width 42 height 89
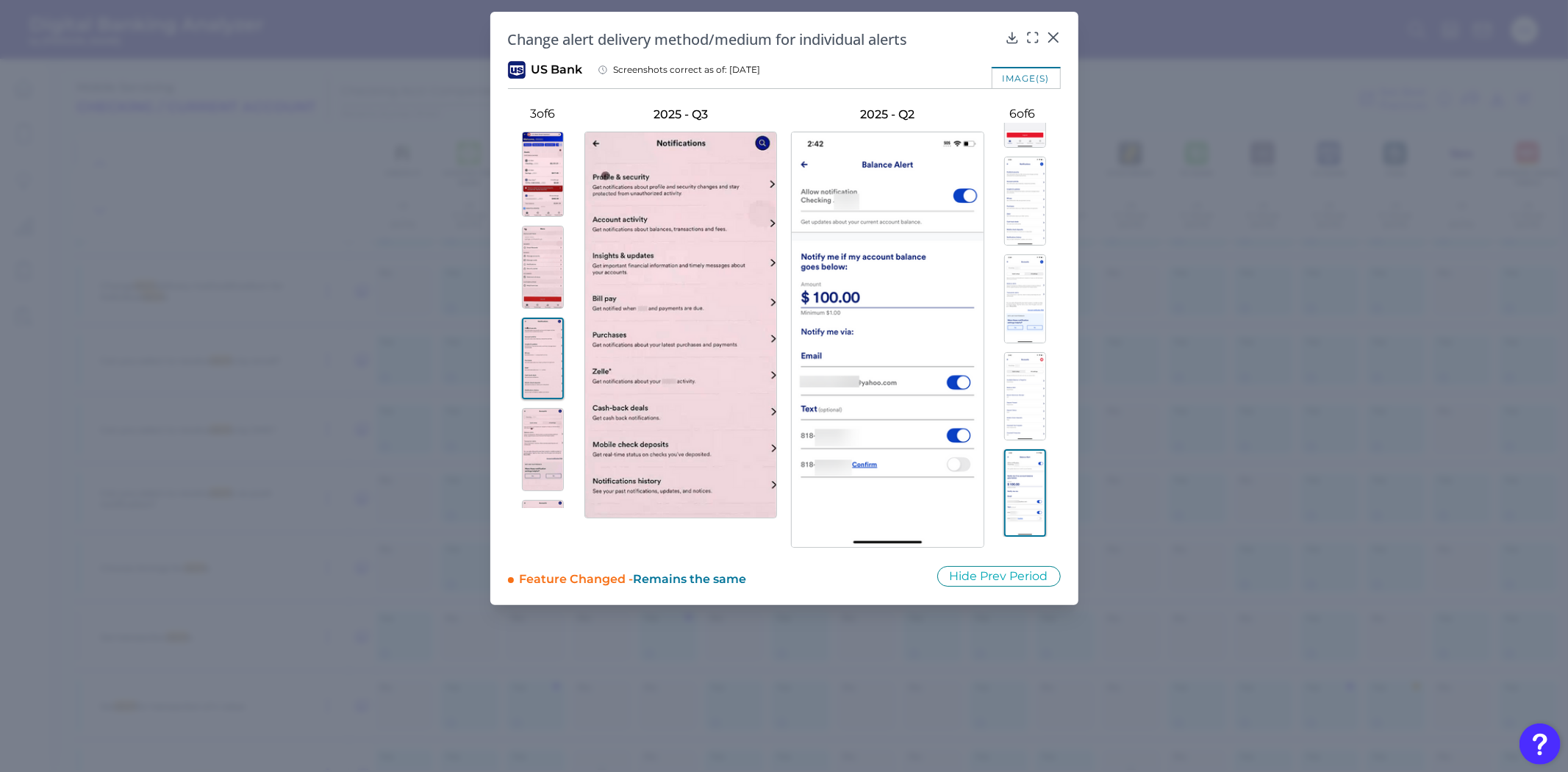
click at [1023, 402] on img at bounding box center [1025, 396] width 42 height 89
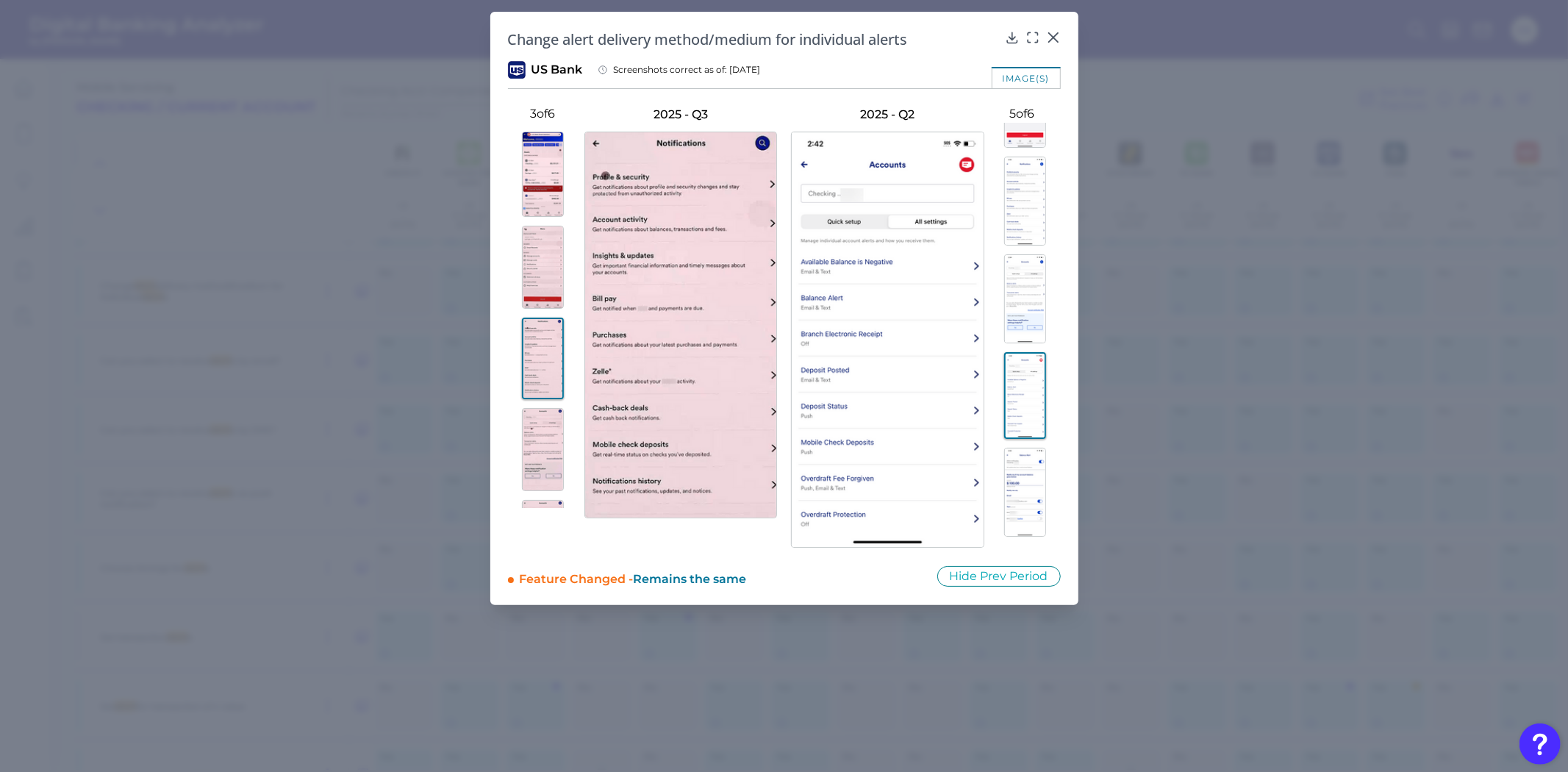
click at [1010, 331] on img at bounding box center [1025, 299] width 42 height 89
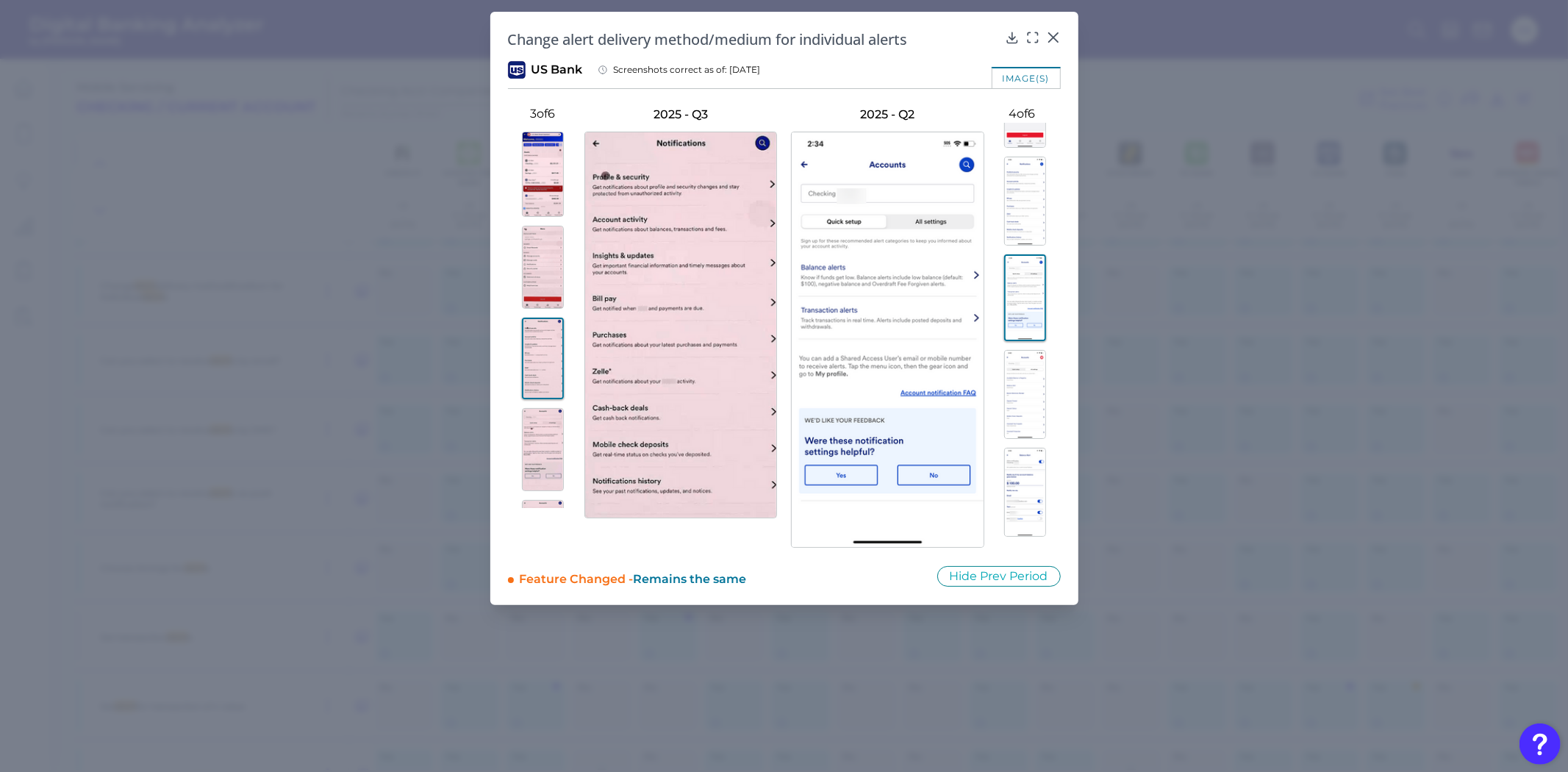
click at [1004, 417] on img at bounding box center [1025, 394] width 42 height 89
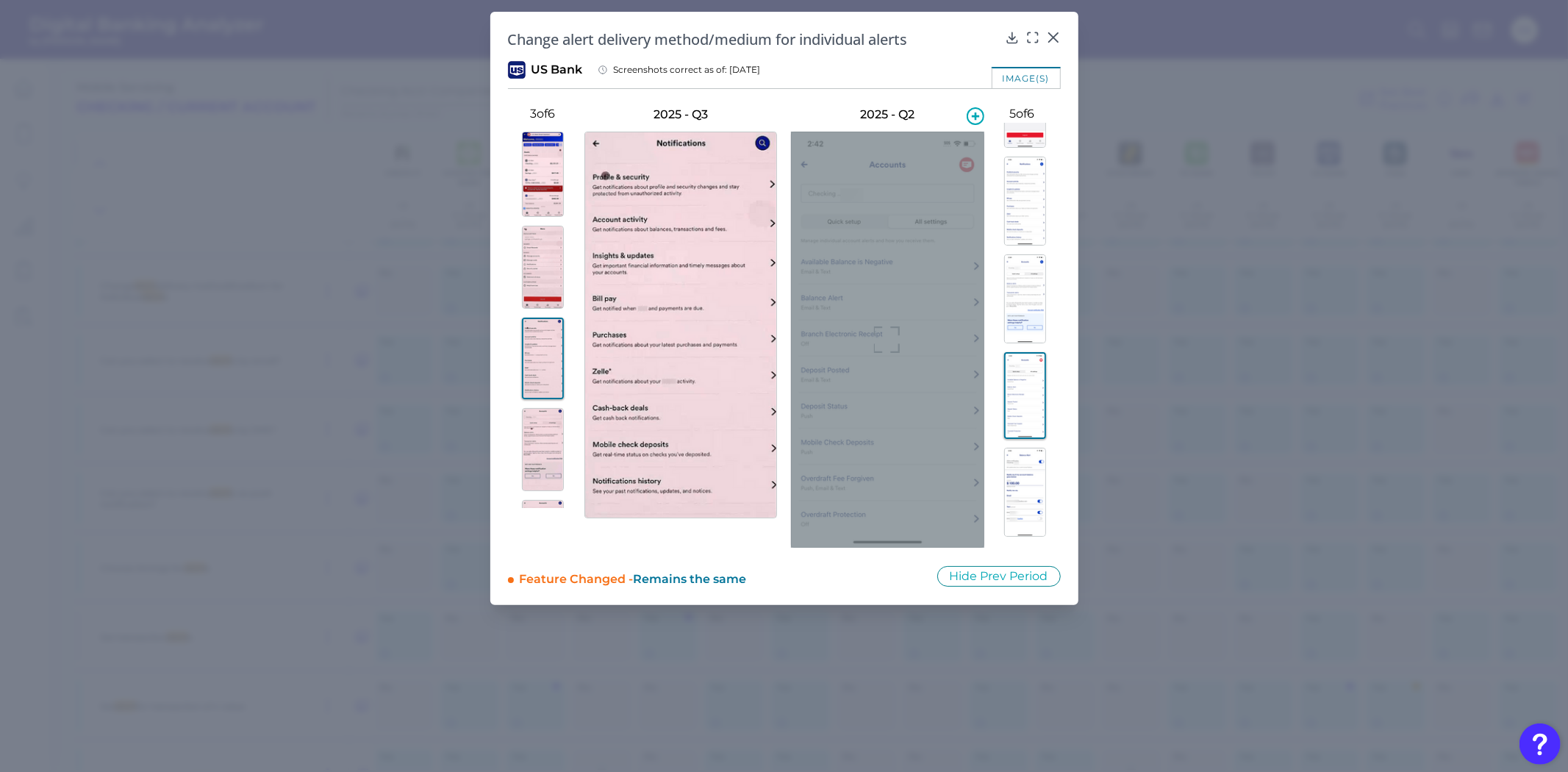
click at [878, 332] on icon at bounding box center [887, 339] width 27 height 27
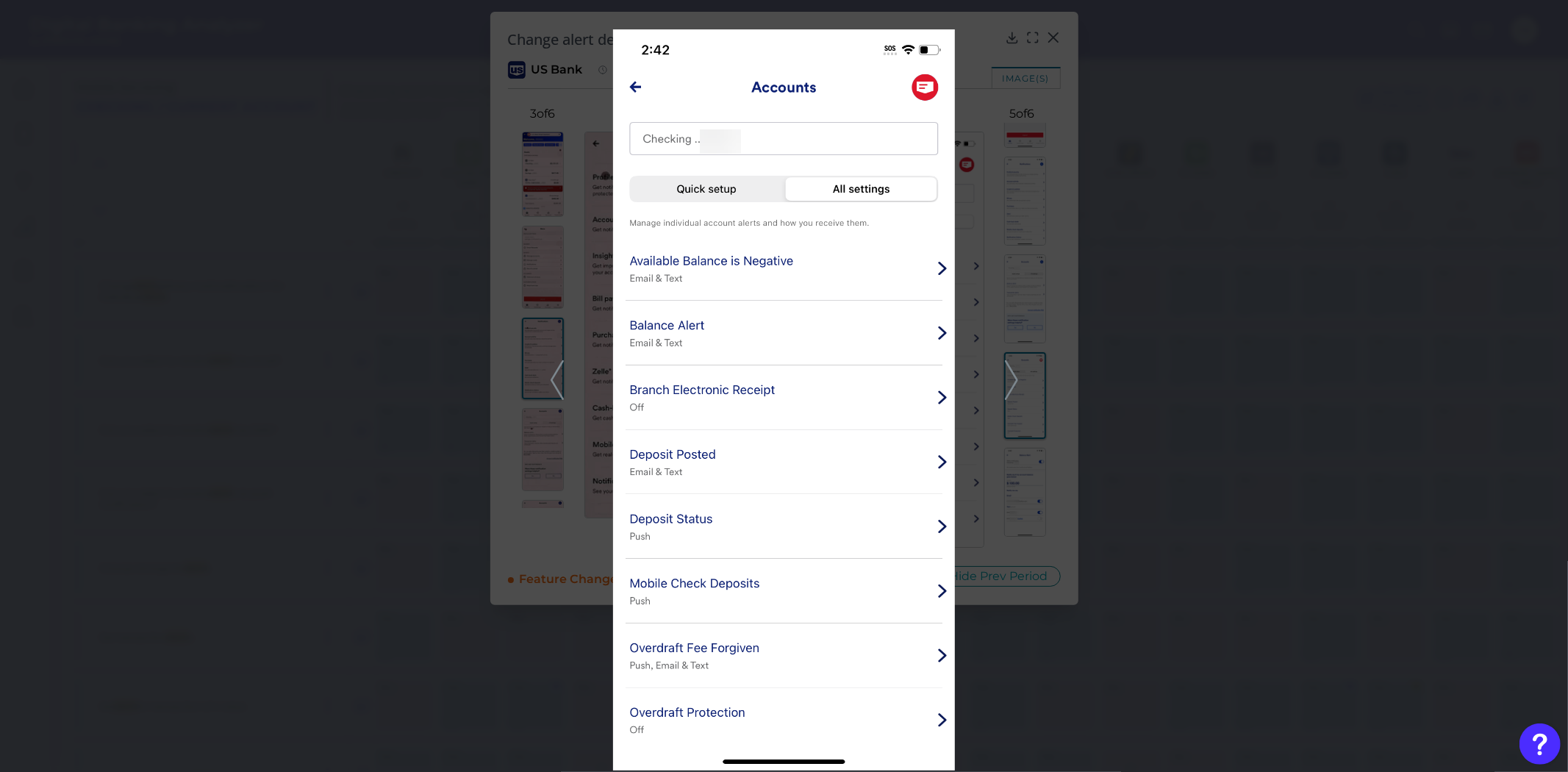
click at [1180, 346] on div at bounding box center [784, 386] width 1568 height 772
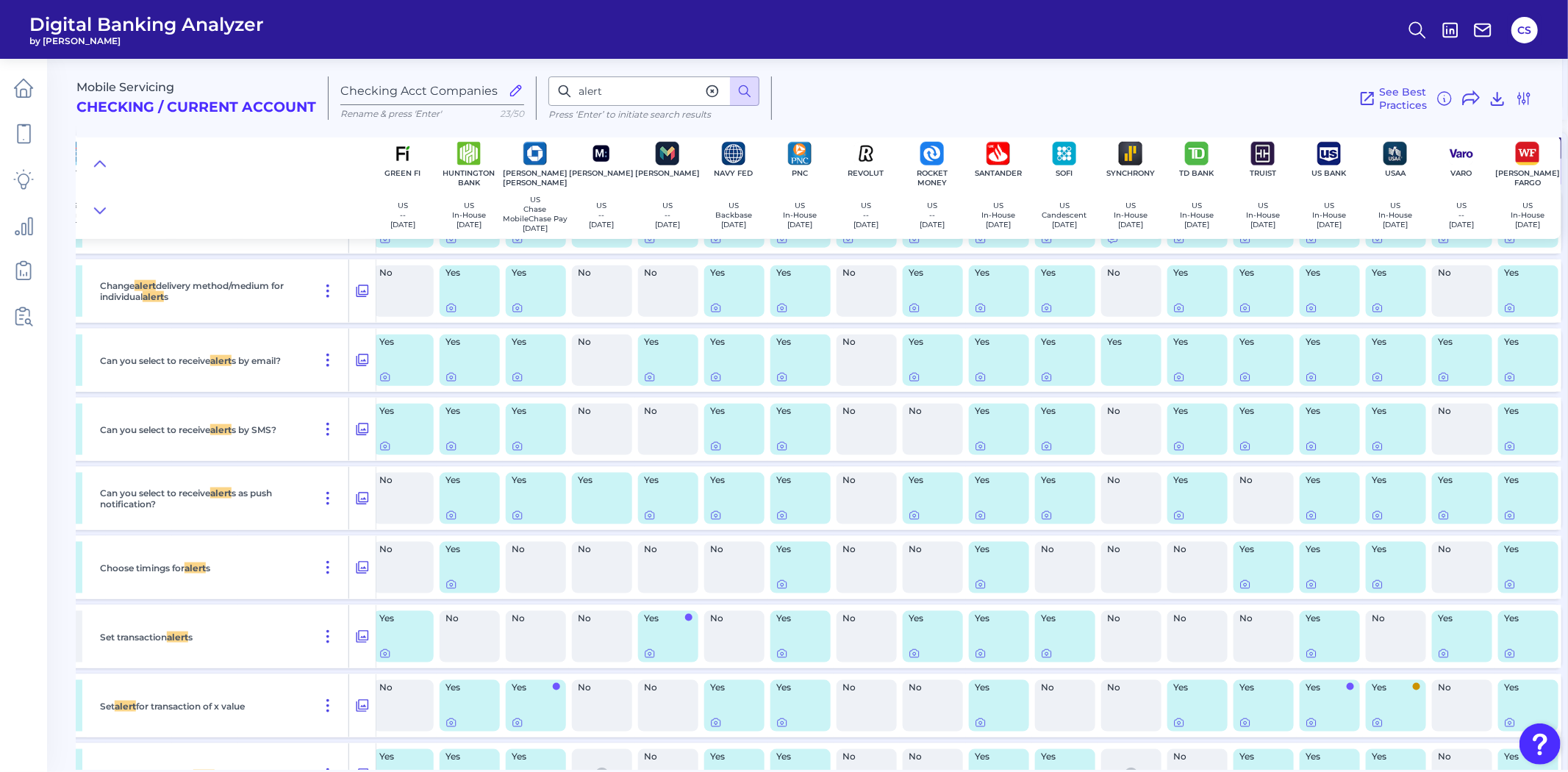
scroll to position [20124, 806]
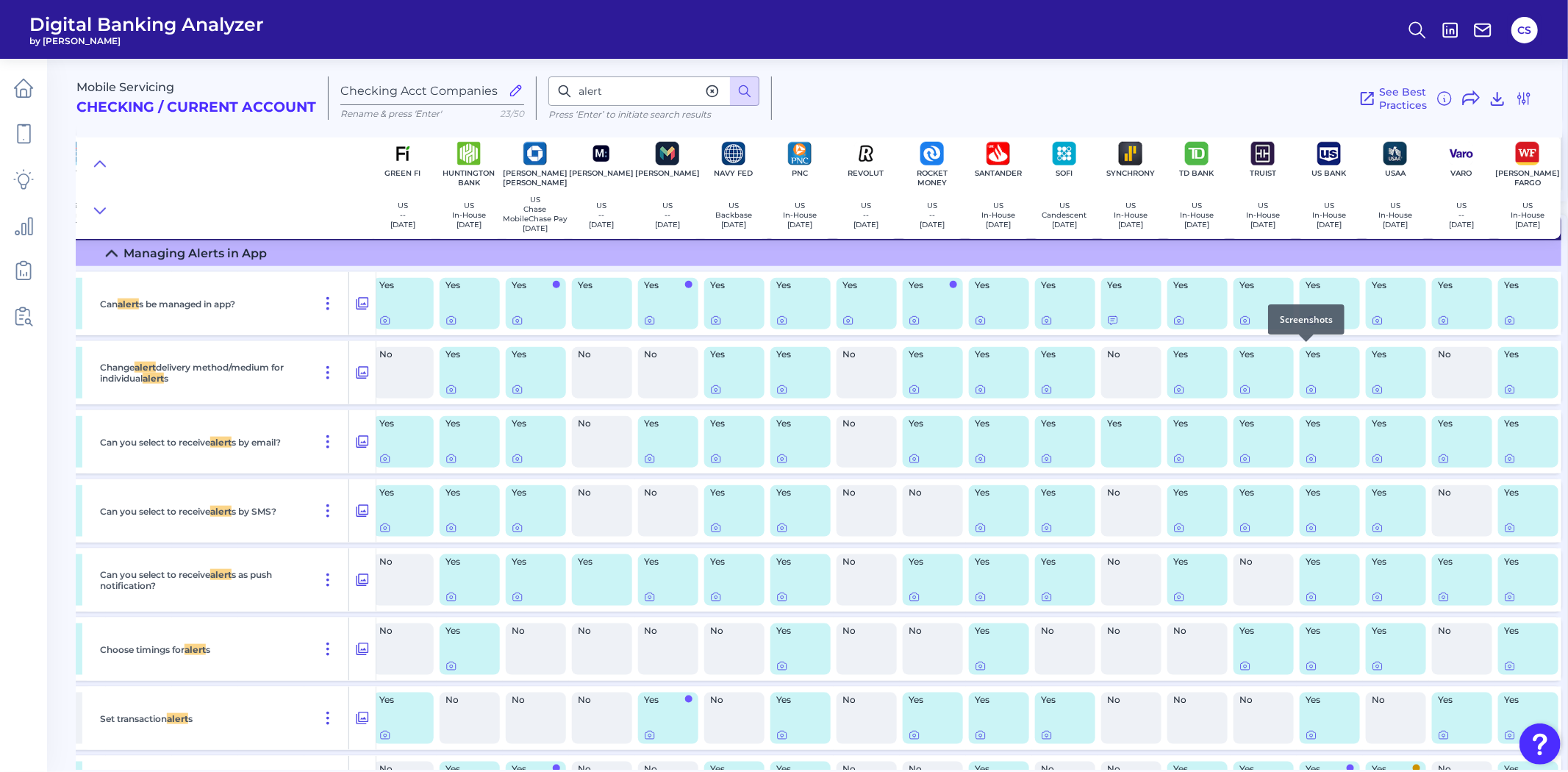
click at [1306, 326] on icon at bounding box center [1312, 320] width 12 height 12
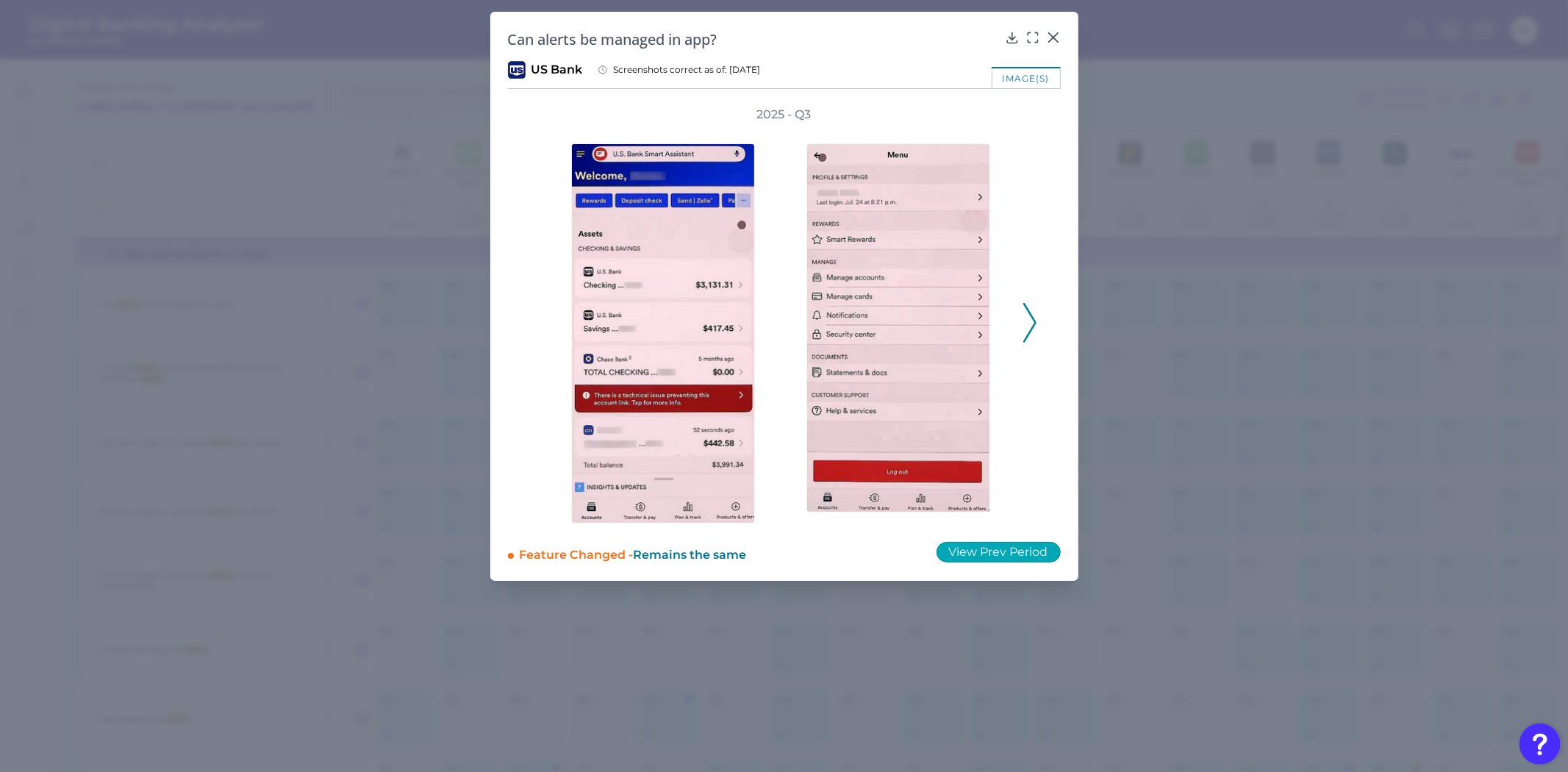
click at [990, 557] on button "View Prev Period" at bounding box center [998, 552] width 124 height 21
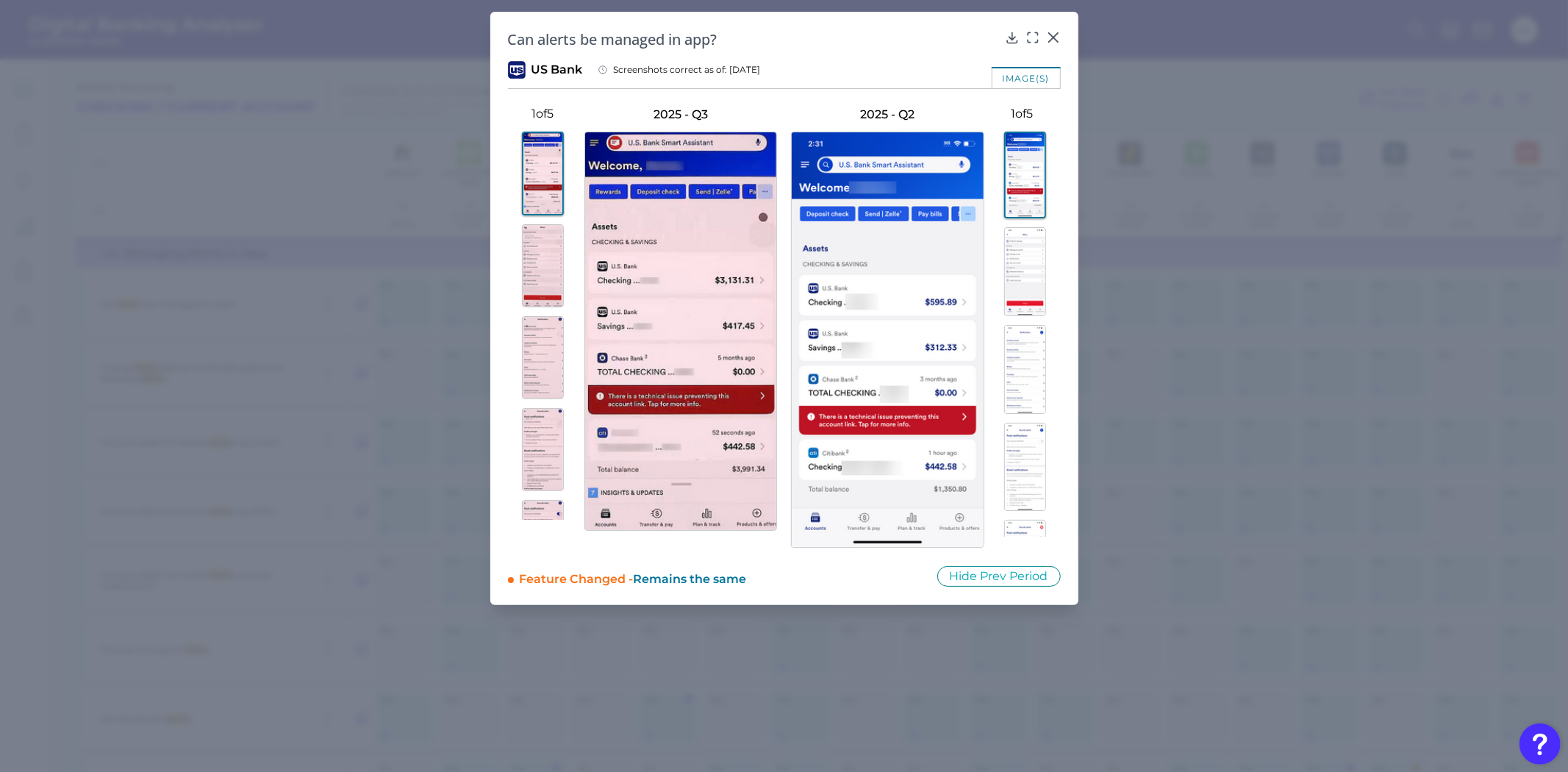
click at [1017, 384] on img at bounding box center [1025, 370] width 42 height 89
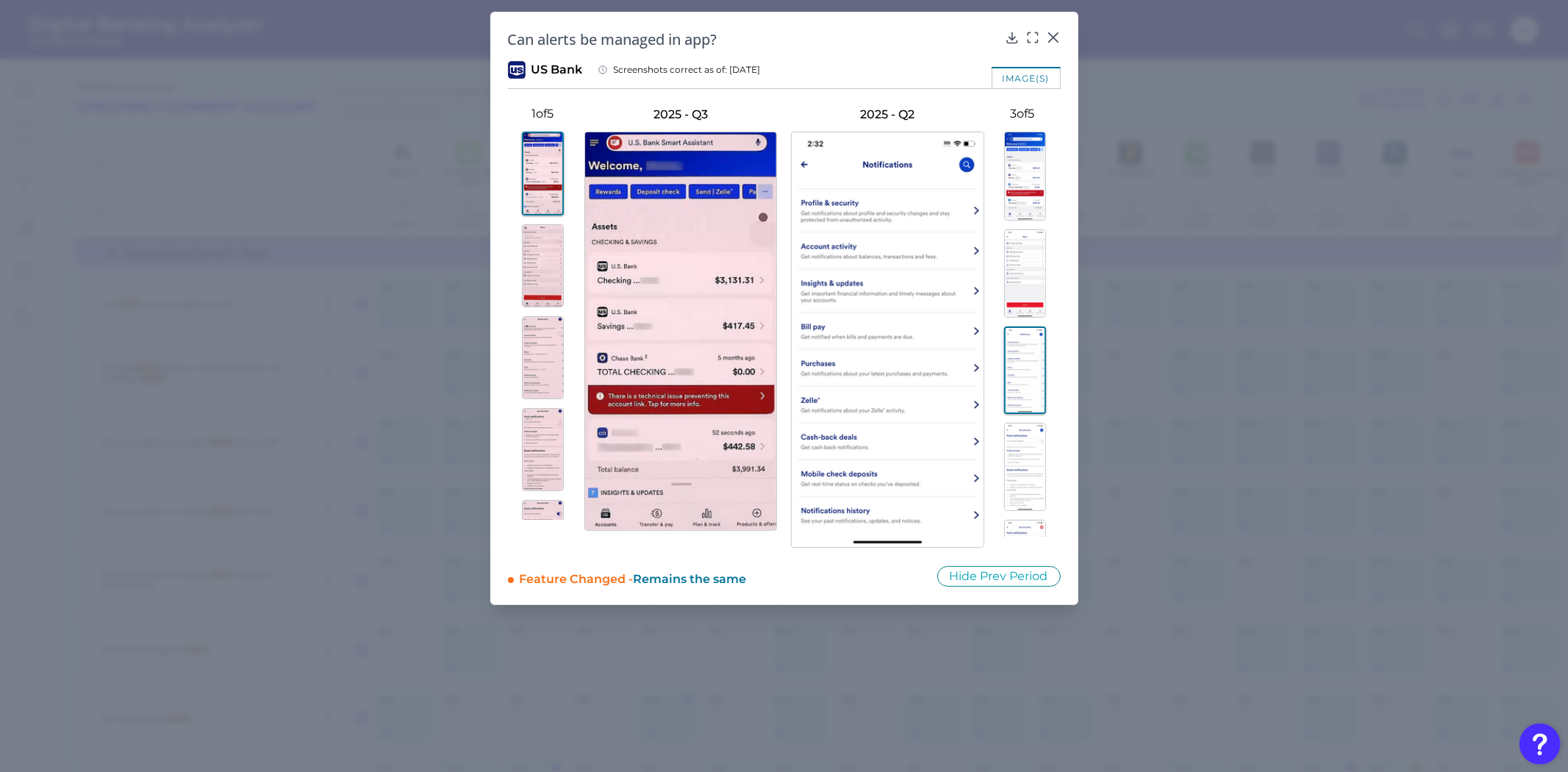
click at [1017, 457] on img at bounding box center [1025, 467] width 42 height 89
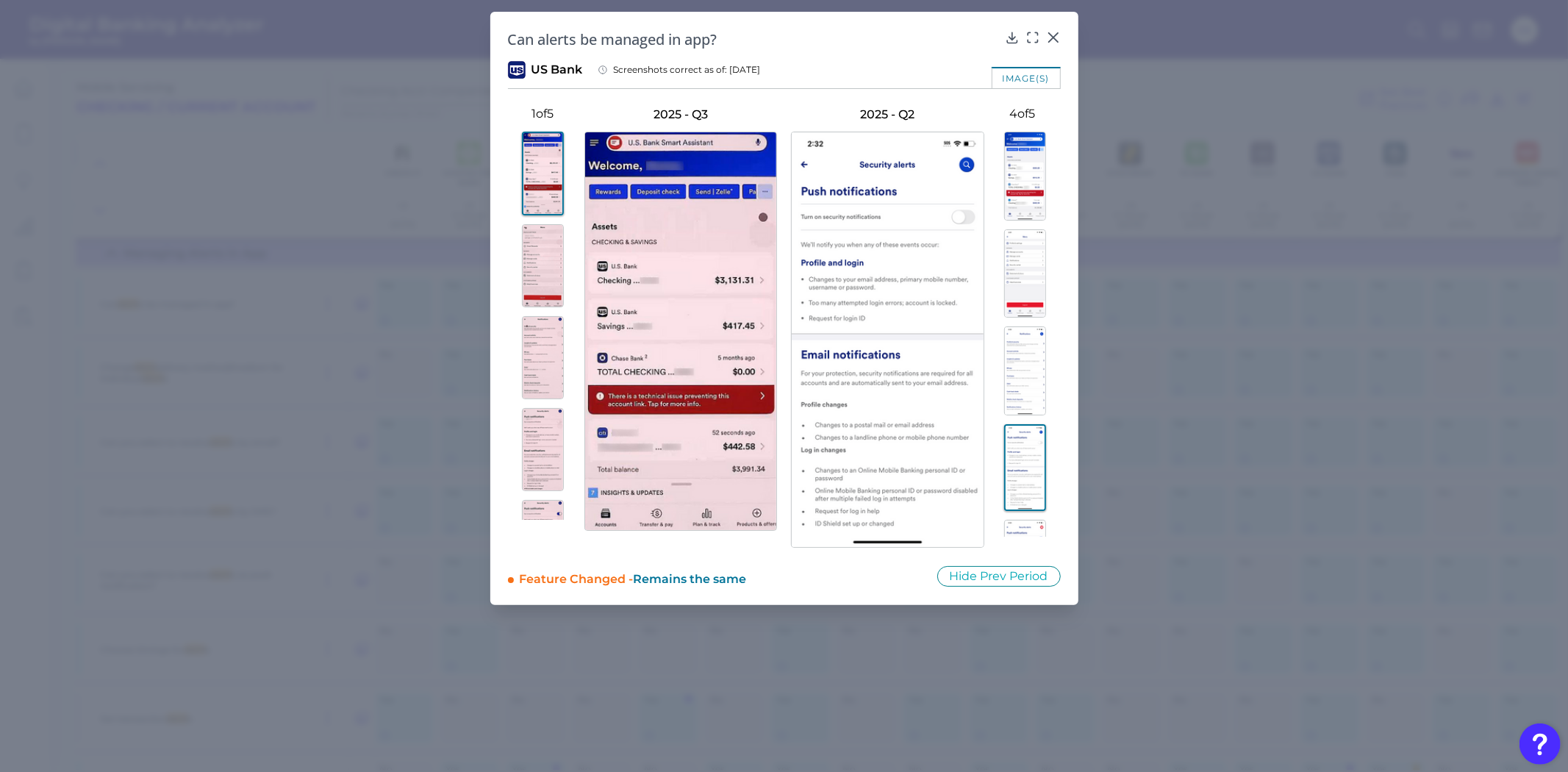
click at [1023, 376] on img at bounding box center [1025, 371] width 42 height 89
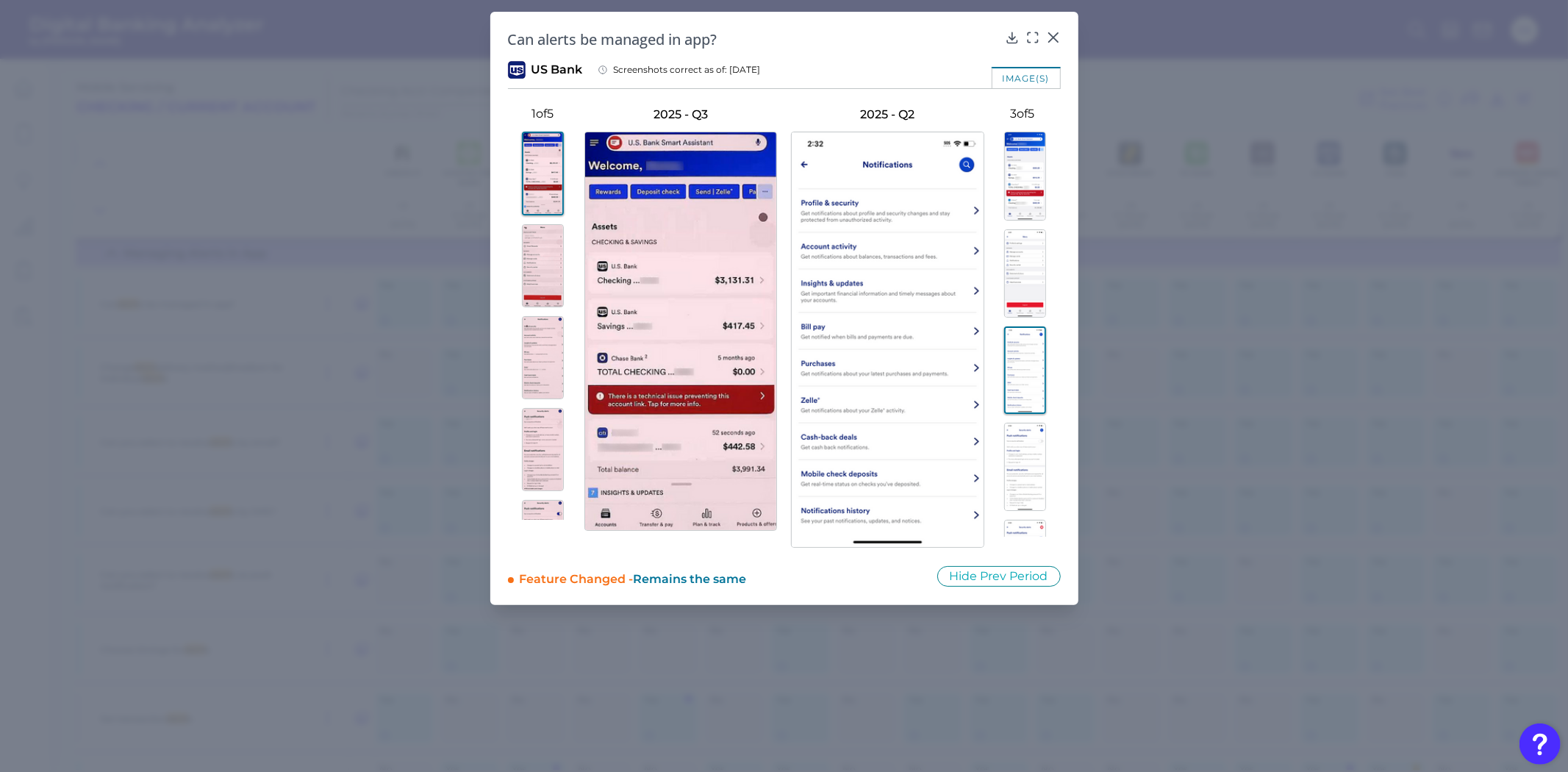
click at [1033, 434] on img at bounding box center [1025, 467] width 42 height 89
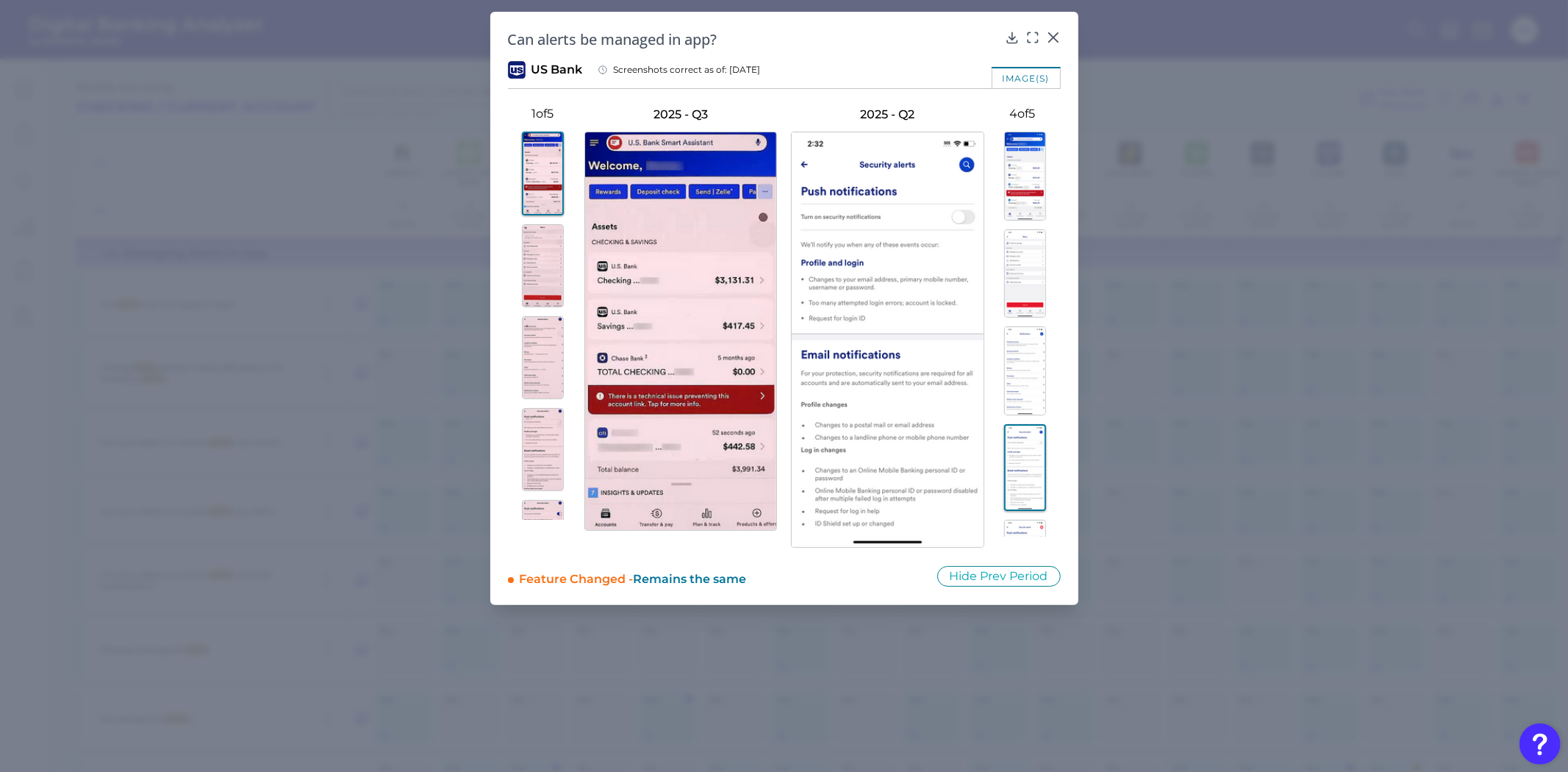
click at [1026, 397] on img at bounding box center [1025, 371] width 42 height 89
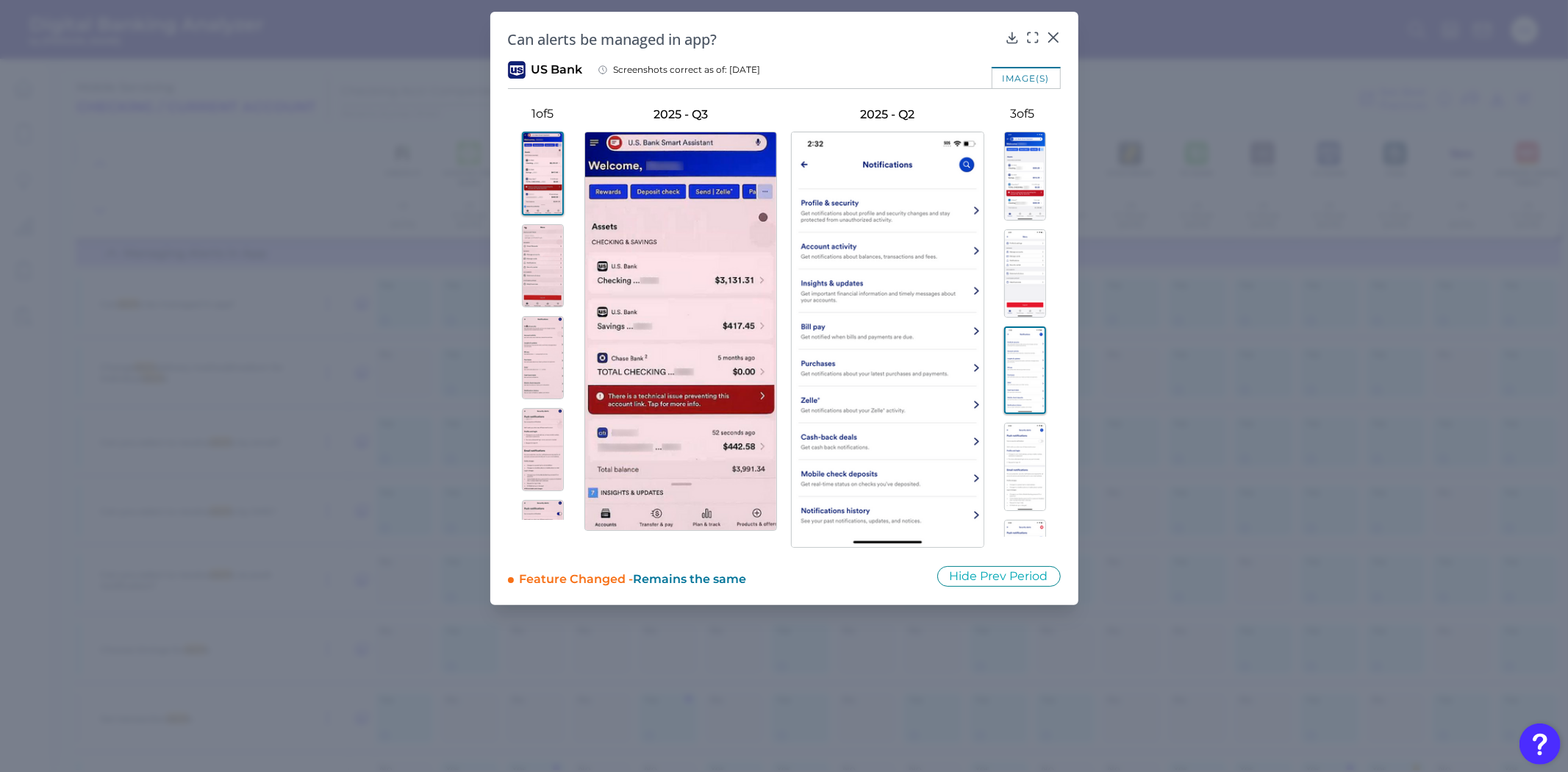
click at [1023, 458] on img at bounding box center [1025, 467] width 42 height 89
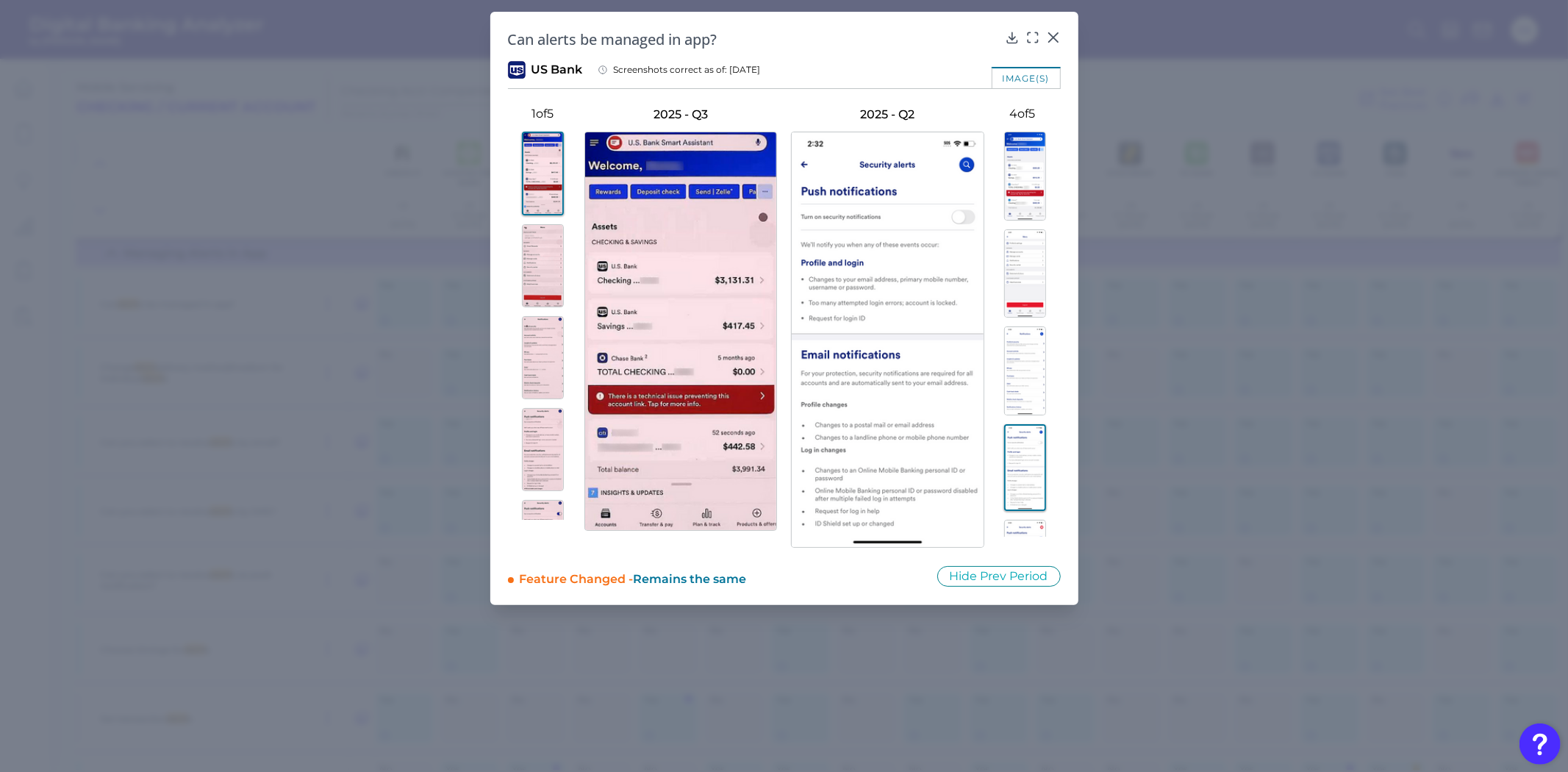
scroll to position [72, 0]
click at [1023, 467] on img at bounding box center [1025, 492] width 42 height 89
click at [1011, 421] on img at bounding box center [1025, 396] width 42 height 89
click at [1023, 476] on img at bounding box center [1025, 492] width 42 height 89
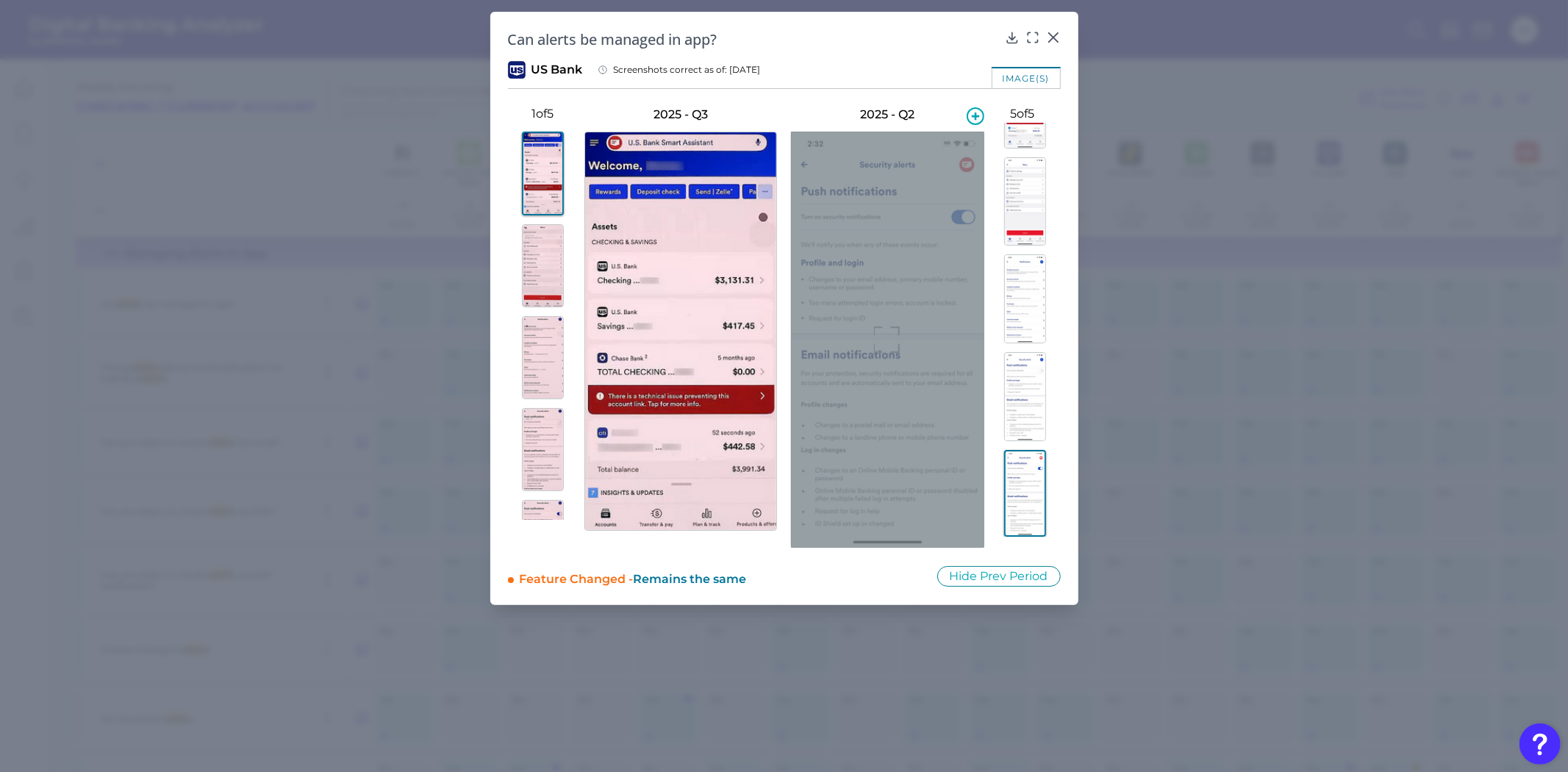
click at [887, 348] on icon at bounding box center [887, 339] width 27 height 27
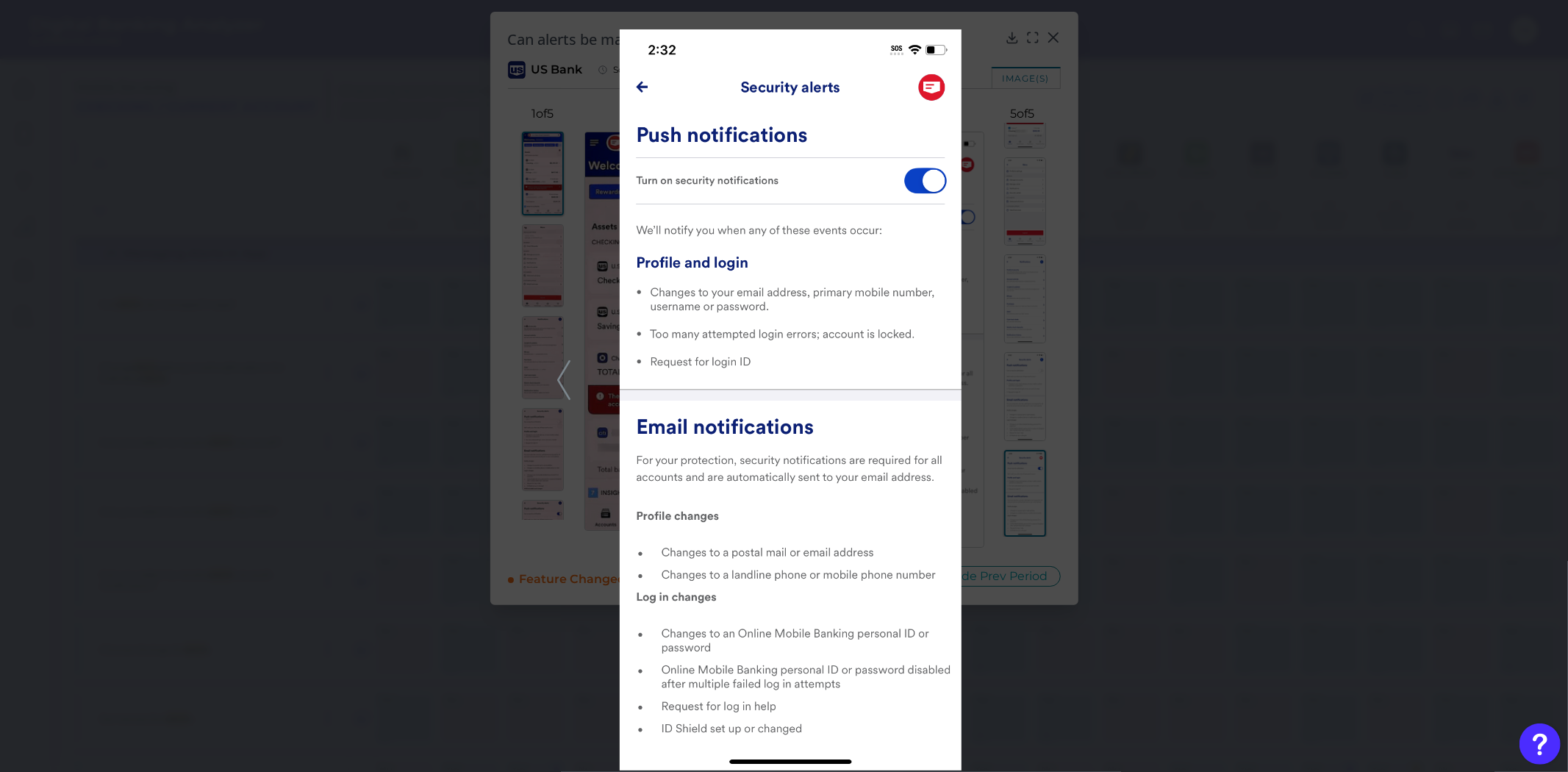
drag, startPoint x: 1032, startPoint y: 430, endPoint x: 1032, endPoint y: 398, distance: 32.0
click at [1032, 430] on div at bounding box center [784, 386] width 1568 height 772
